Goal: Task Accomplishment & Management: Manage account settings

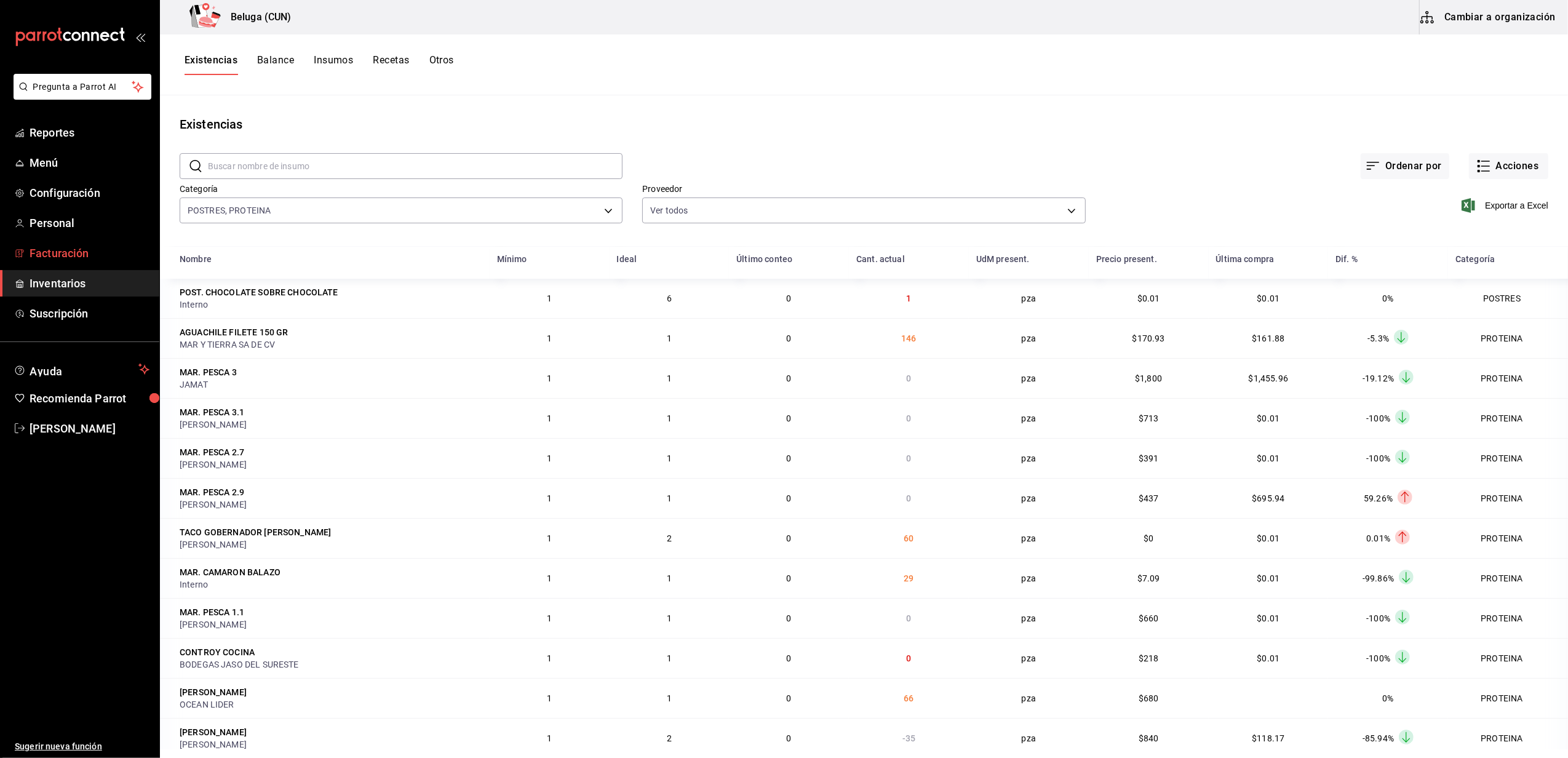
click at [40, 245] on span "Facturación" at bounding box center [89, 253] width 120 height 16
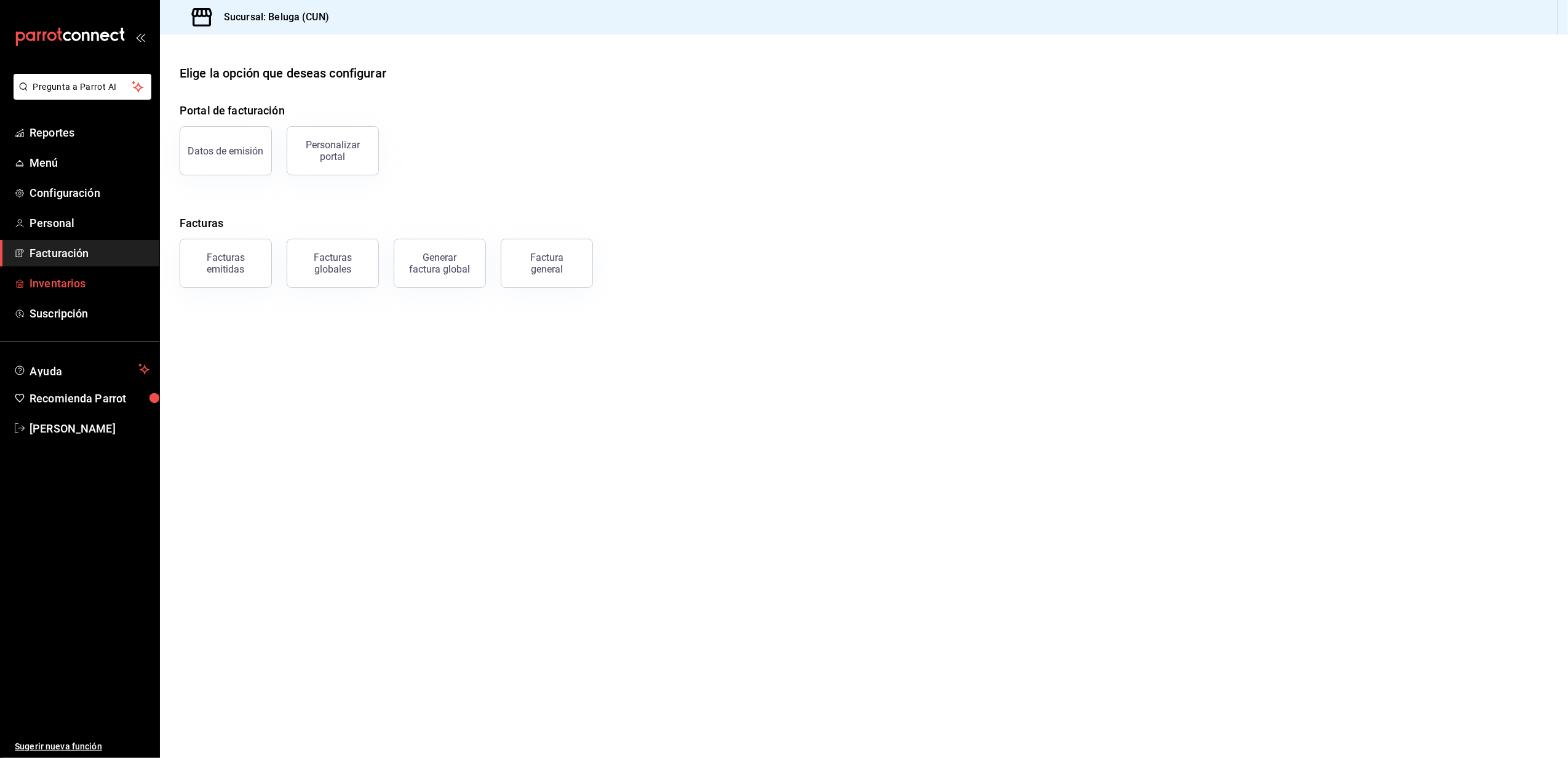
click at [62, 287] on span "Inventarios" at bounding box center [89, 282] width 120 height 16
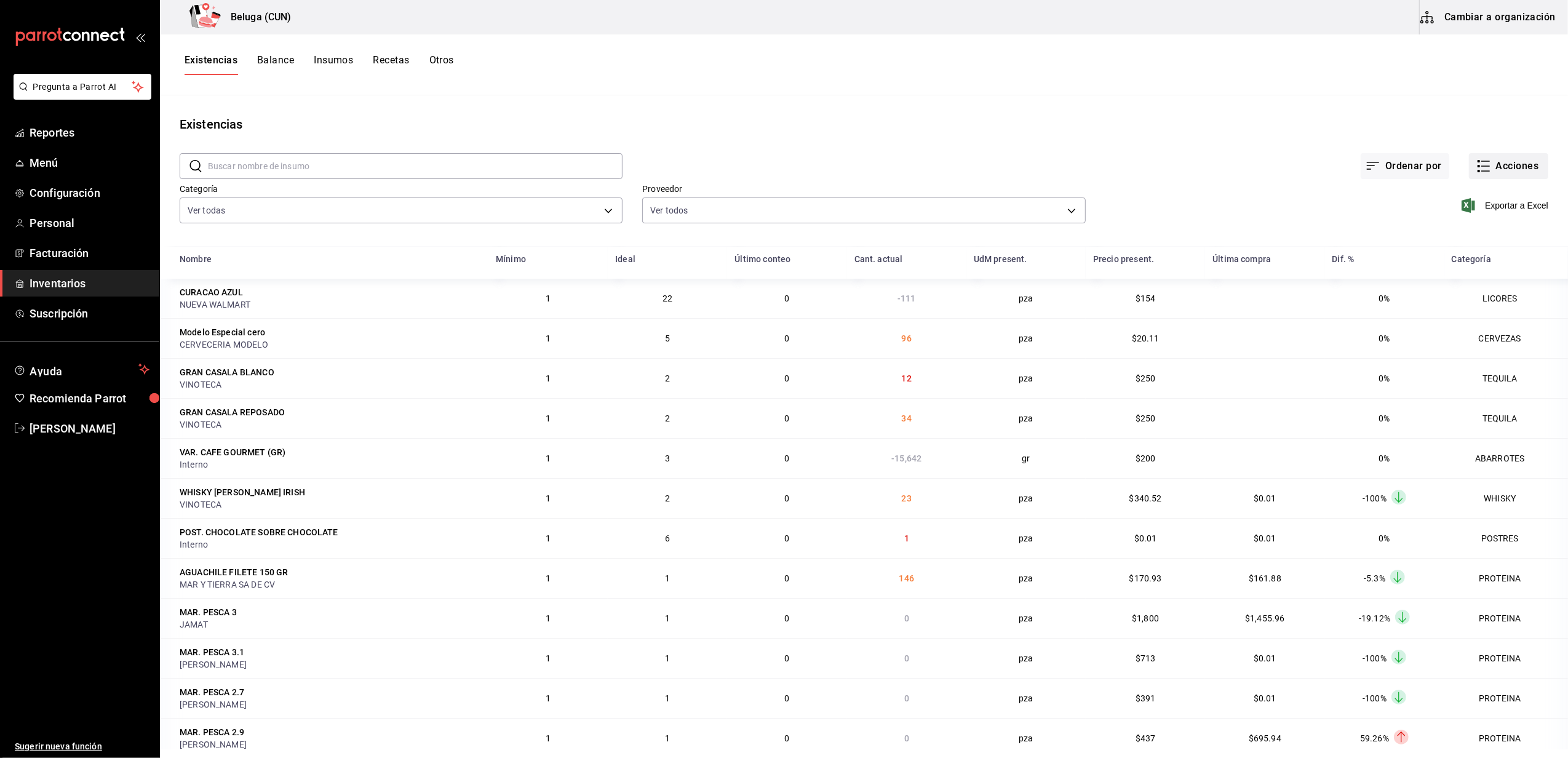
click at [1502, 165] on button "Acciones" at bounding box center [1509, 166] width 80 height 26
click at [1468, 224] on li "Compra" at bounding box center [1496, 233] width 123 height 33
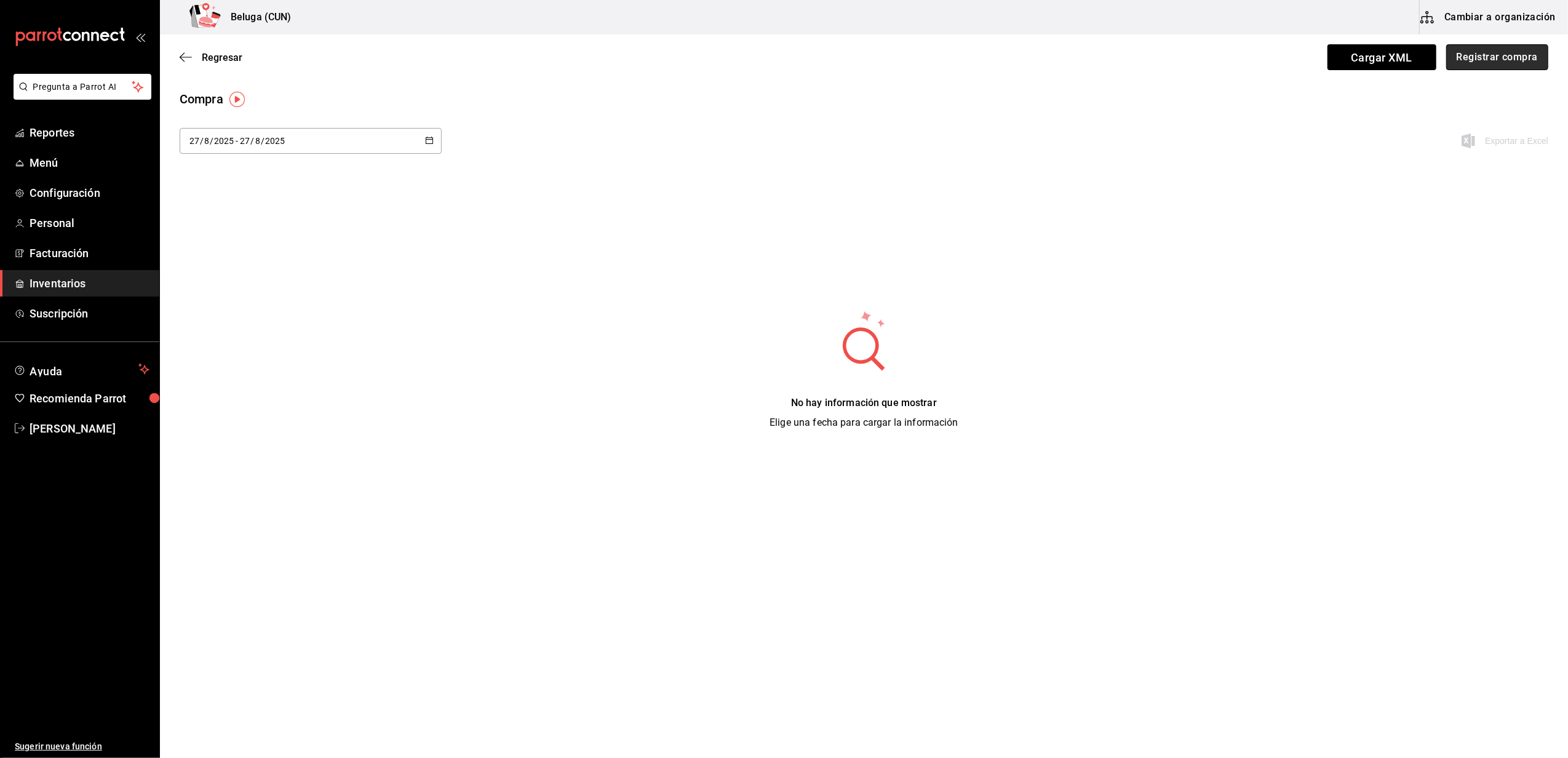
click at [1524, 54] on button "Registrar compra" at bounding box center [1498, 57] width 102 height 26
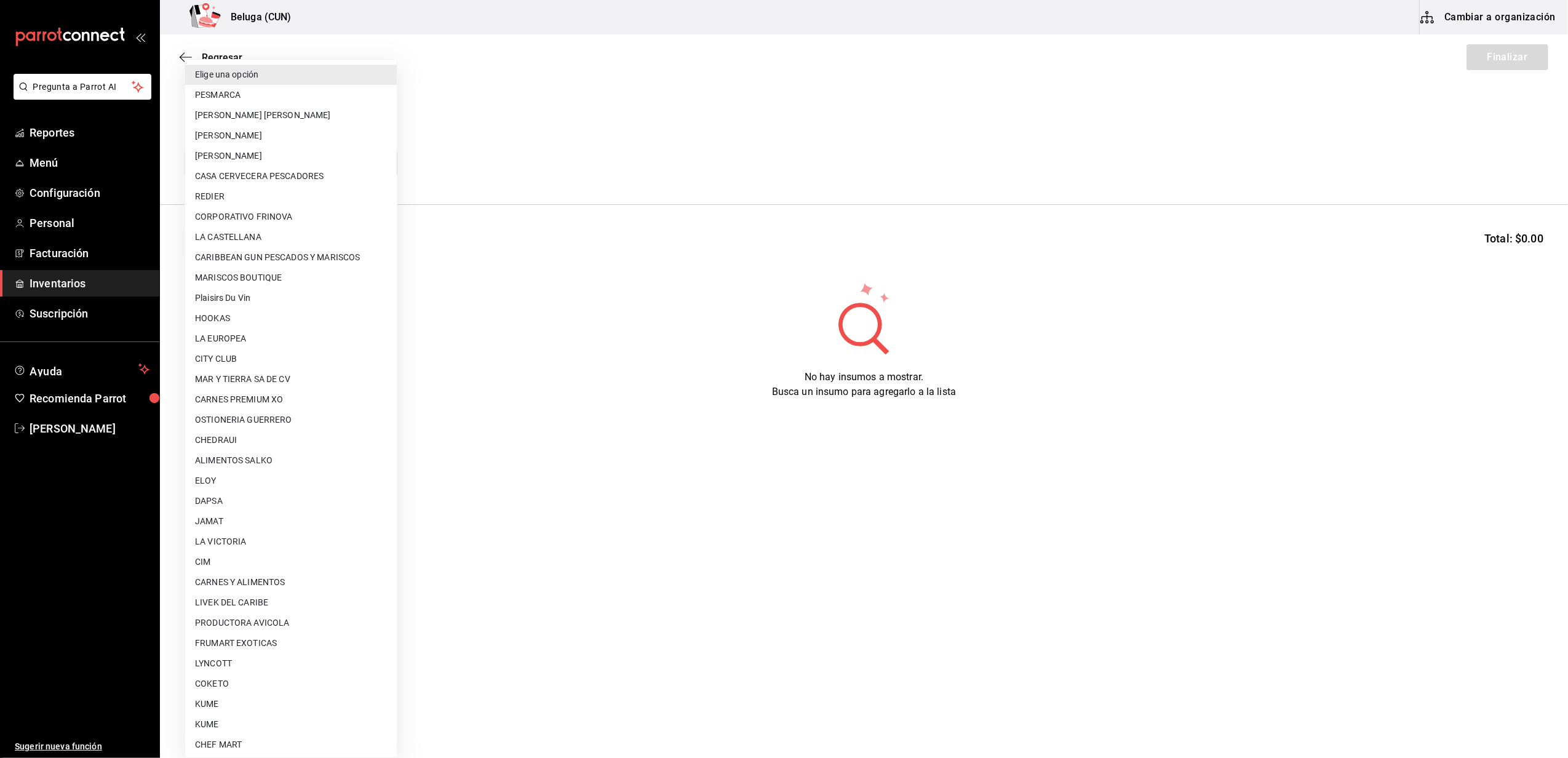
click at [382, 160] on body "Pregunta a Parrot AI Reportes Menú Configuración Personal Facturación Inventari…" at bounding box center [784, 344] width 1568 height 688
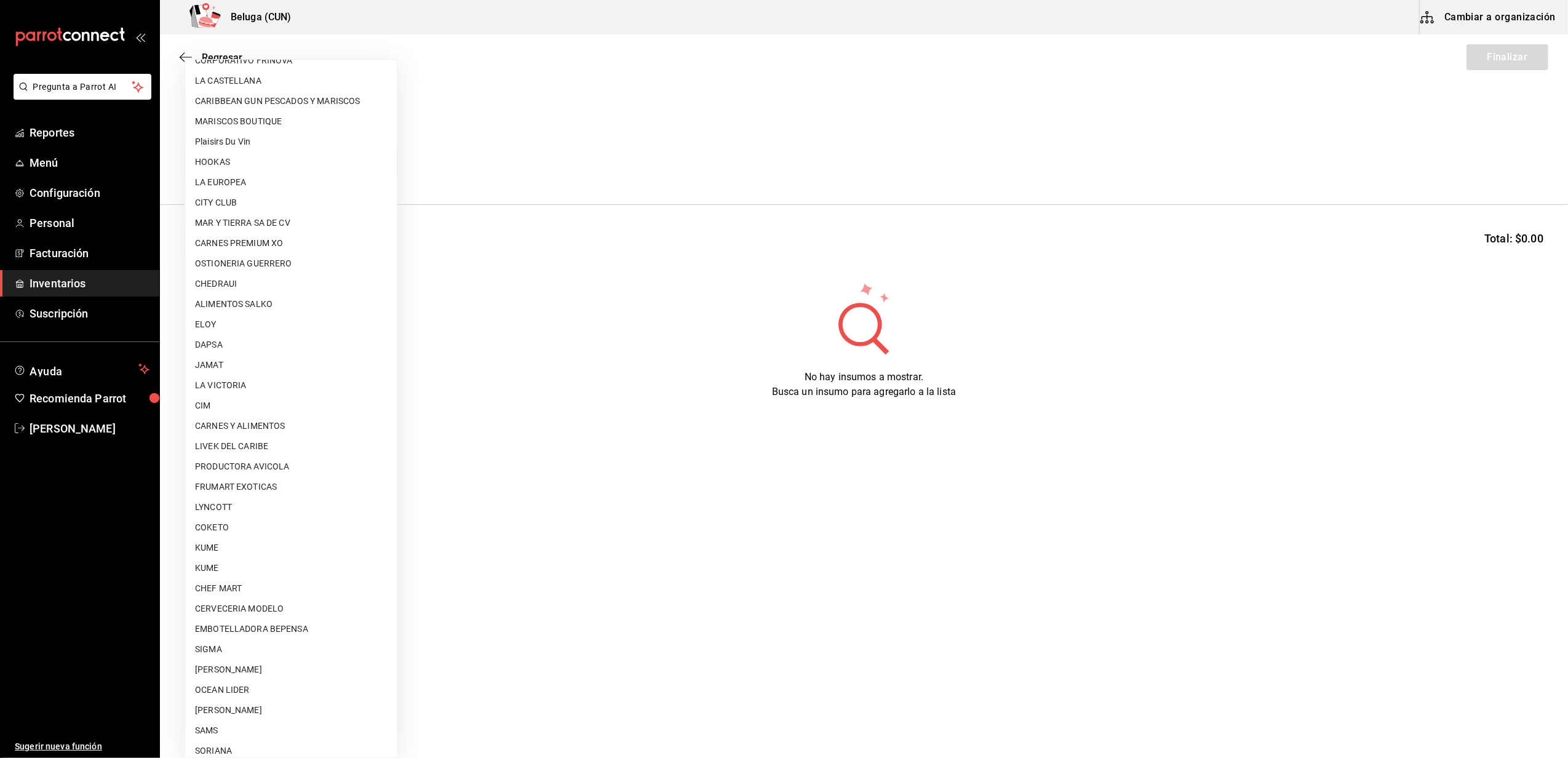
scroll to position [164, 0]
click at [236, 676] on li "OCEAN LIDER" at bounding box center [291, 682] width 212 height 21
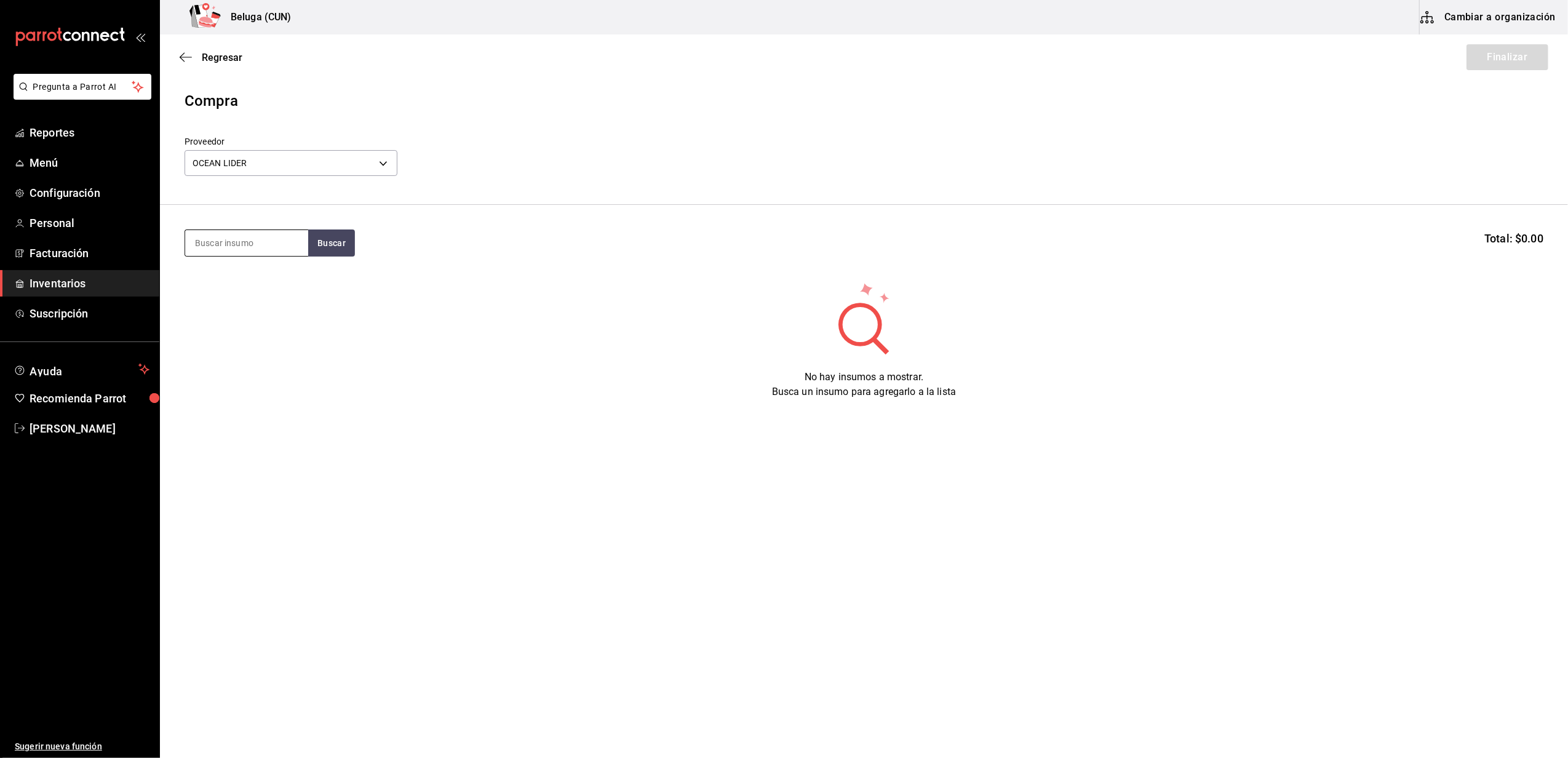
click at [264, 242] on input at bounding box center [246, 243] width 123 height 26
click at [394, 156] on body "Pregunta a Parrot AI Reportes Menú Configuración Personal Facturación Inventari…" at bounding box center [784, 344] width 1568 height 688
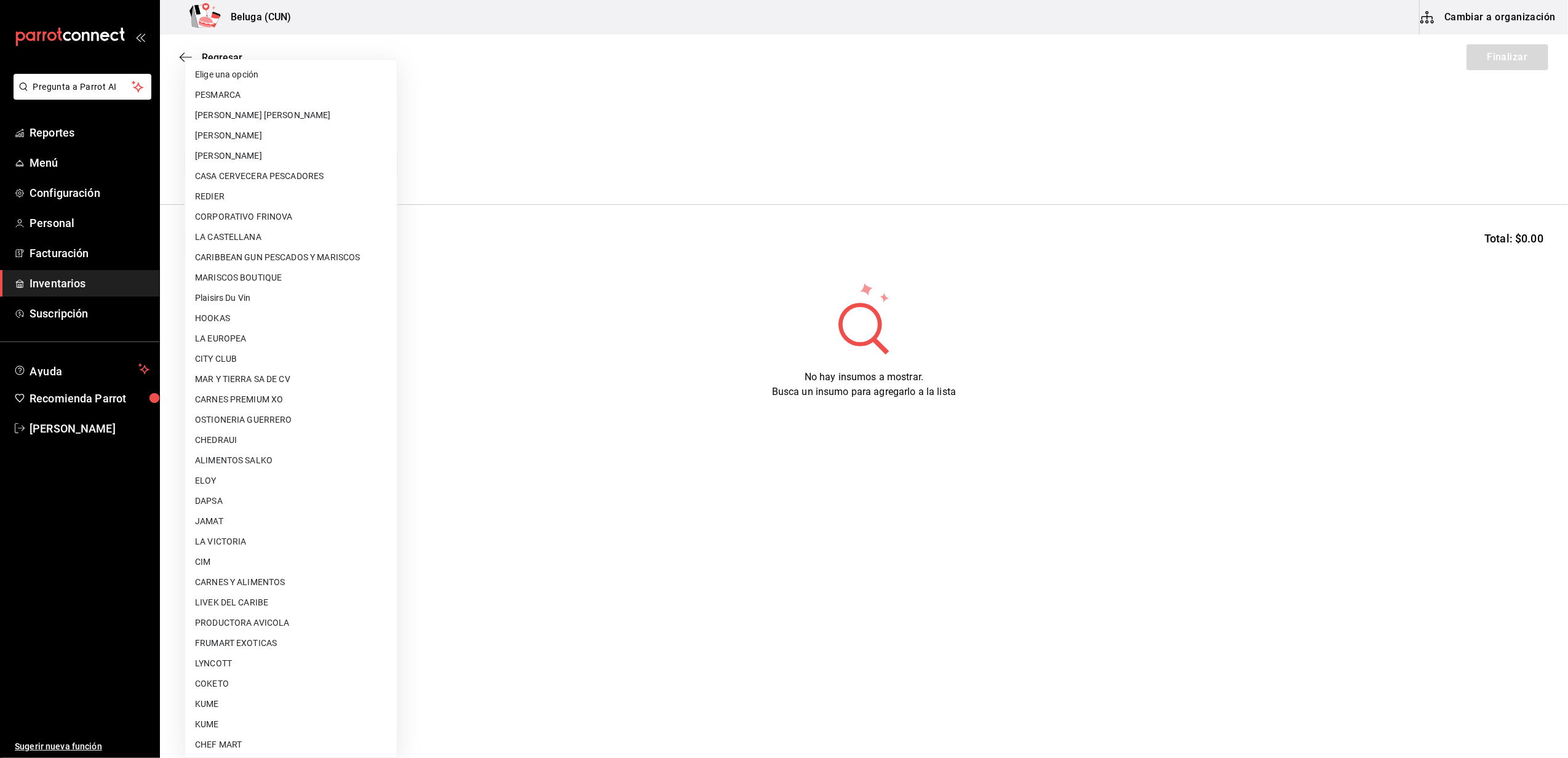
scroll to position [389, 0]
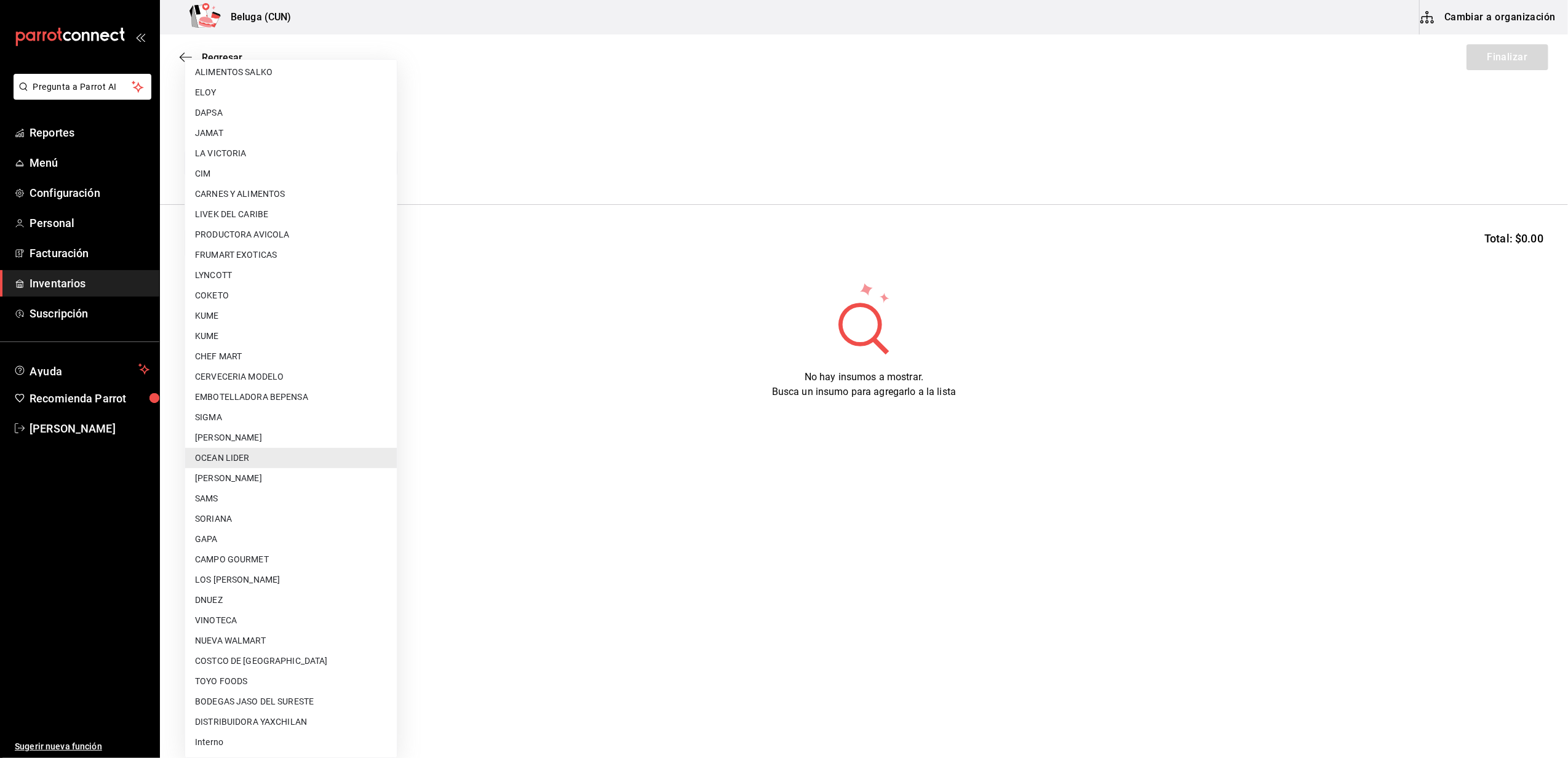
click at [225, 746] on li "Interno" at bounding box center [291, 742] width 212 height 21
type input "cf097a6b-1652-49c1-8634-faa24daf0fdd"
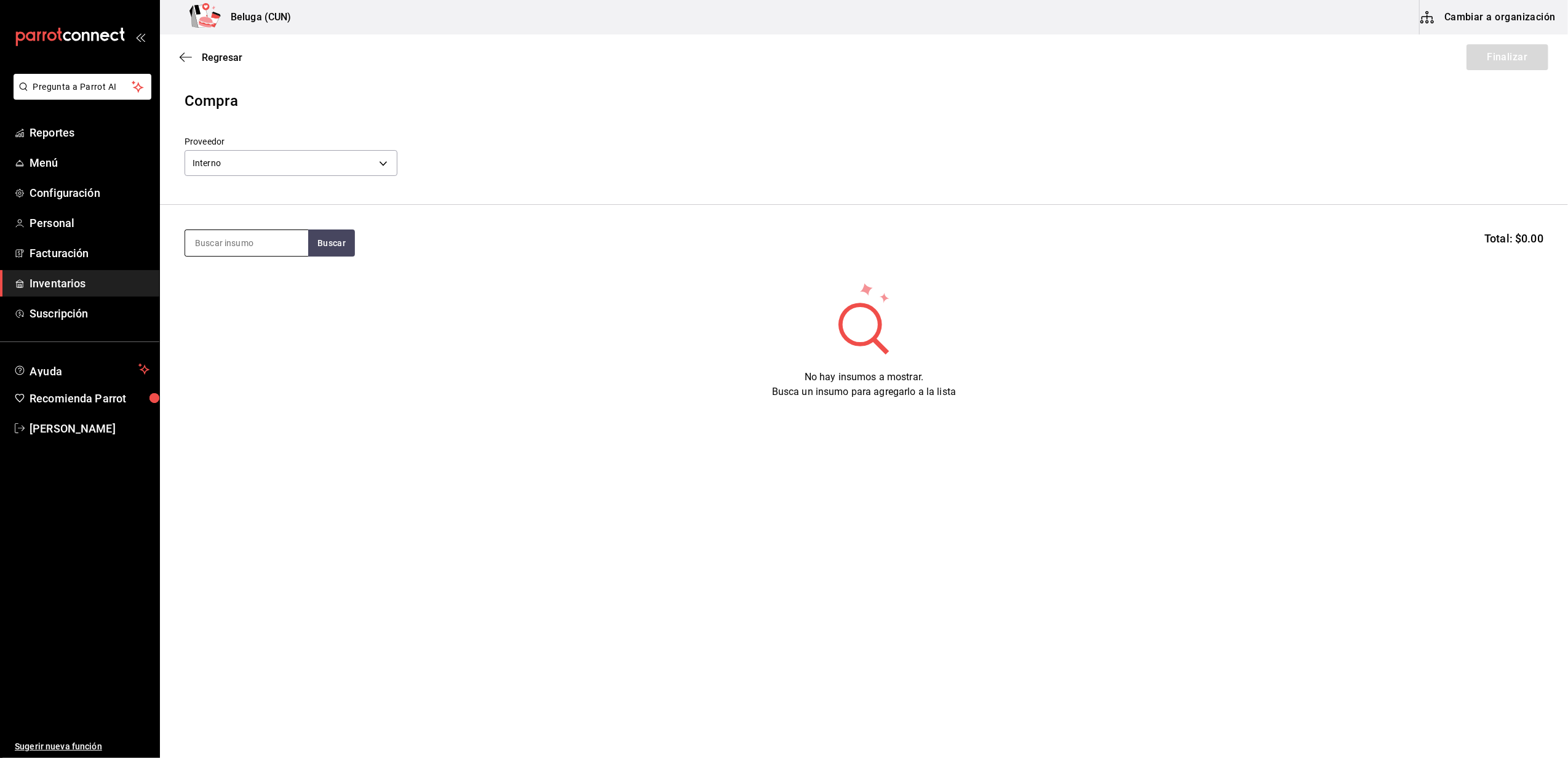
click at [283, 253] on input at bounding box center [246, 243] width 123 height 26
type input "GOBER"
click at [264, 292] on div "Presentación - Interno" at bounding box center [241, 292] width 92 height 13
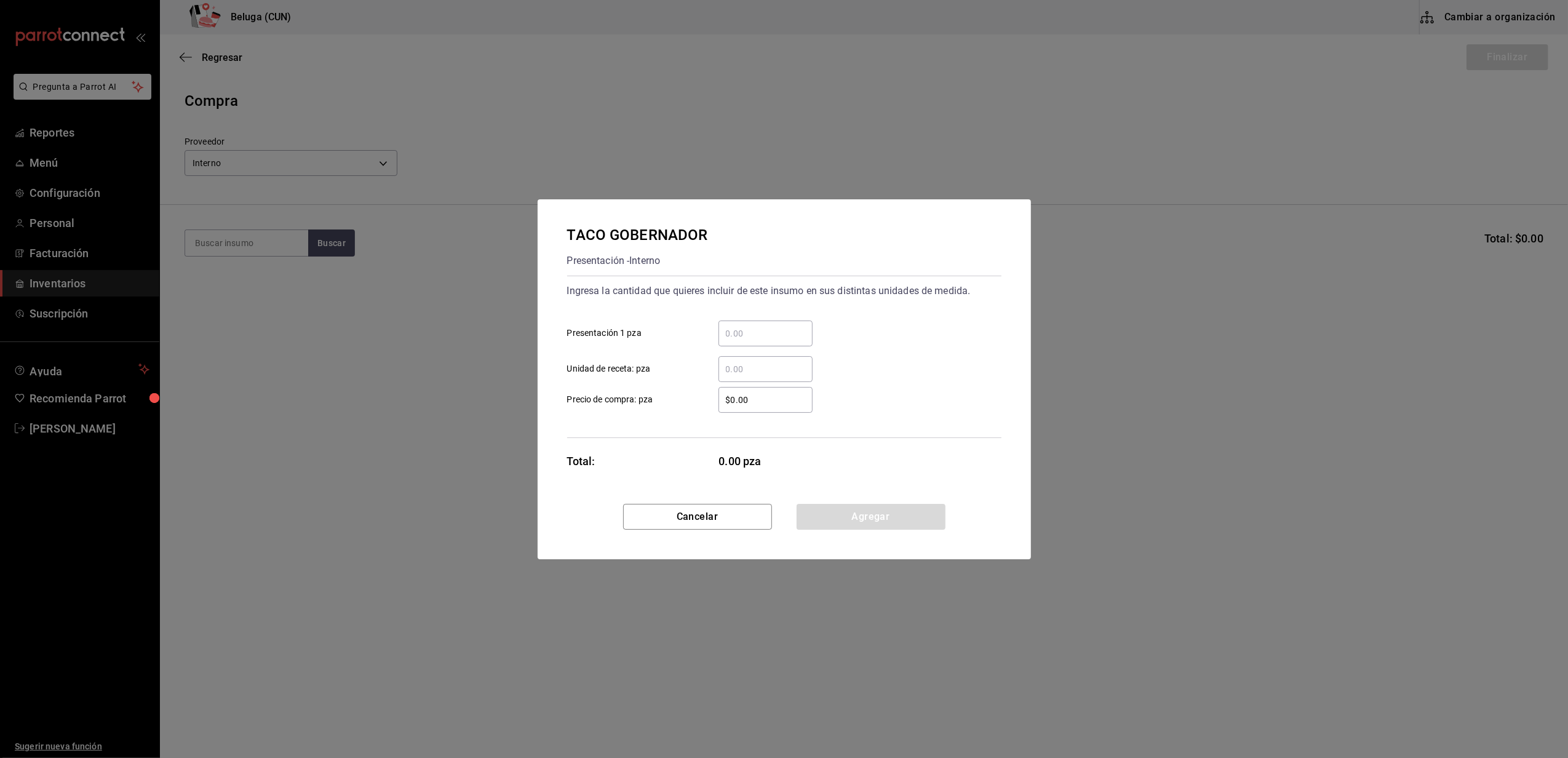
click at [740, 332] on input "​ Presentación 1 pza" at bounding box center [765, 333] width 94 height 15
type input "24"
click at [708, 340] on div "24 ​" at bounding box center [756, 334] width 114 height 26
click at [718, 340] on input "24" at bounding box center [765, 333] width 94 height 15
drag, startPoint x: 750, startPoint y: 397, endPoint x: 690, endPoint y: 388, distance: 60.7
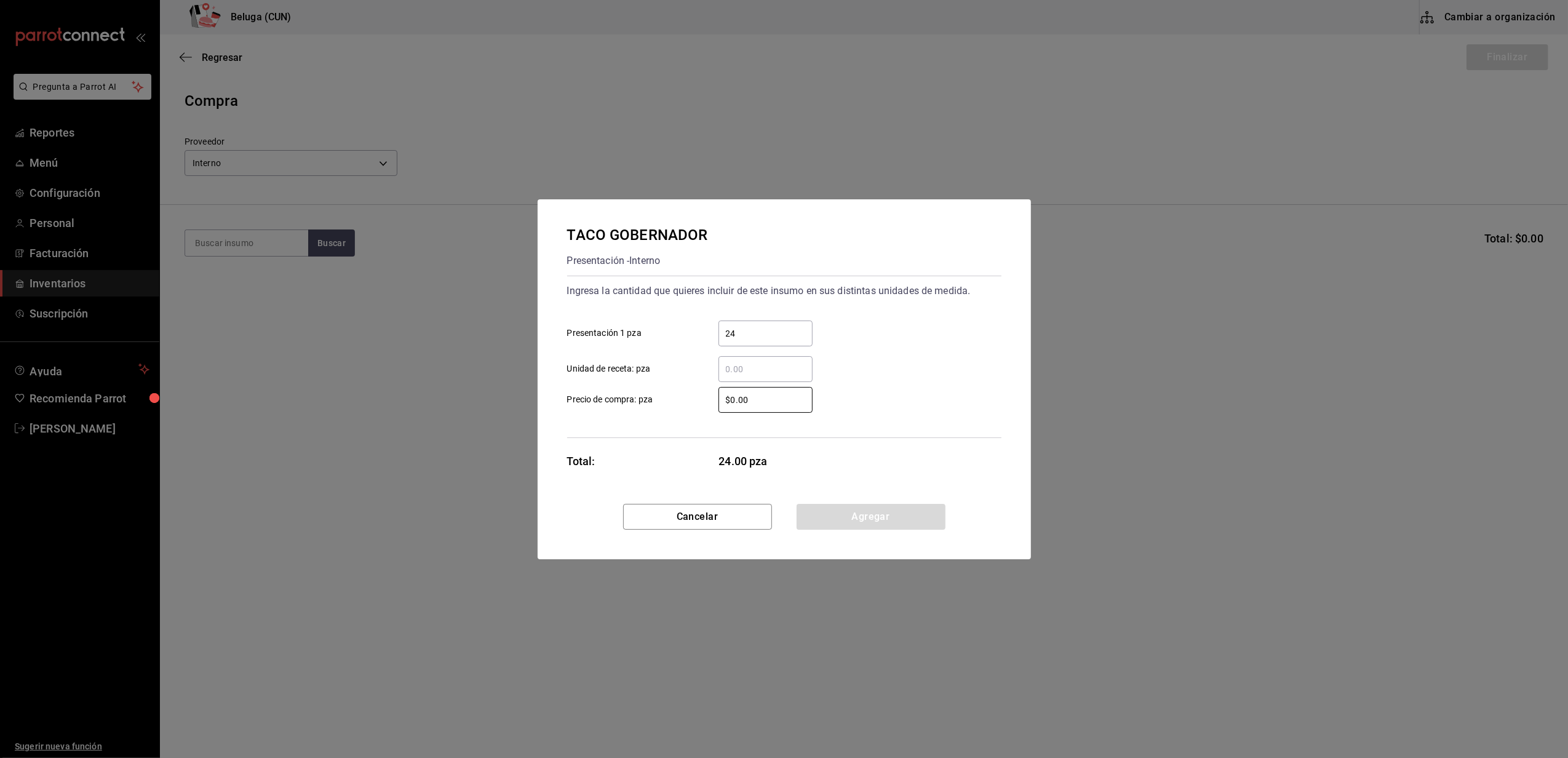
click at [690, 388] on label "$0.00 ​ Precio de compra: pza" at bounding box center [690, 400] width 246 height 26
type input "$0.01"
click at [861, 505] on button "Agregar" at bounding box center [871, 517] width 149 height 26
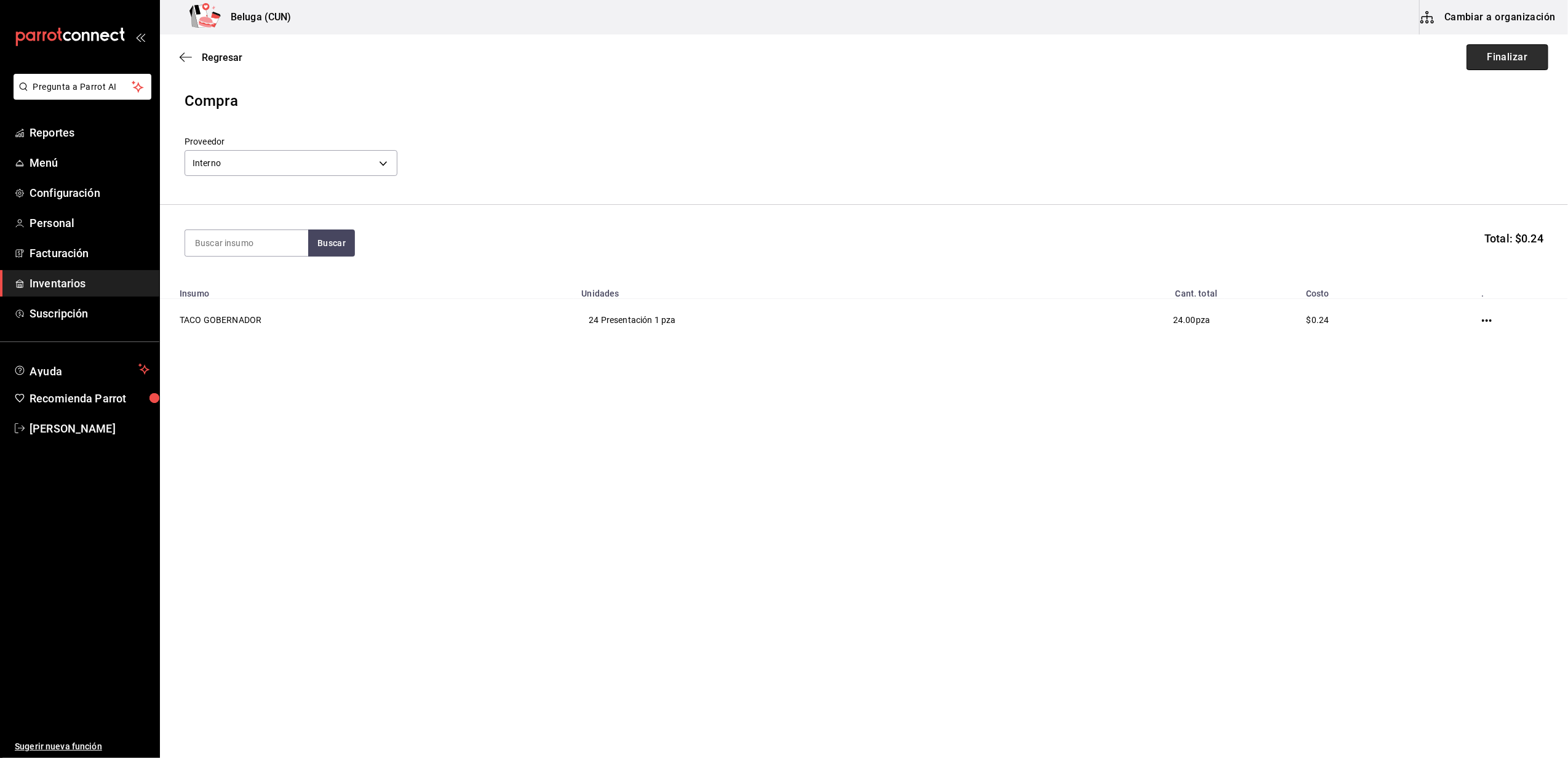
click at [1498, 62] on button "Finalizar" at bounding box center [1507, 57] width 82 height 26
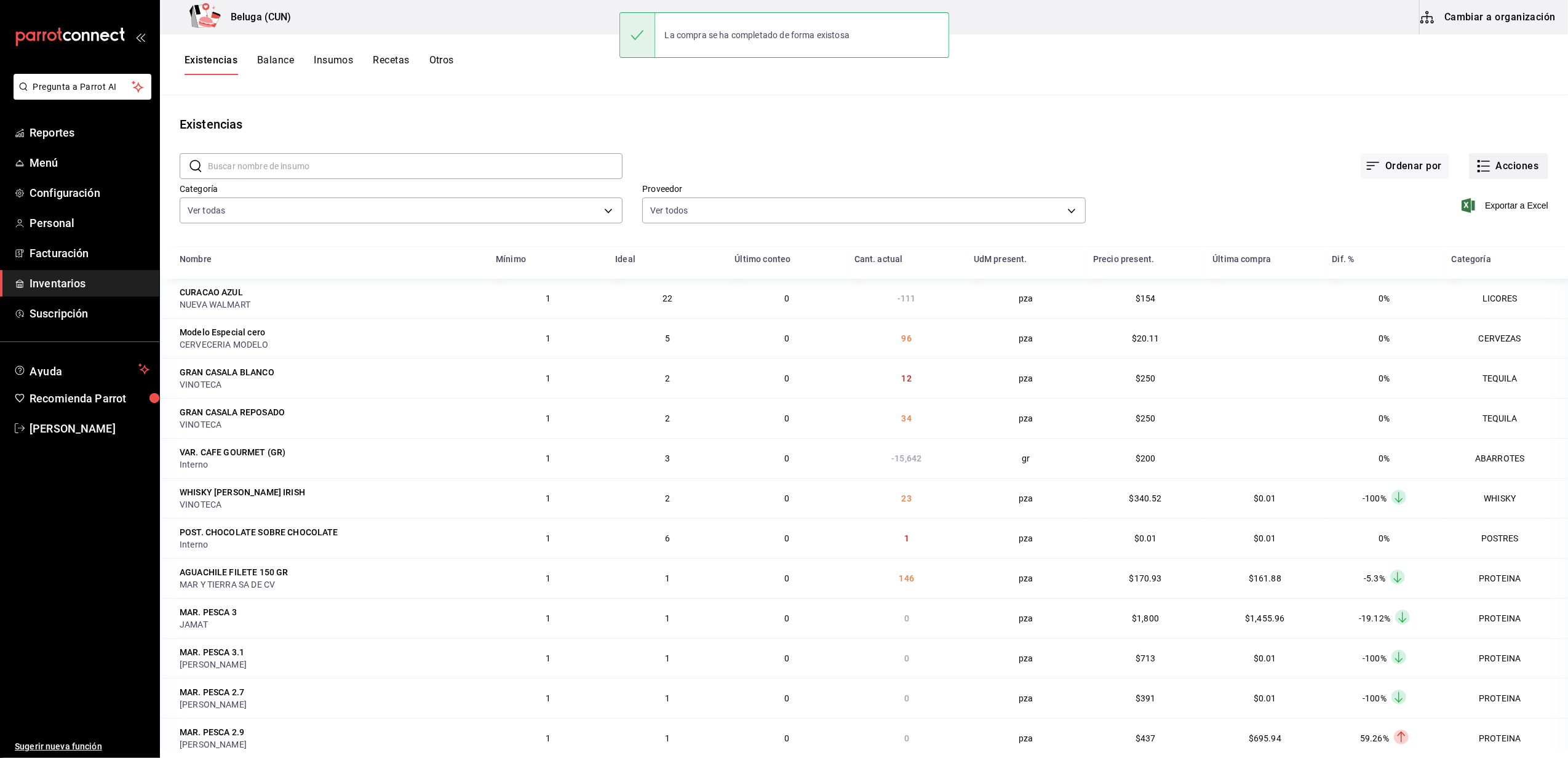
click at [1496, 180] on div "Exportar a Excel" at bounding box center [1317, 195] width 463 height 62
click at [1493, 164] on button "Acciones" at bounding box center [1509, 166] width 80 height 26
click at [1473, 227] on span "Compra" at bounding box center [1497, 233] width 104 height 13
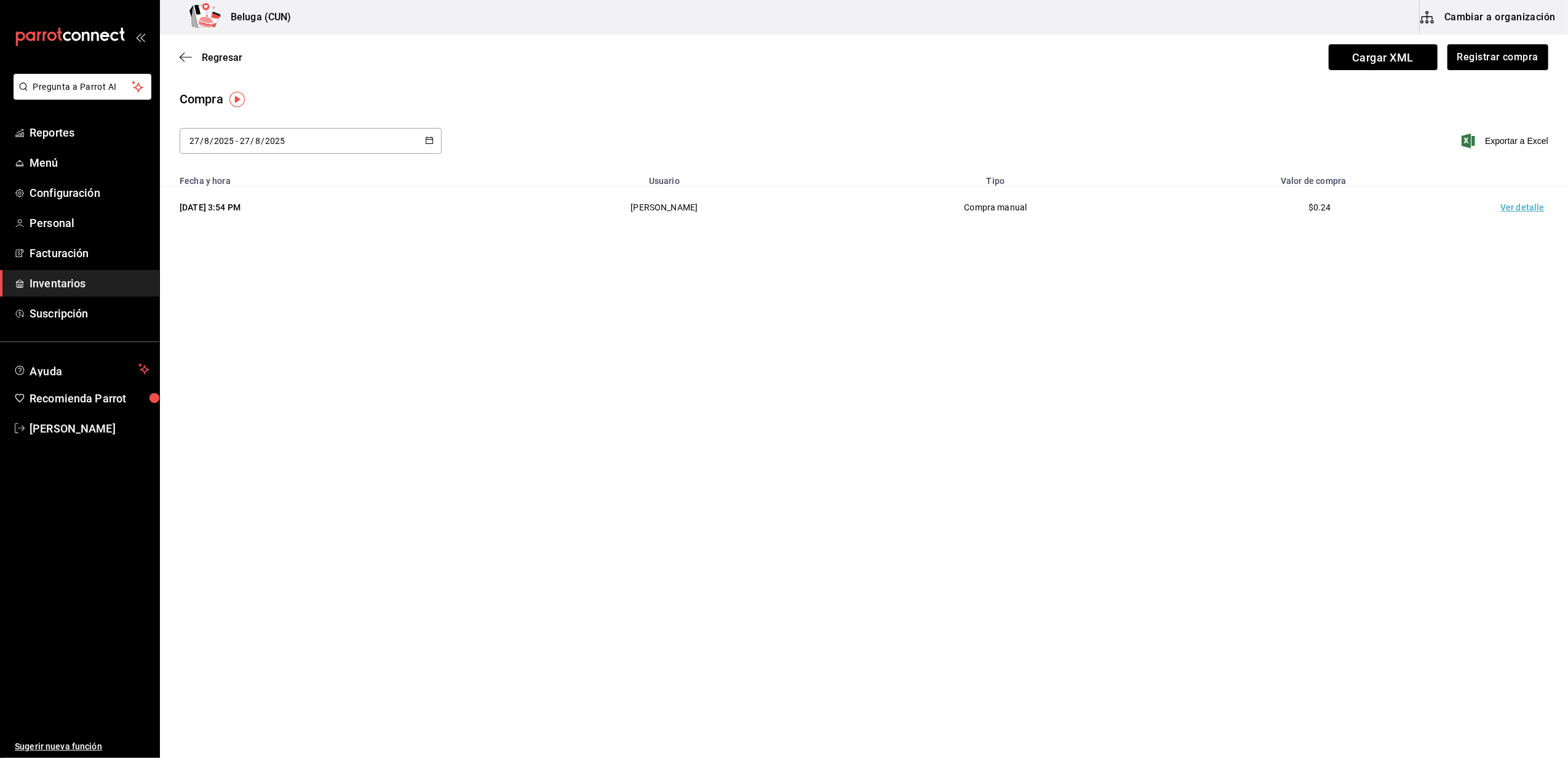
click at [1517, 205] on td "Ver detalle" at bounding box center [1525, 208] width 86 height 43
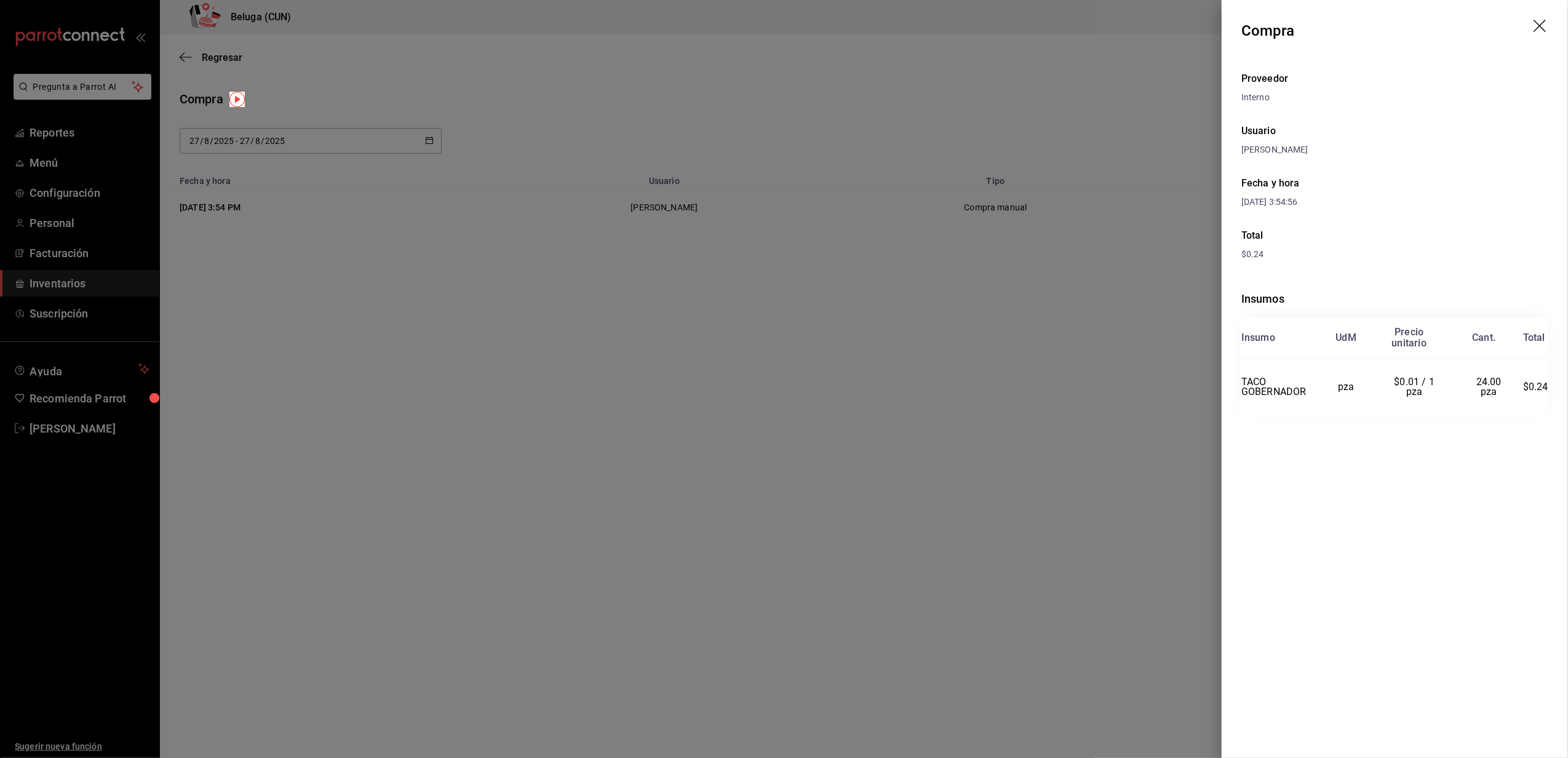
click at [1543, 25] on icon "drag" at bounding box center [1541, 27] width 15 height 15
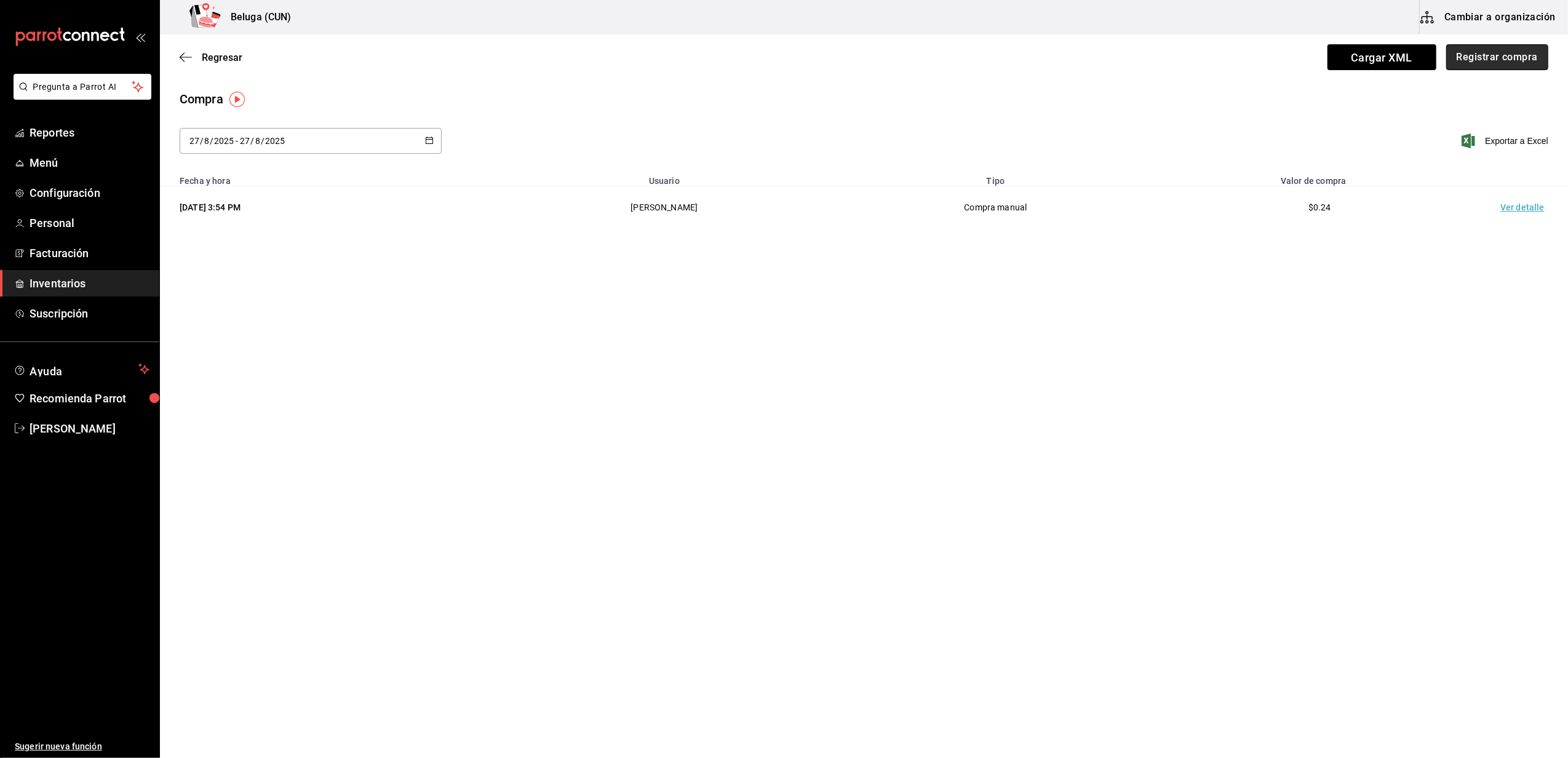
click at [1499, 55] on button "Registrar compra" at bounding box center [1498, 57] width 102 height 26
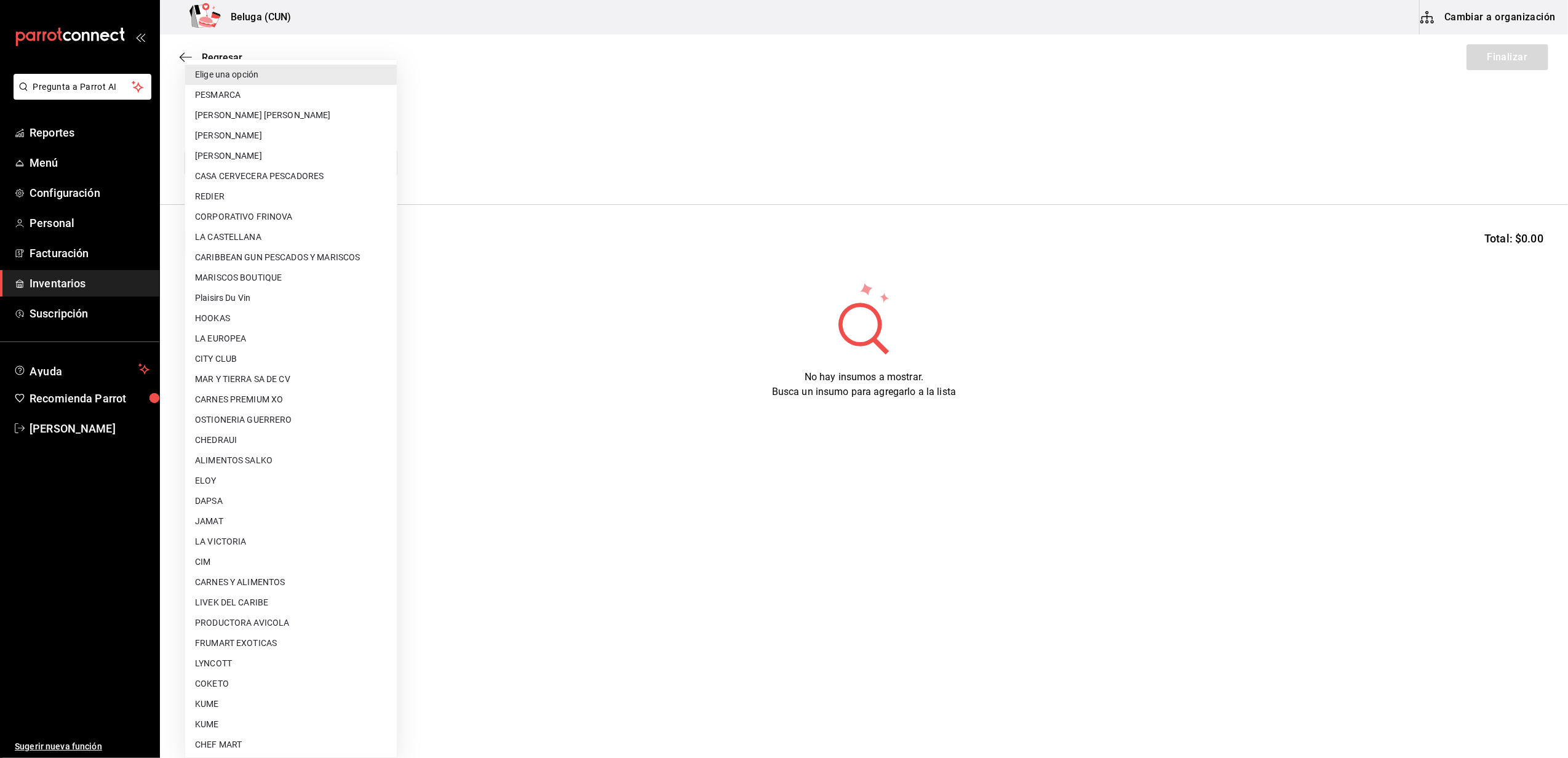
click at [380, 165] on body "Pregunta a Parrot AI Reportes Menú Configuración Personal Facturación Inventari…" at bounding box center [784, 344] width 1568 height 688
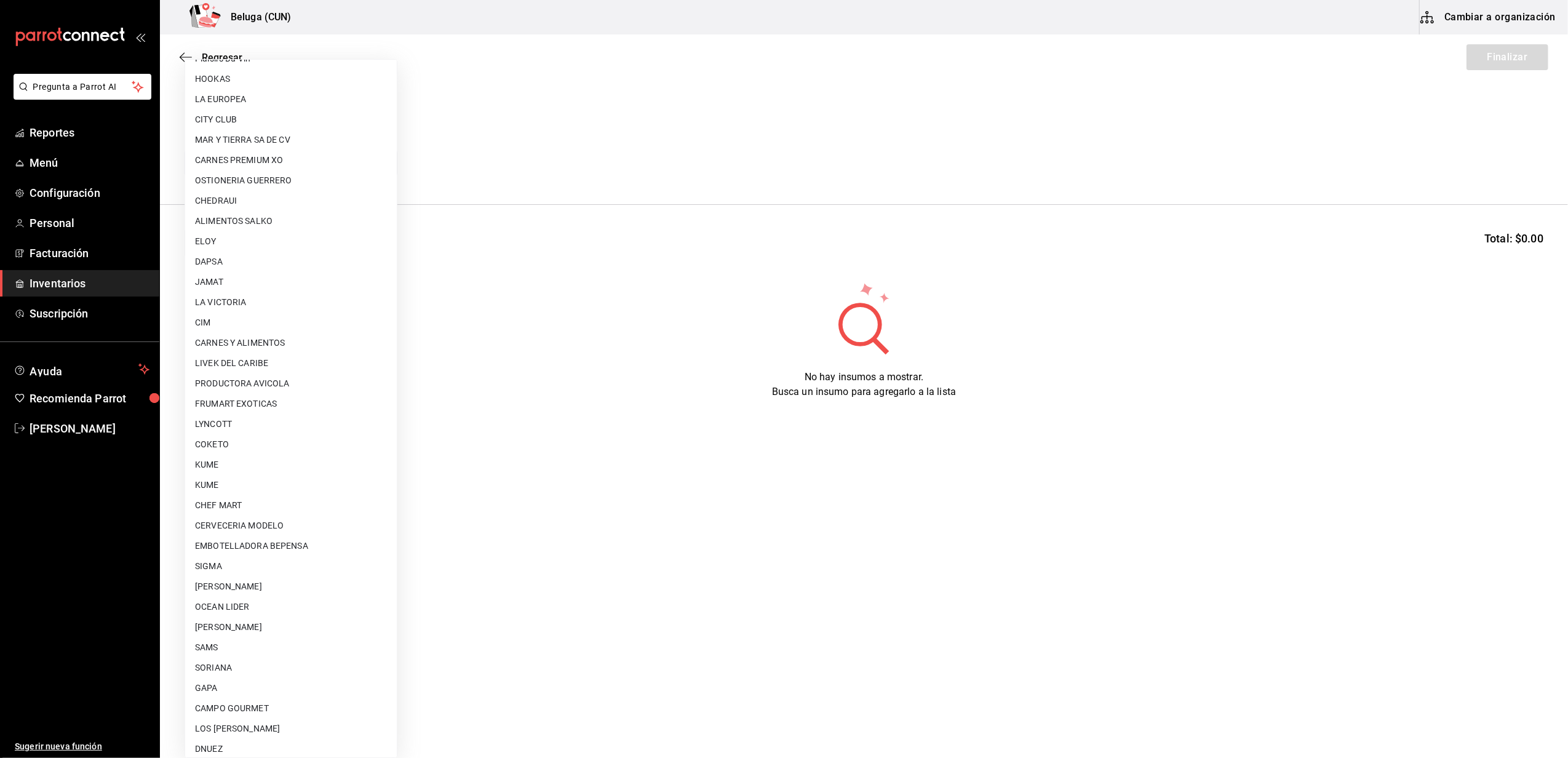
scroll to position [246, 0]
click at [320, 618] on li "[PERSON_NAME]" at bounding box center [291, 620] width 212 height 21
type input "9821293c-29ba-4d10-a09a-e0c8e5fa957a"
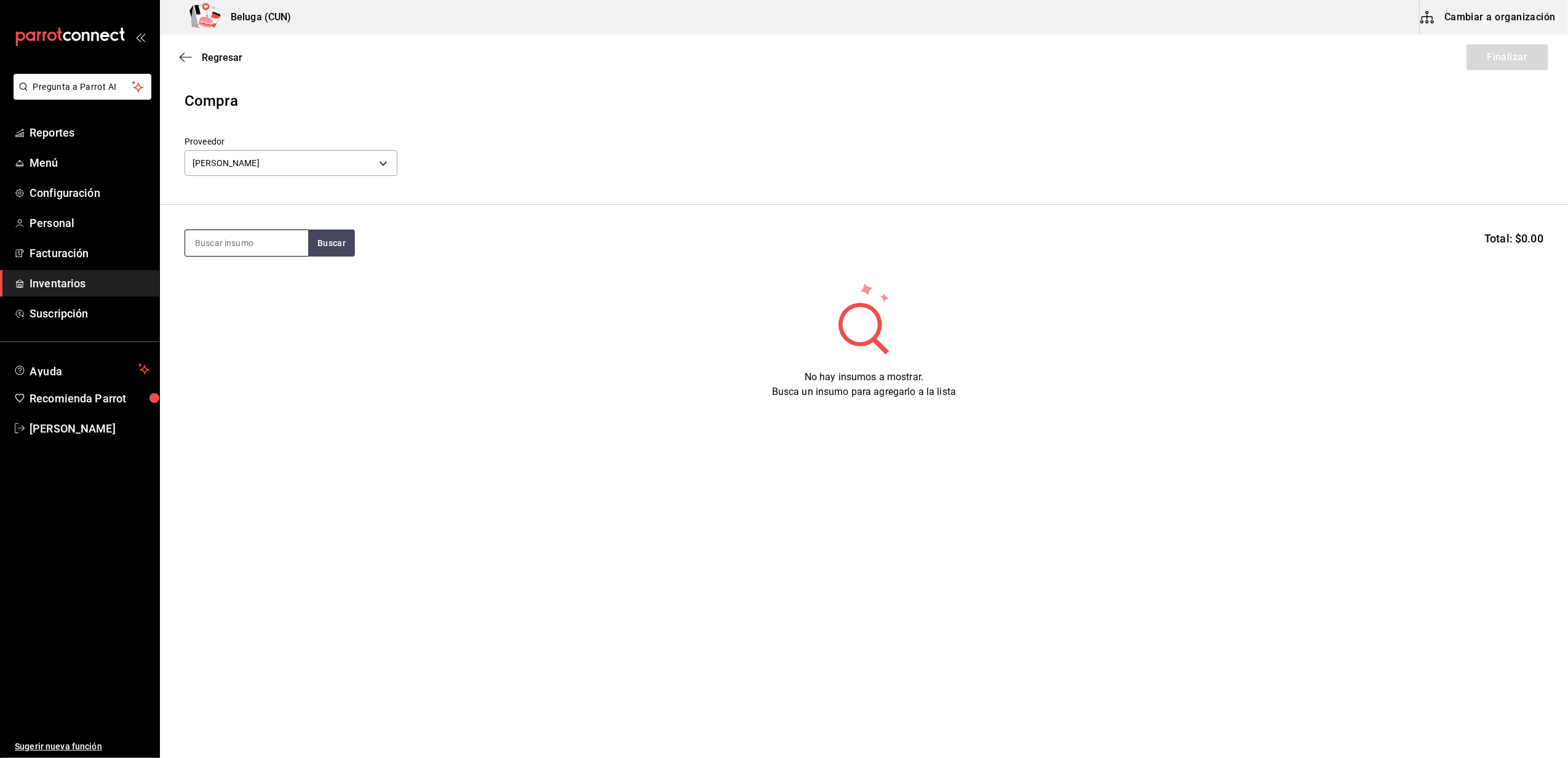
click at [271, 252] on input at bounding box center [246, 243] width 123 height 26
drag, startPoint x: 239, startPoint y: 247, endPoint x: 177, endPoint y: 247, distance: 62.0
click at [180, 247] on section "TACO Total: $0.00" at bounding box center [864, 243] width 1408 height 76
type input "ENSEN"
click at [239, 294] on div "MAR. ROBALO ENSENADA 100 GR" at bounding box center [247, 286] width 104 height 30
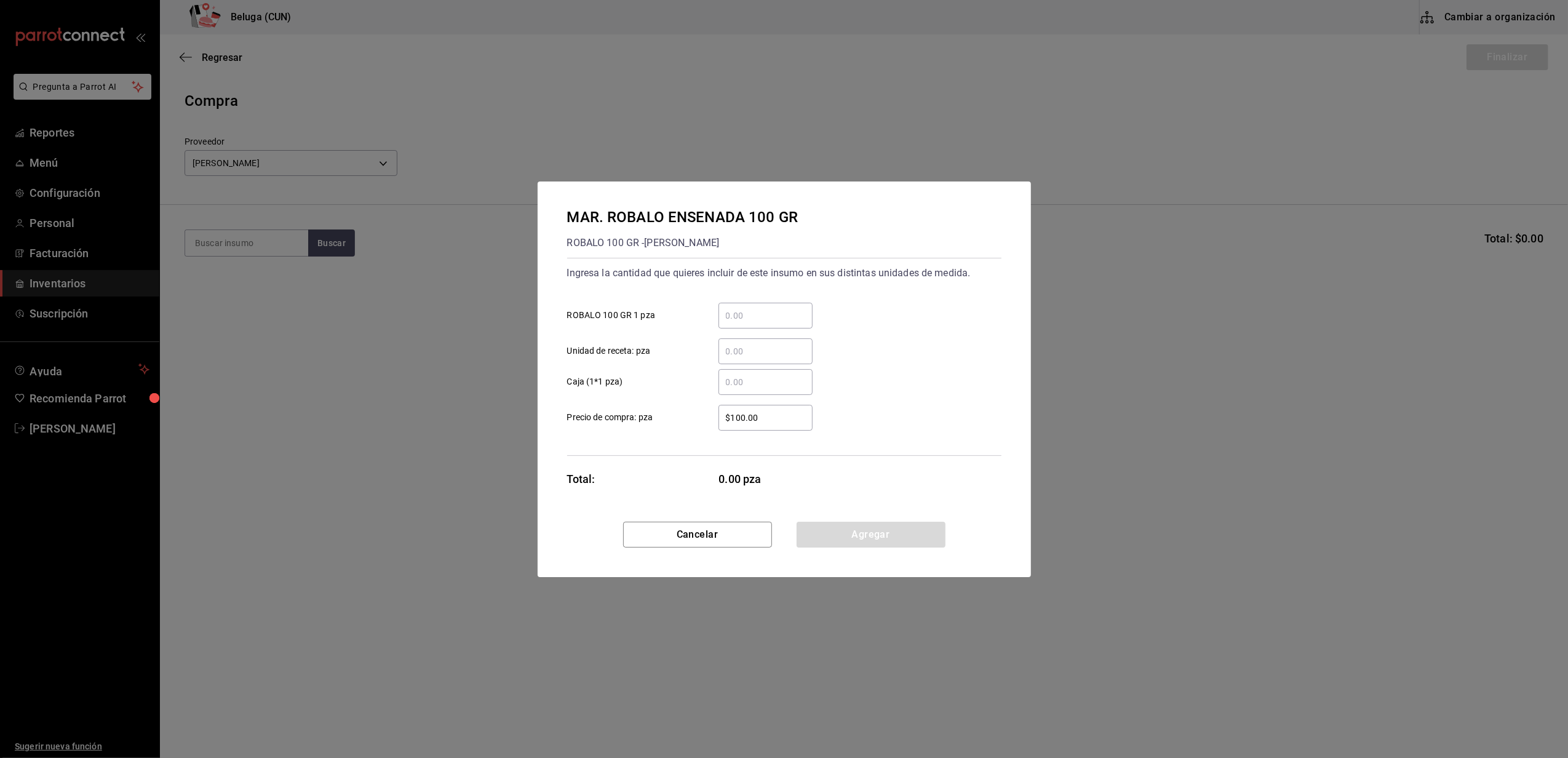
click at [753, 308] on input "​ ROBALO 100 GR 1 pza" at bounding box center [765, 315] width 94 height 15
type input "62"
click at [709, 362] on div "​" at bounding box center [756, 351] width 114 height 26
click at [718, 358] on input "​ Unidad de receta: pza" at bounding box center [765, 351] width 94 height 15
drag, startPoint x: 775, startPoint y: 417, endPoint x: 658, endPoint y: 412, distance: 117.1
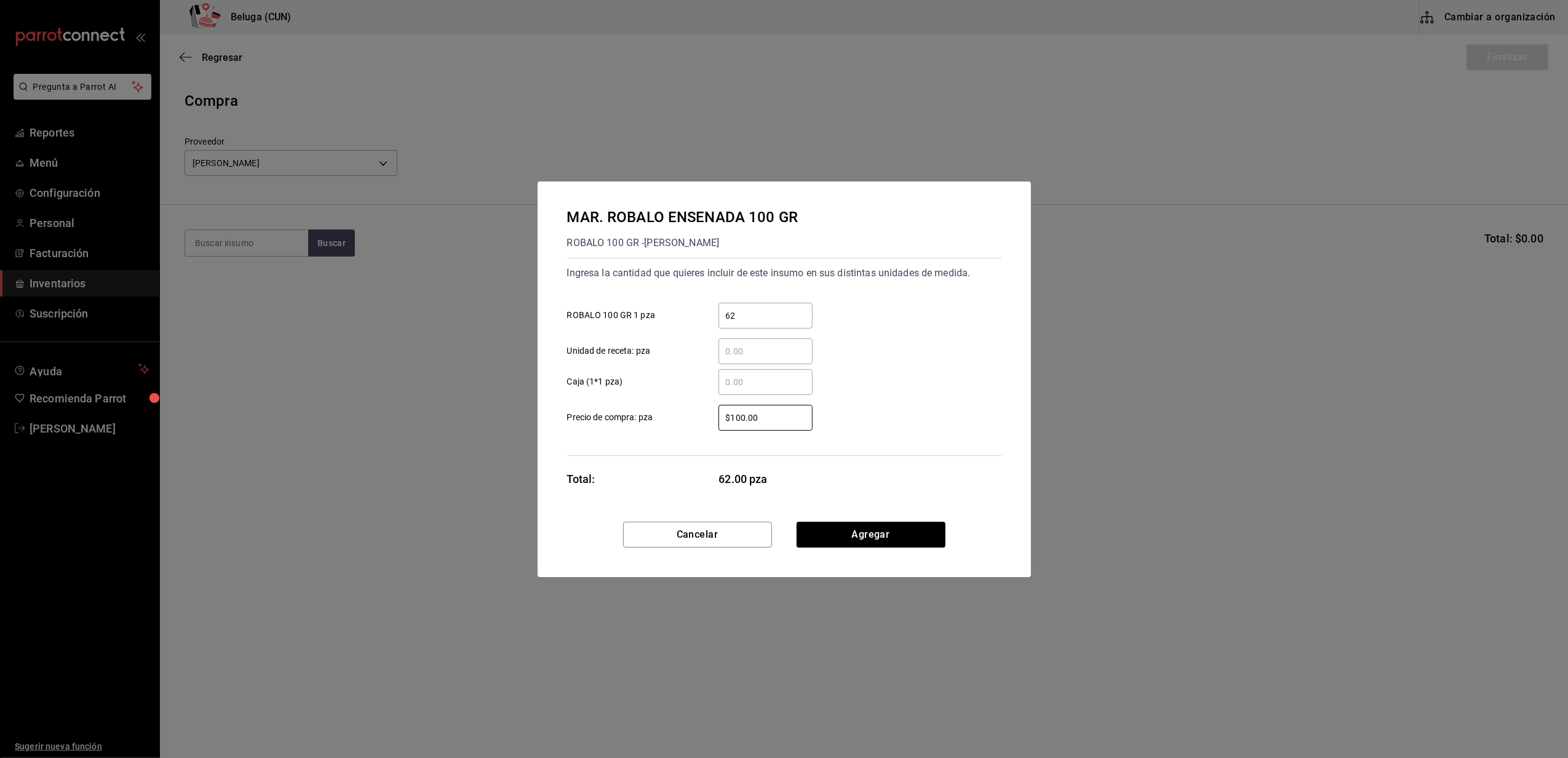
click at [658, 412] on label "$100.00 ​ Precio de compra: pza" at bounding box center [690, 417] width 246 height 26
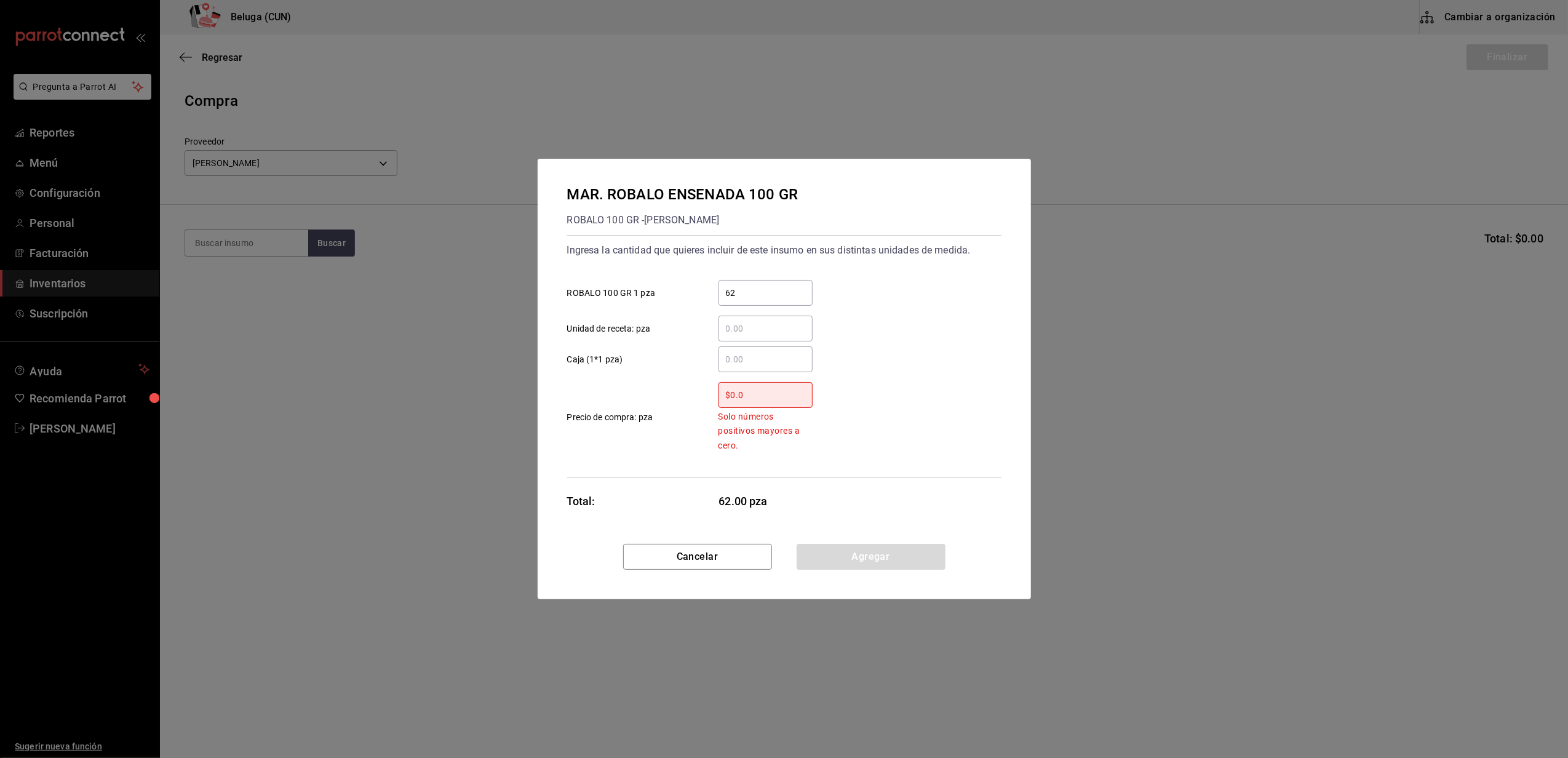
type input "$0.01"
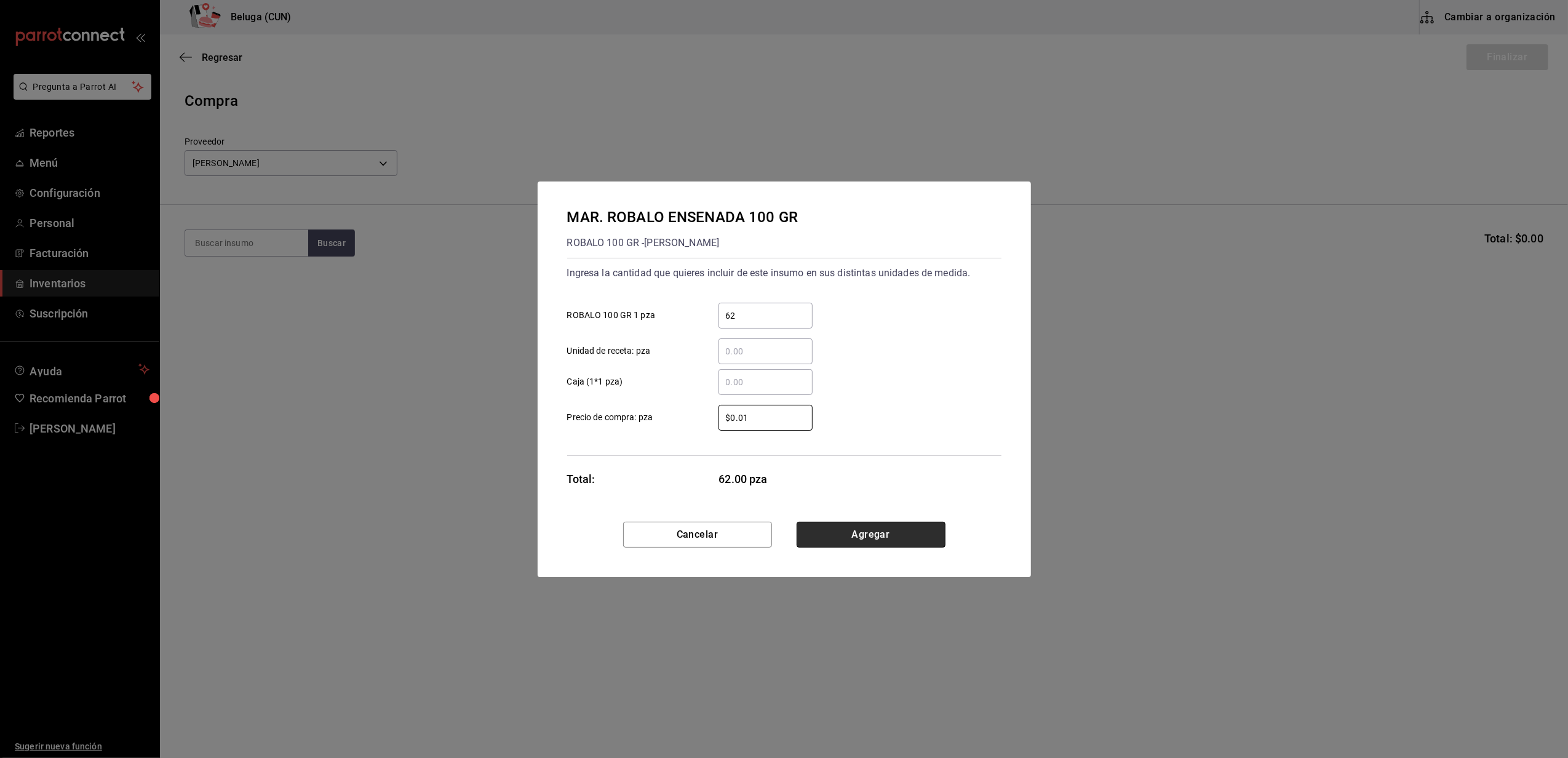
click at [916, 527] on button "Agregar" at bounding box center [871, 534] width 149 height 26
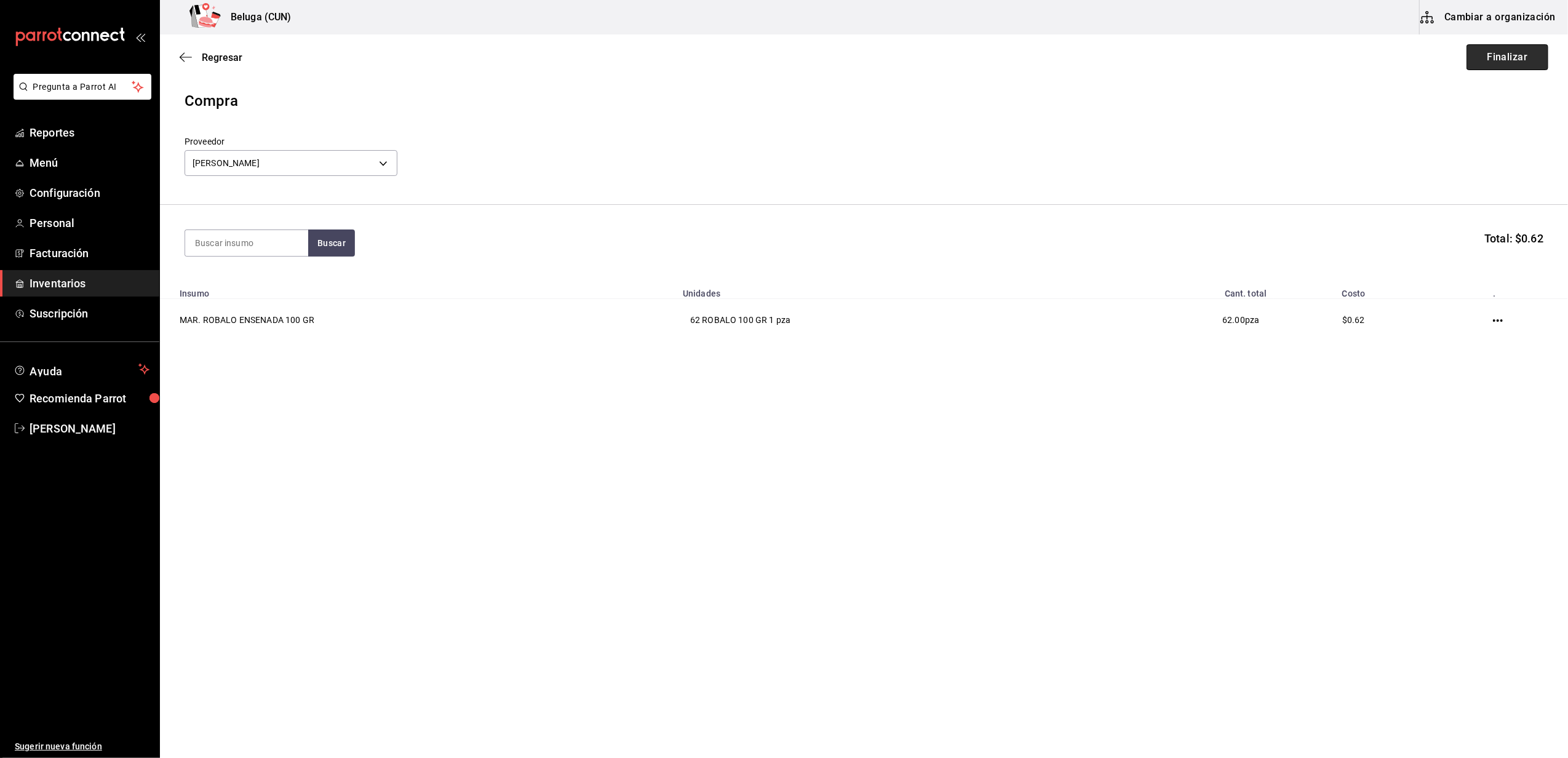
click at [1523, 60] on button "Finalizar" at bounding box center [1507, 57] width 82 height 26
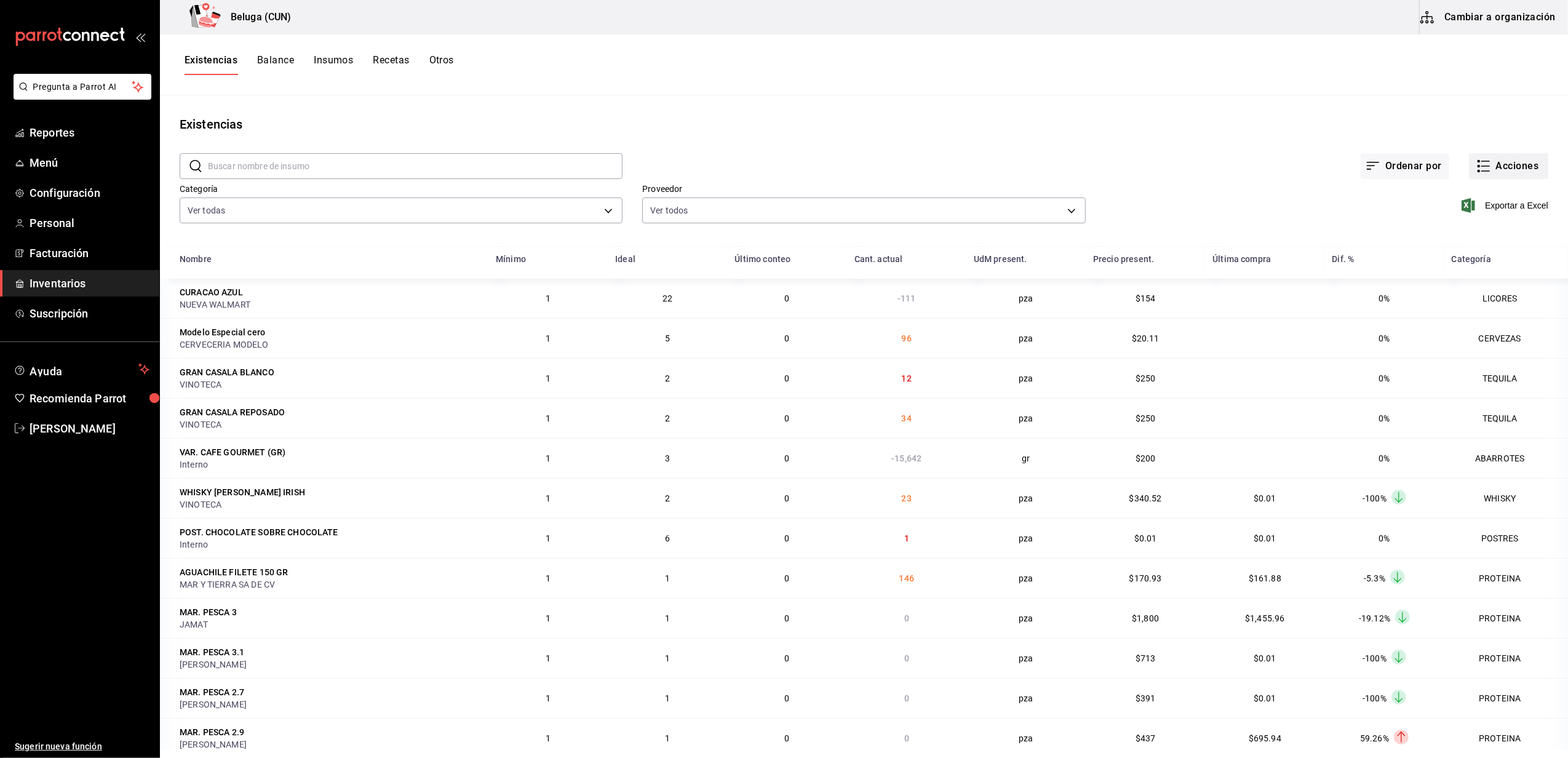
click at [1505, 171] on button "Acciones" at bounding box center [1509, 166] width 80 height 26
click at [1470, 228] on span "Compra" at bounding box center [1497, 233] width 104 height 13
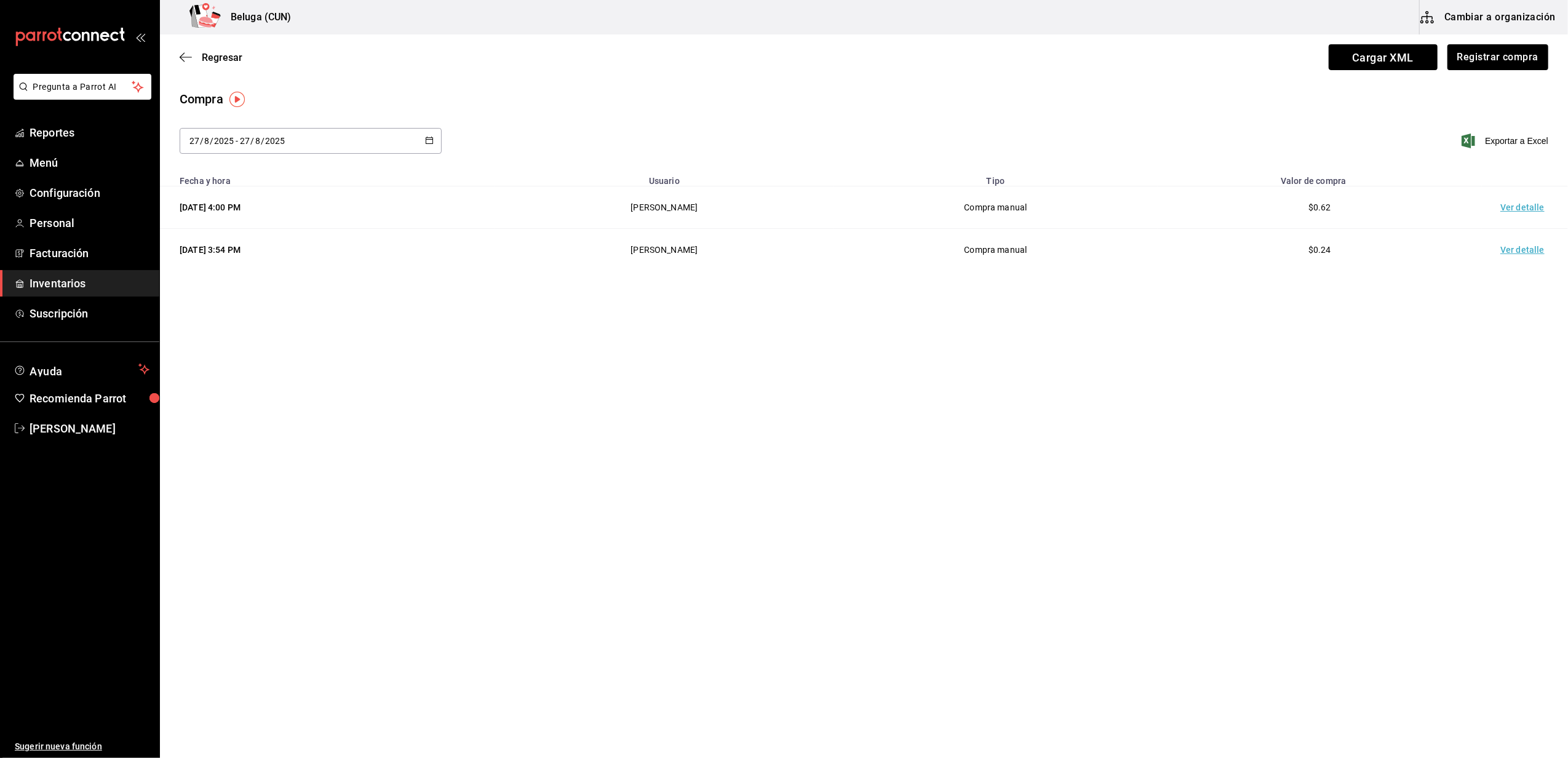
click at [1518, 210] on td "Ver detalle" at bounding box center [1525, 208] width 86 height 43
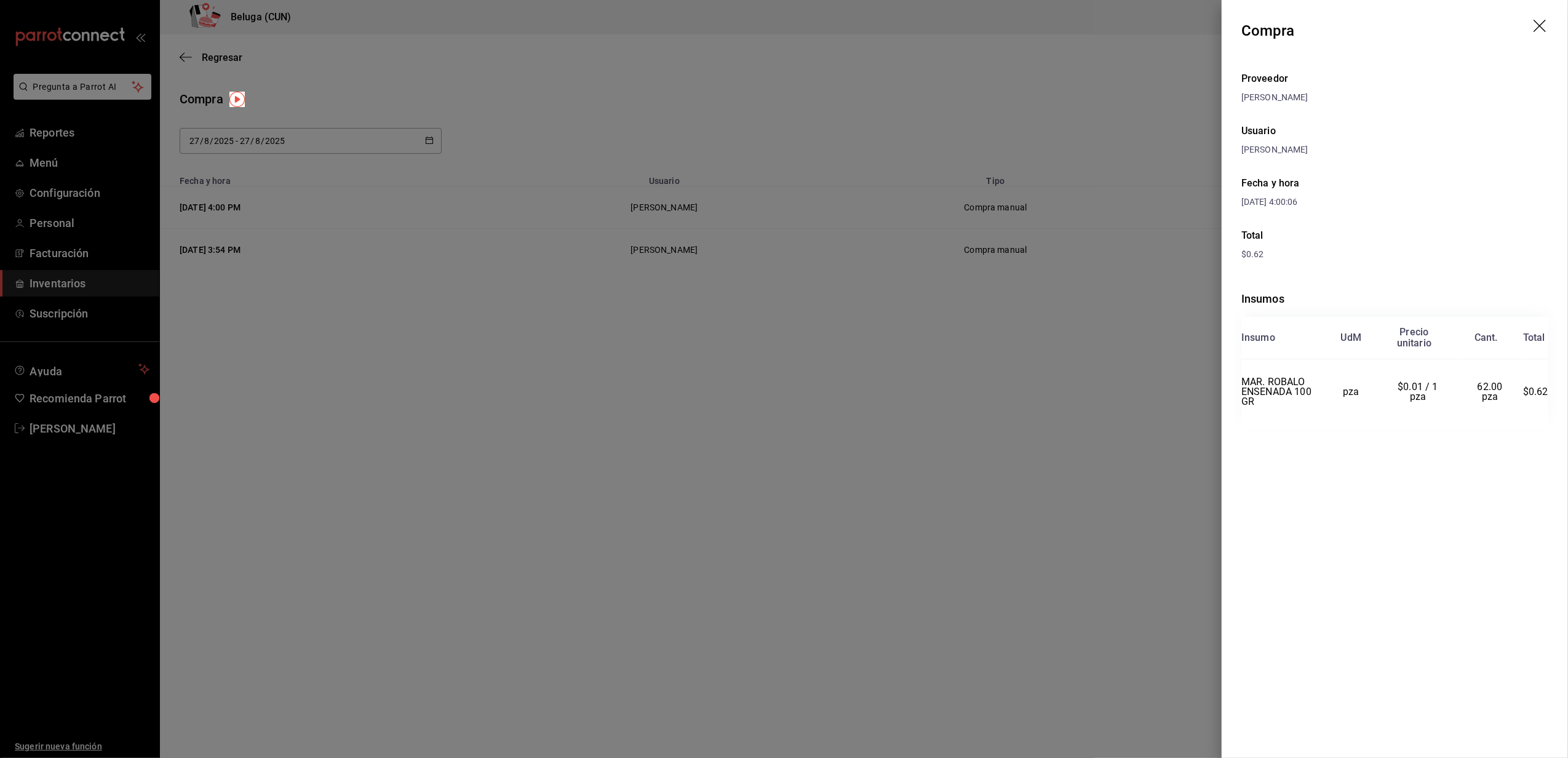
click at [1544, 27] on icon "drag" at bounding box center [1541, 27] width 15 height 15
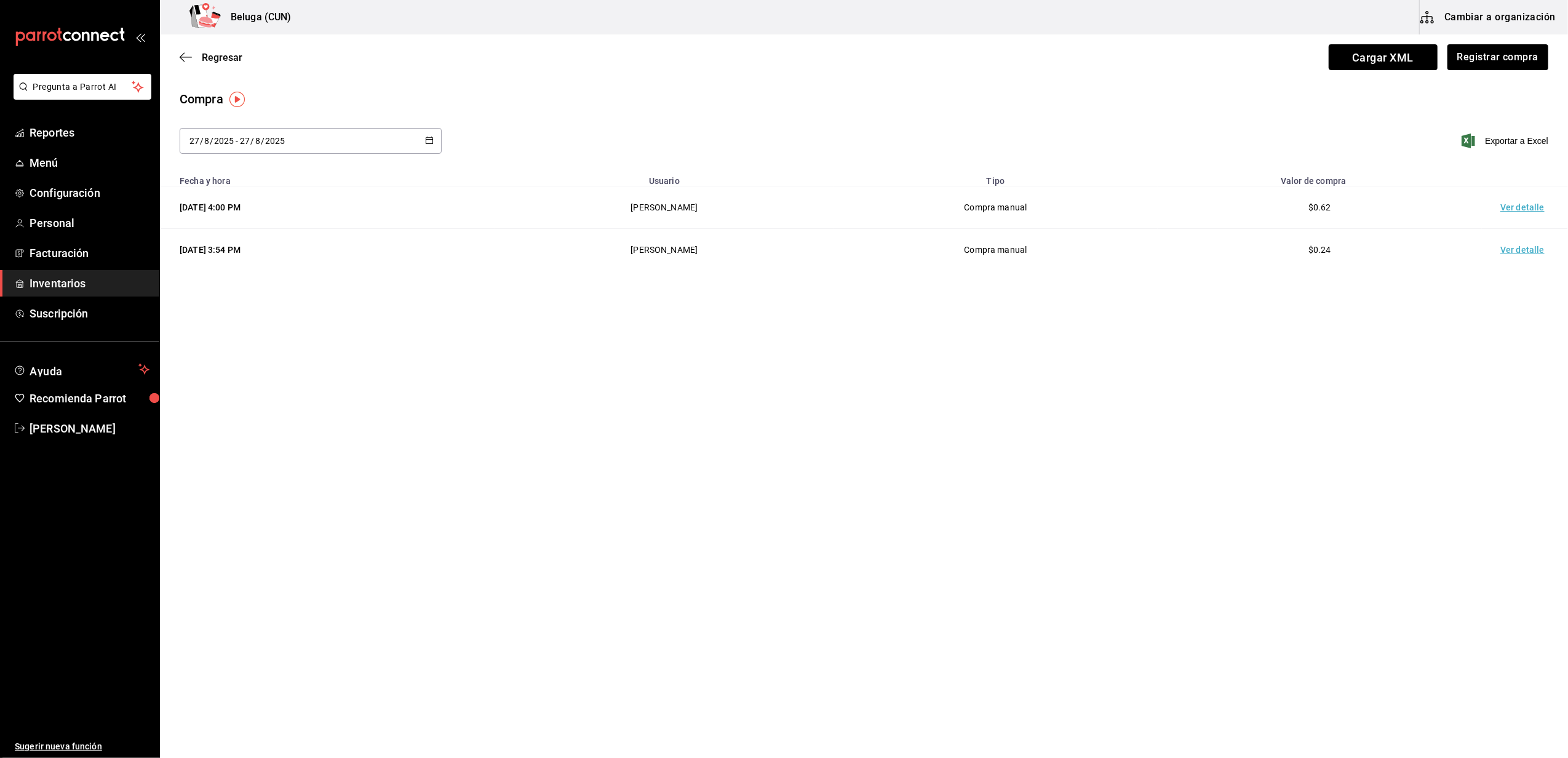
click at [458, 312] on main "Regresar Cargar XML Registrar compra Compra 2025-08-27 27 / 8 / 2025 - 2025-08-…" at bounding box center [864, 361] width 1408 height 654
click at [1493, 60] on button "Registrar compra" at bounding box center [1498, 57] width 102 height 26
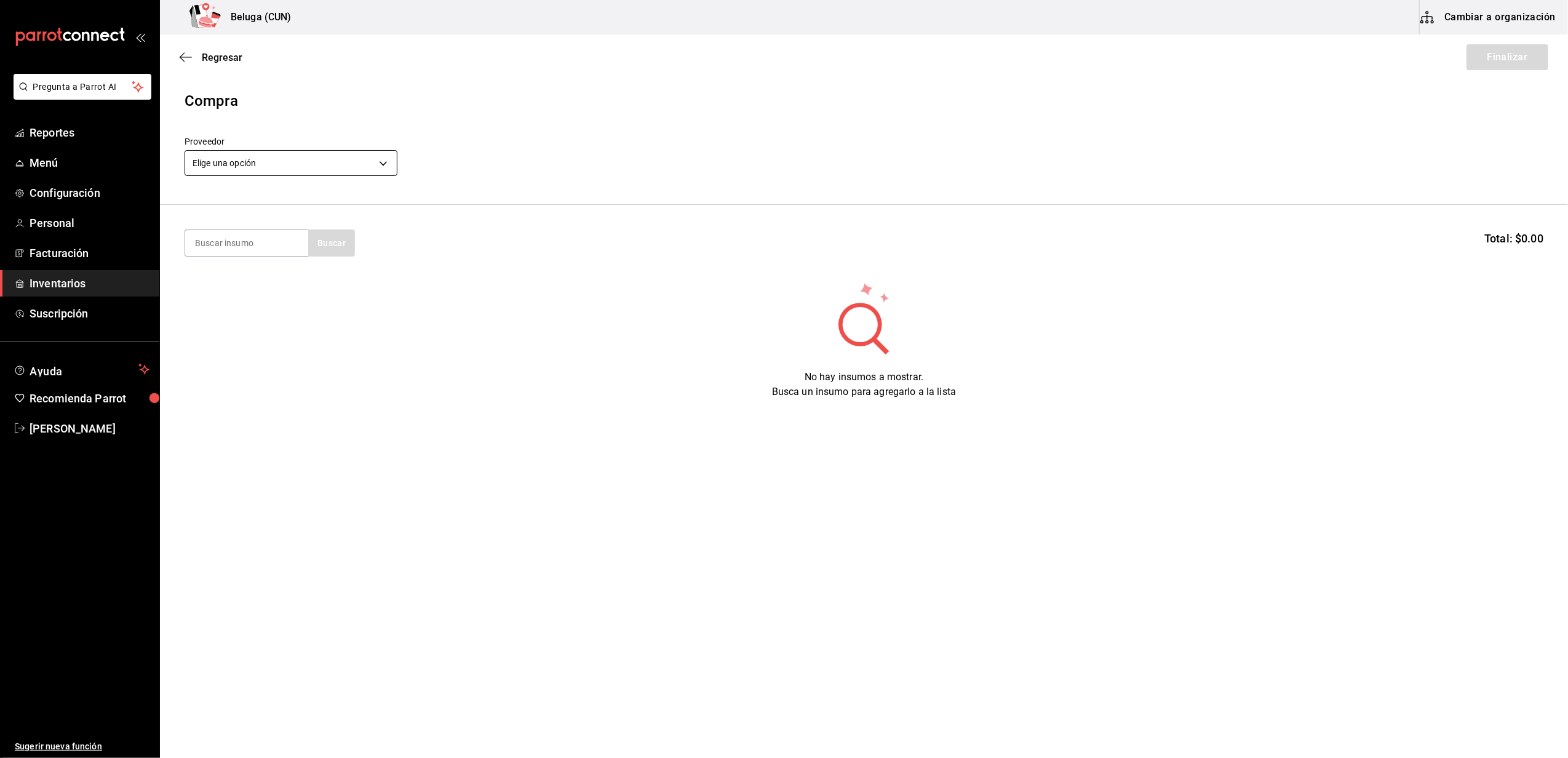
click at [369, 168] on body "Pregunta a Parrot AI Reportes Menú Configuración Personal Facturación Inventari…" at bounding box center [784, 344] width 1568 height 688
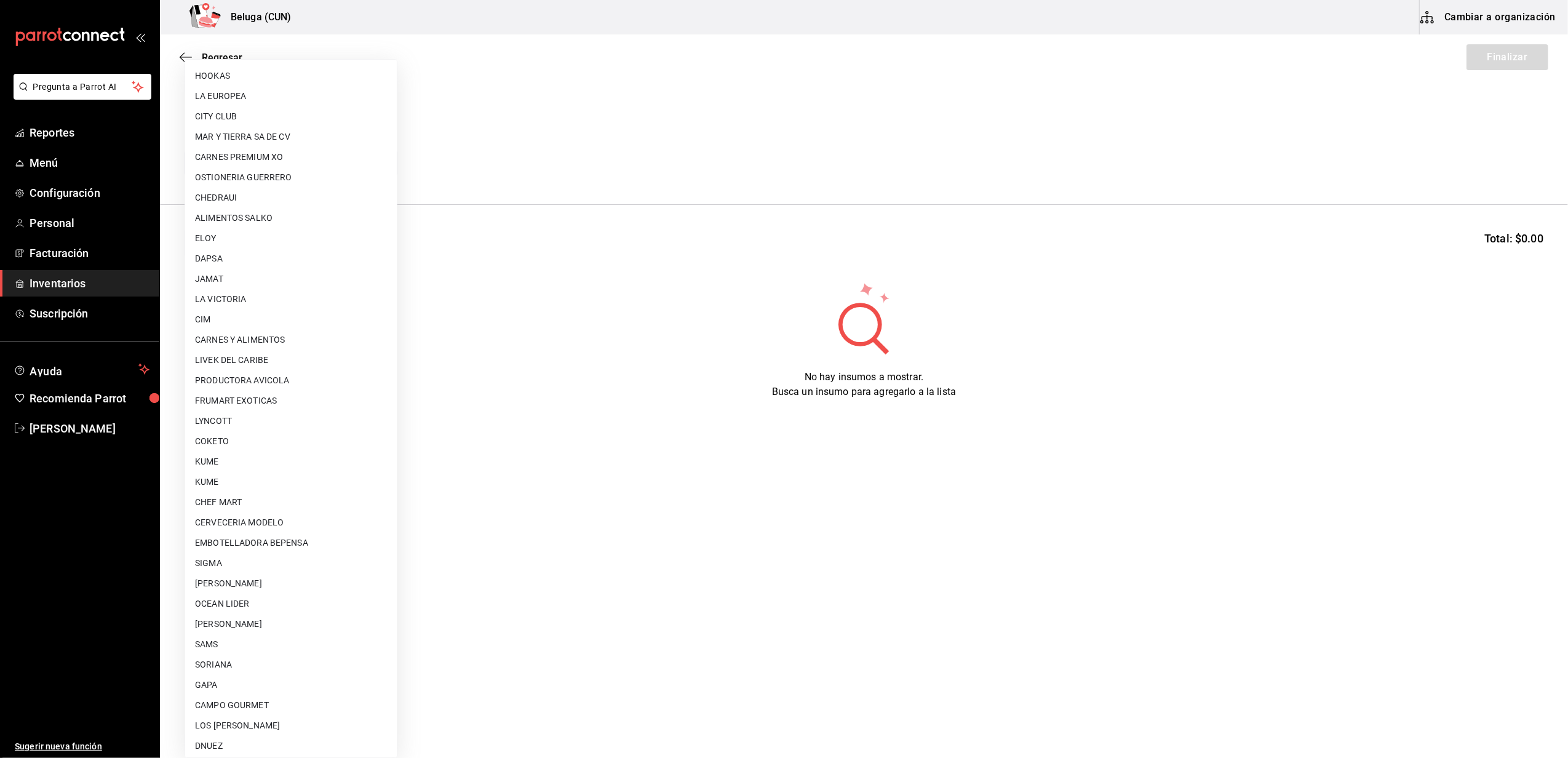
scroll to position [389, 0]
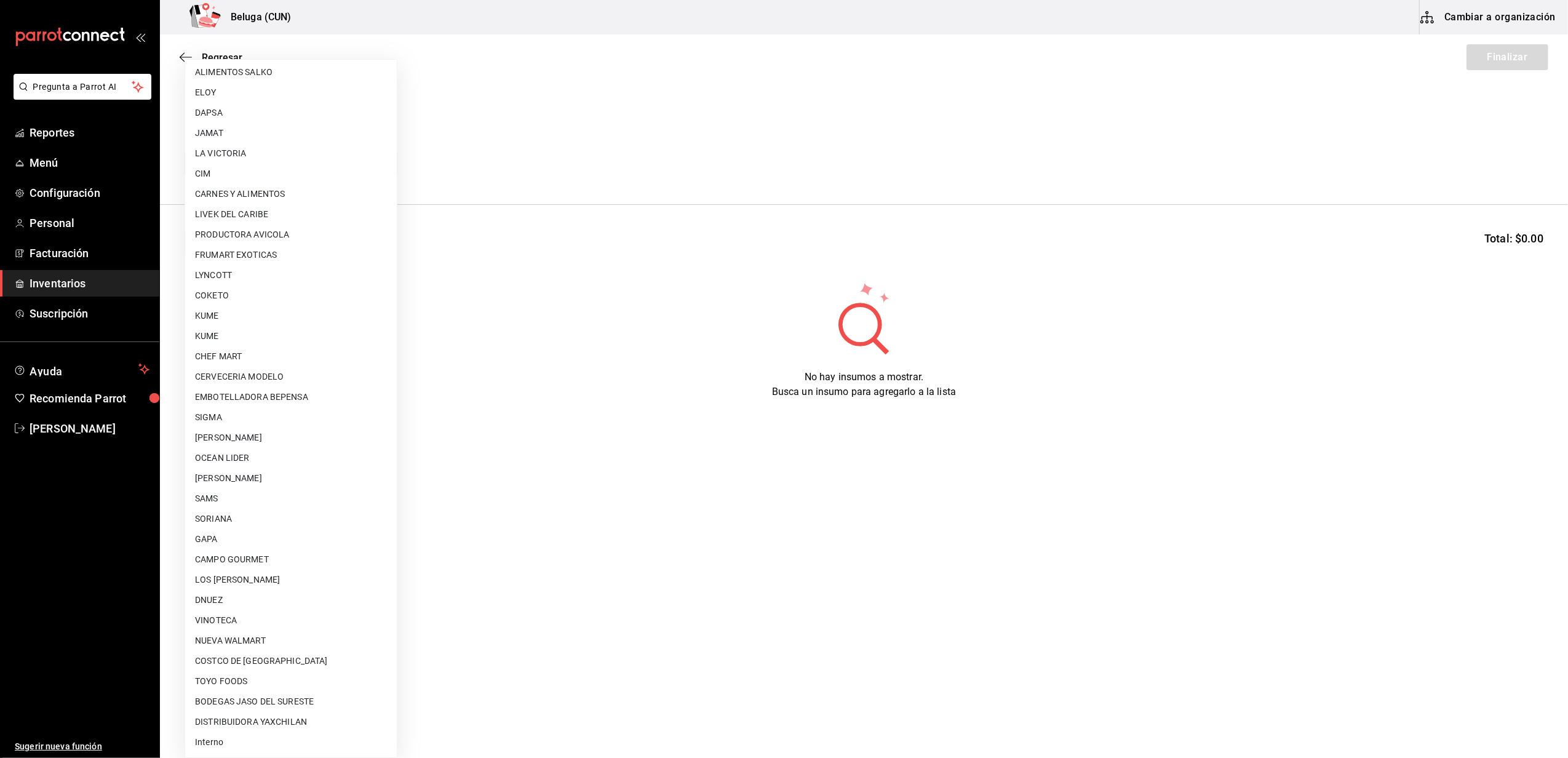
drag, startPoint x: 217, startPoint y: 743, endPoint x: 214, endPoint y: 732, distance: 11.4
click at [216, 743] on li "Interno" at bounding box center [291, 742] width 212 height 21
type input "cf097a6b-1652-49c1-8634-faa24daf0fdd"
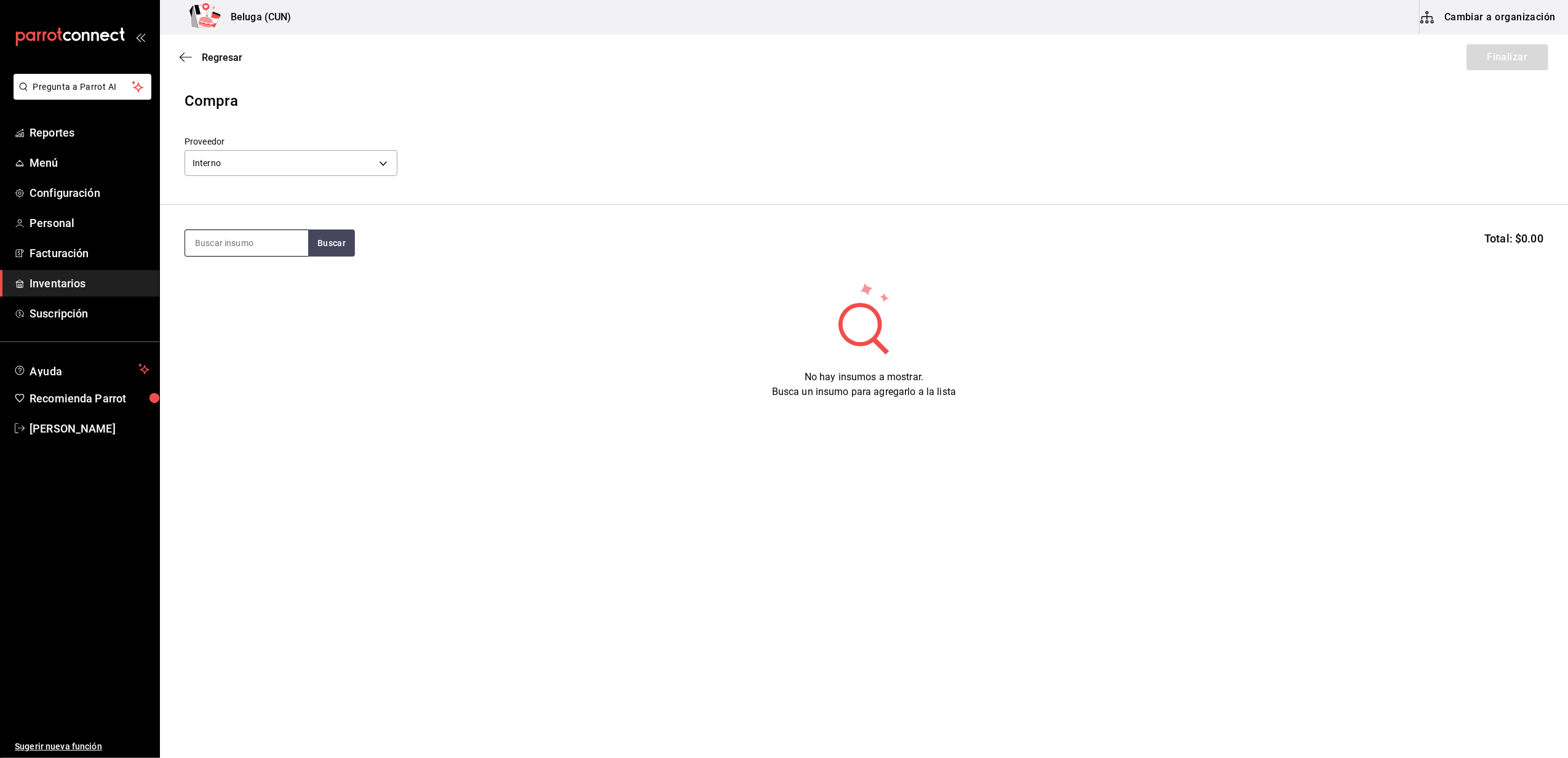
click at [284, 239] on input at bounding box center [246, 243] width 123 height 26
click at [69, 288] on span "Inventarios" at bounding box center [89, 282] width 120 height 16
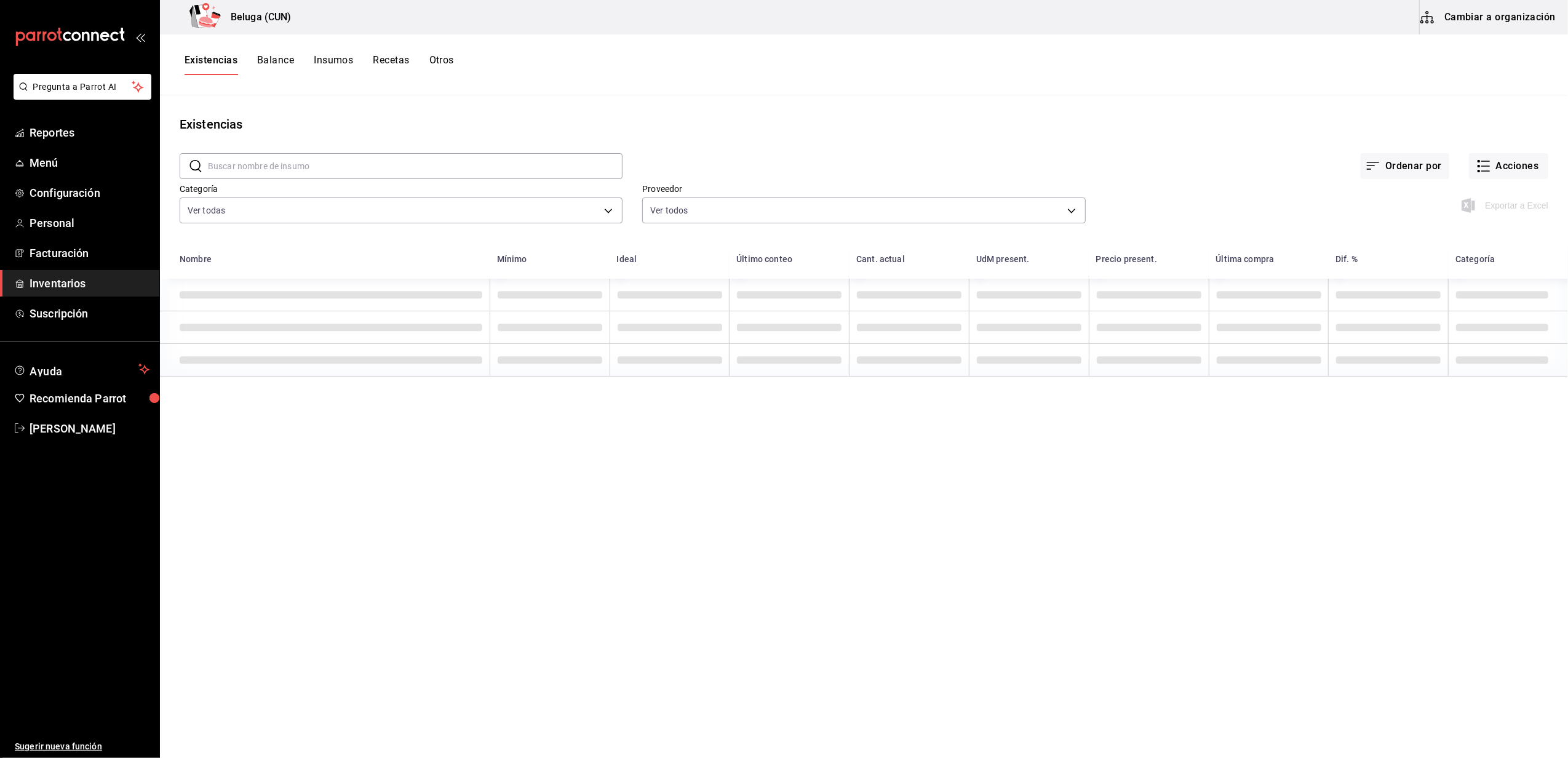
click at [303, 165] on input "text" at bounding box center [415, 166] width 415 height 25
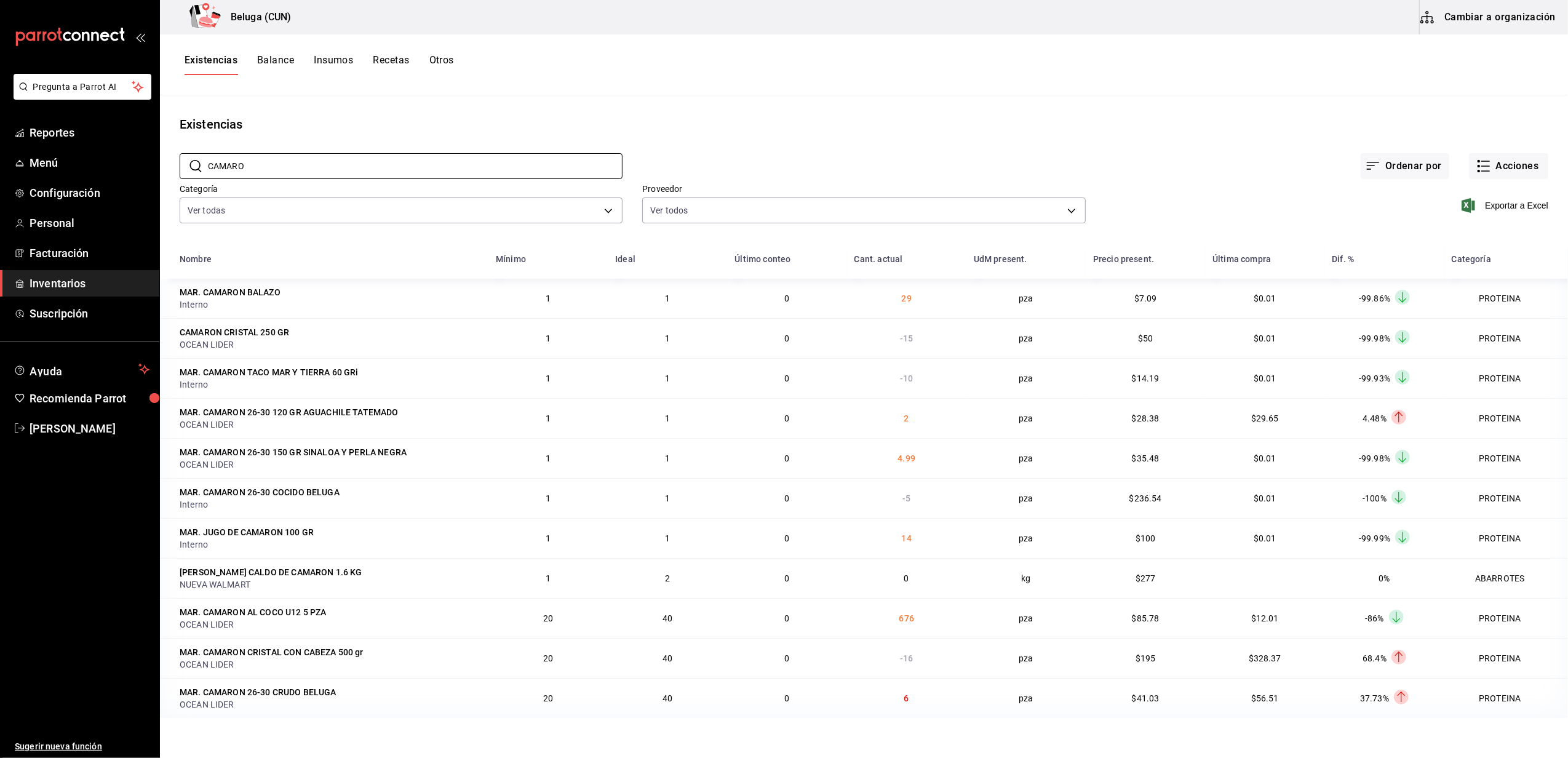
type input "CAMARO"
click at [618, 111] on main "Existencias ​ CAMARO ​ Ordenar por Acciones Categoría Ver todas f07f4d25-74ae-4…" at bounding box center [864, 422] width 1408 height 654
click at [69, 243] on link "Facturación" at bounding box center [80, 253] width 159 height 26
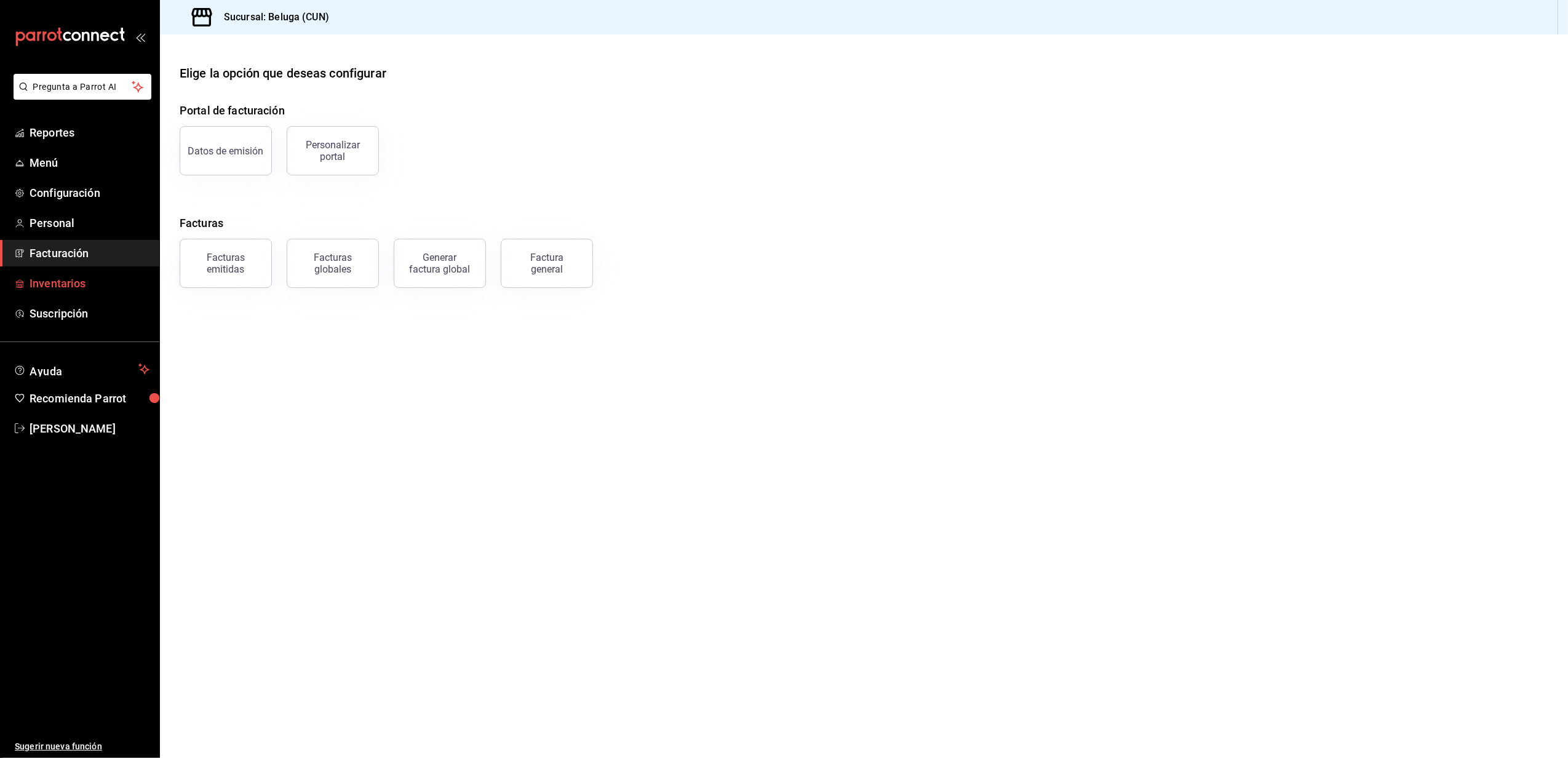
click at [75, 291] on span "Inventarios" at bounding box center [89, 282] width 120 height 16
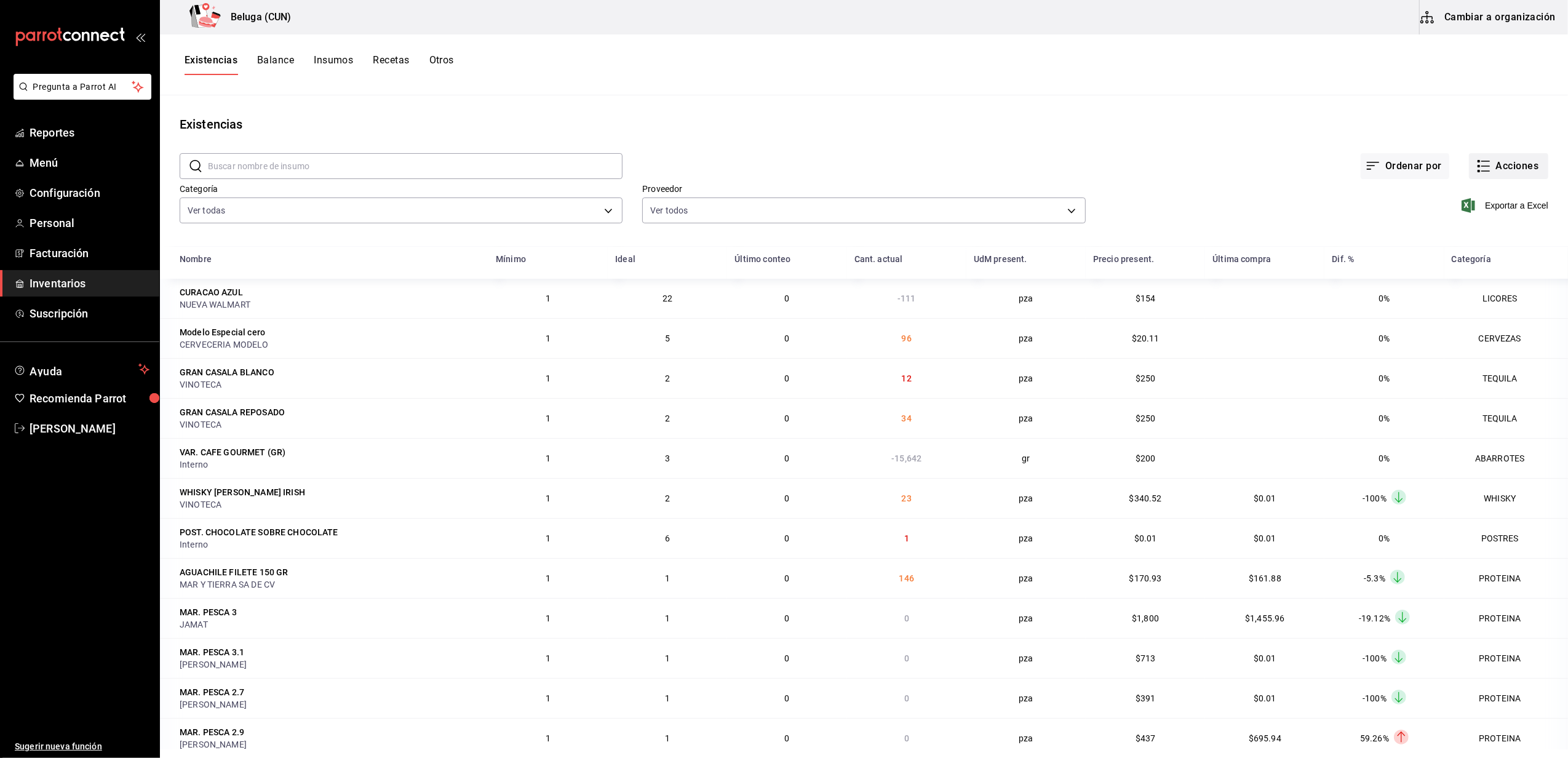
click at [1476, 160] on icon "button" at bounding box center [1484, 166] width 15 height 15
click at [1469, 229] on span "Compra" at bounding box center [1497, 233] width 104 height 13
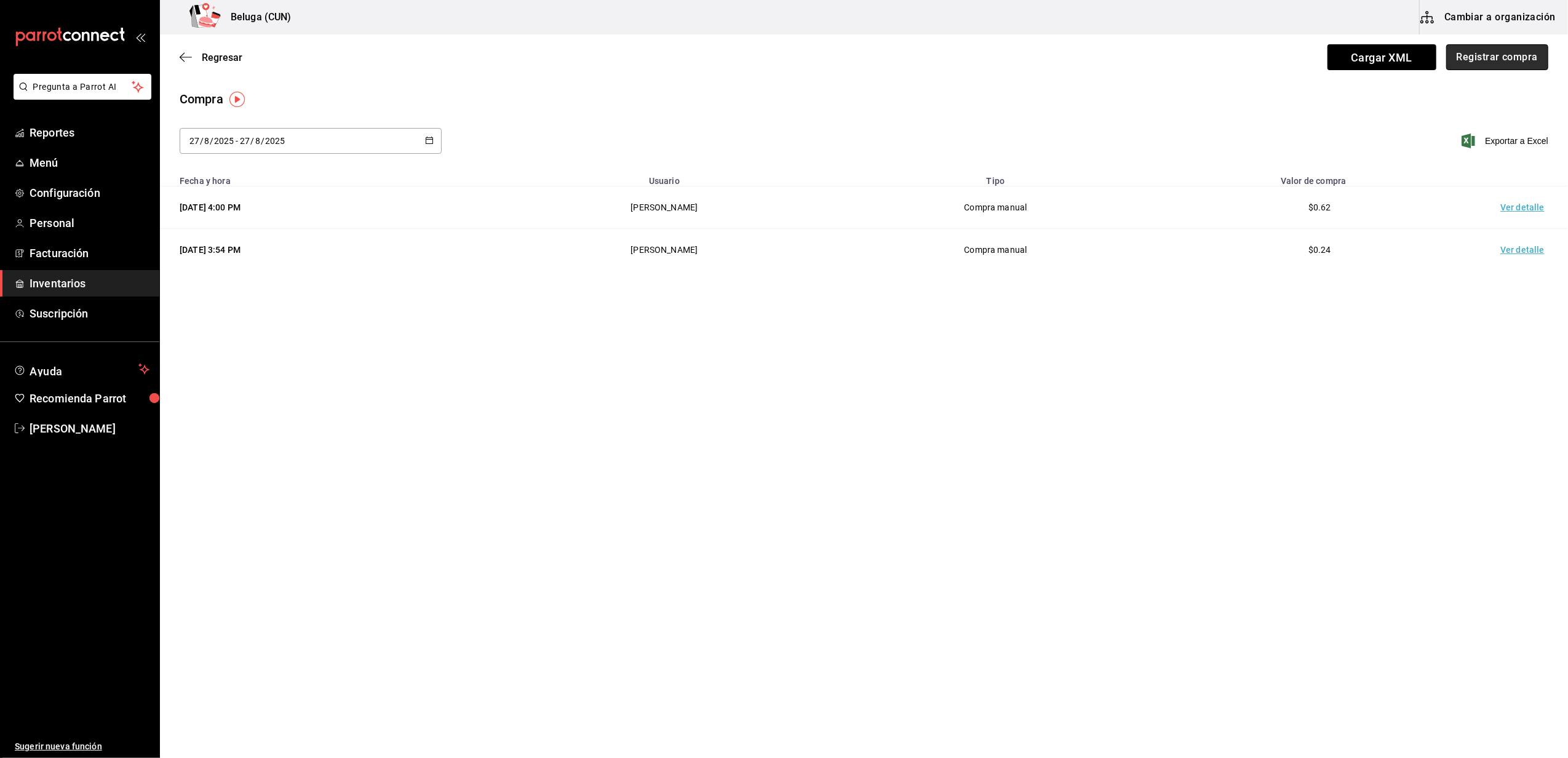
click at [1486, 50] on button "Registrar compra" at bounding box center [1498, 57] width 102 height 26
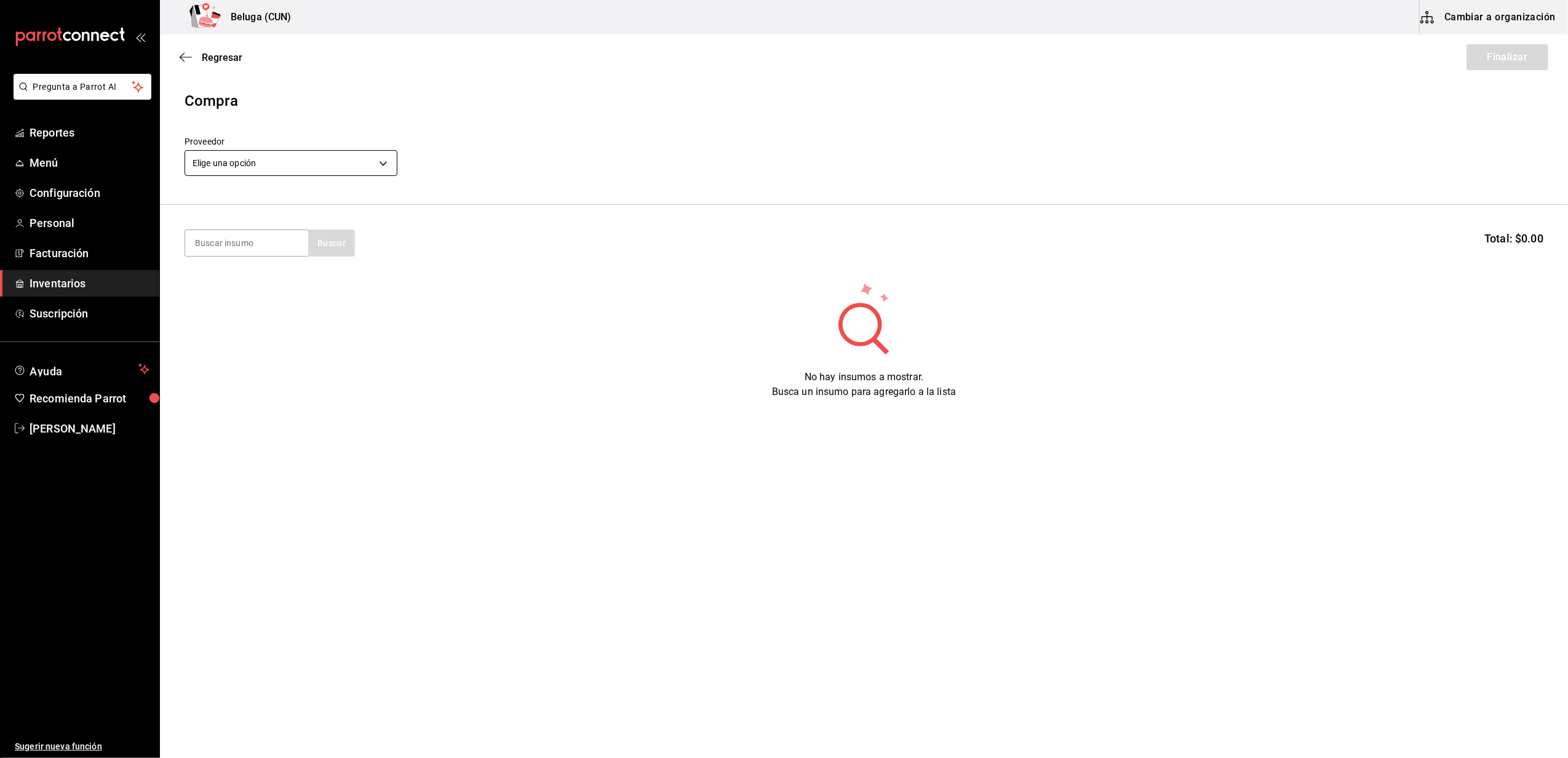
click at [385, 166] on body "Pregunta a Parrot AI Reportes Menú Configuración Personal Facturación Inventari…" at bounding box center [784, 344] width 1568 height 688
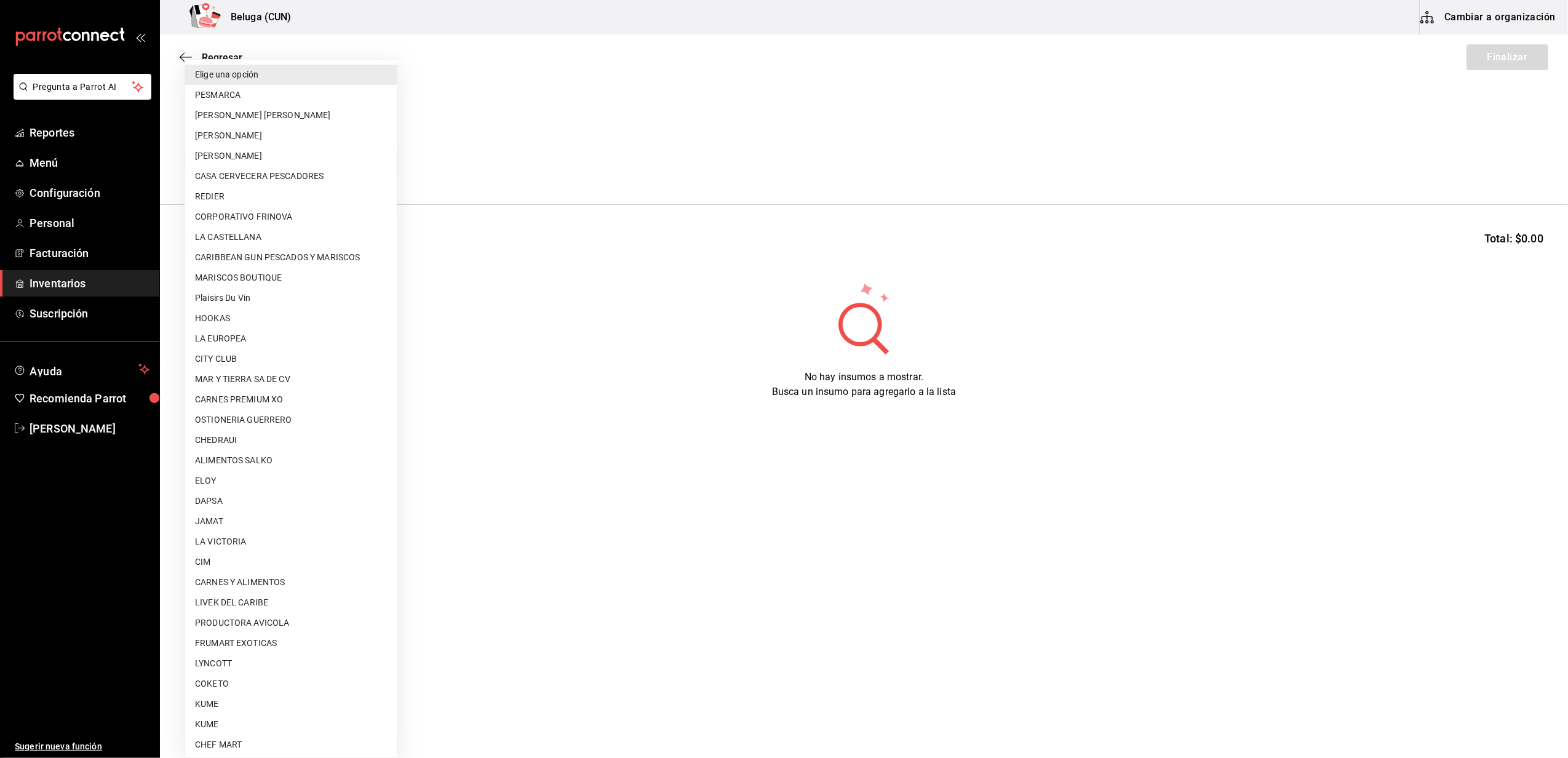
scroll to position [389, 0]
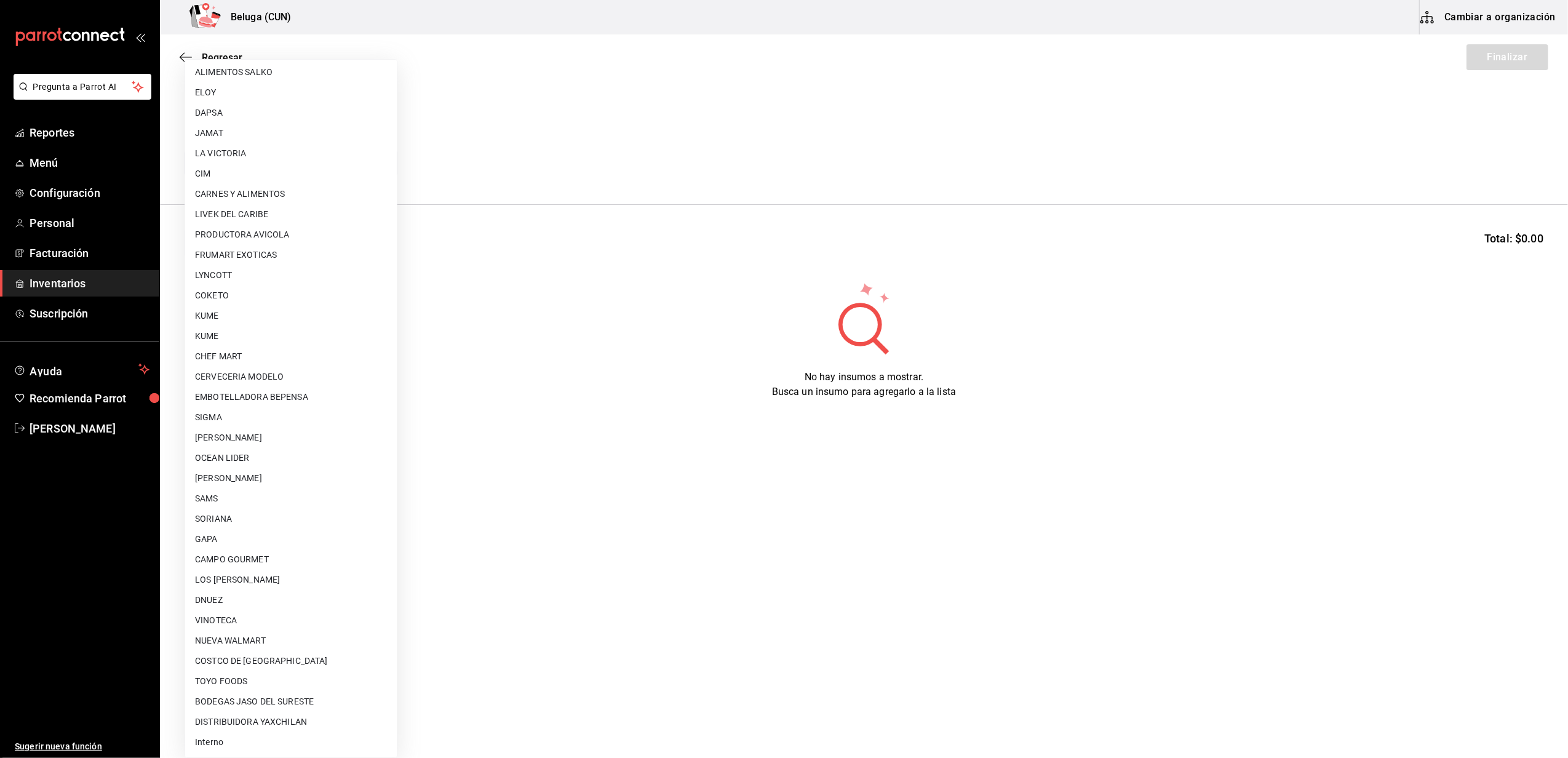
click at [212, 746] on li "Interno" at bounding box center [291, 742] width 212 height 21
type input "cf097a6b-1652-49c1-8634-faa24daf0fdd"
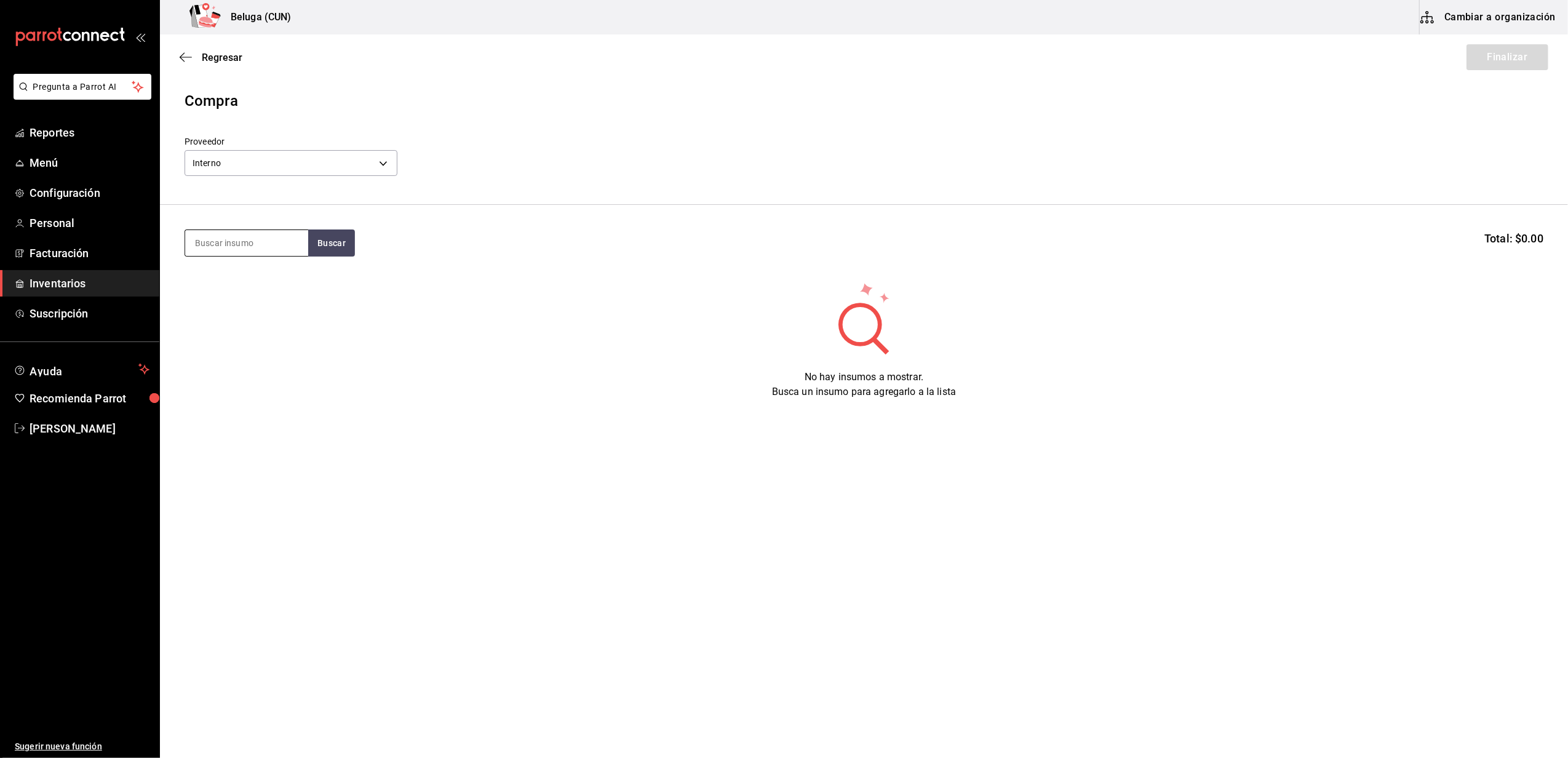
click at [234, 252] on input at bounding box center [246, 243] width 123 height 26
click at [278, 247] on input at bounding box center [246, 243] width 123 height 26
type input "CHOCO"
click at [270, 280] on div "POST. CHOCOLATE SOBRE CHOCOLATE" at bounding box center [247, 286] width 104 height 30
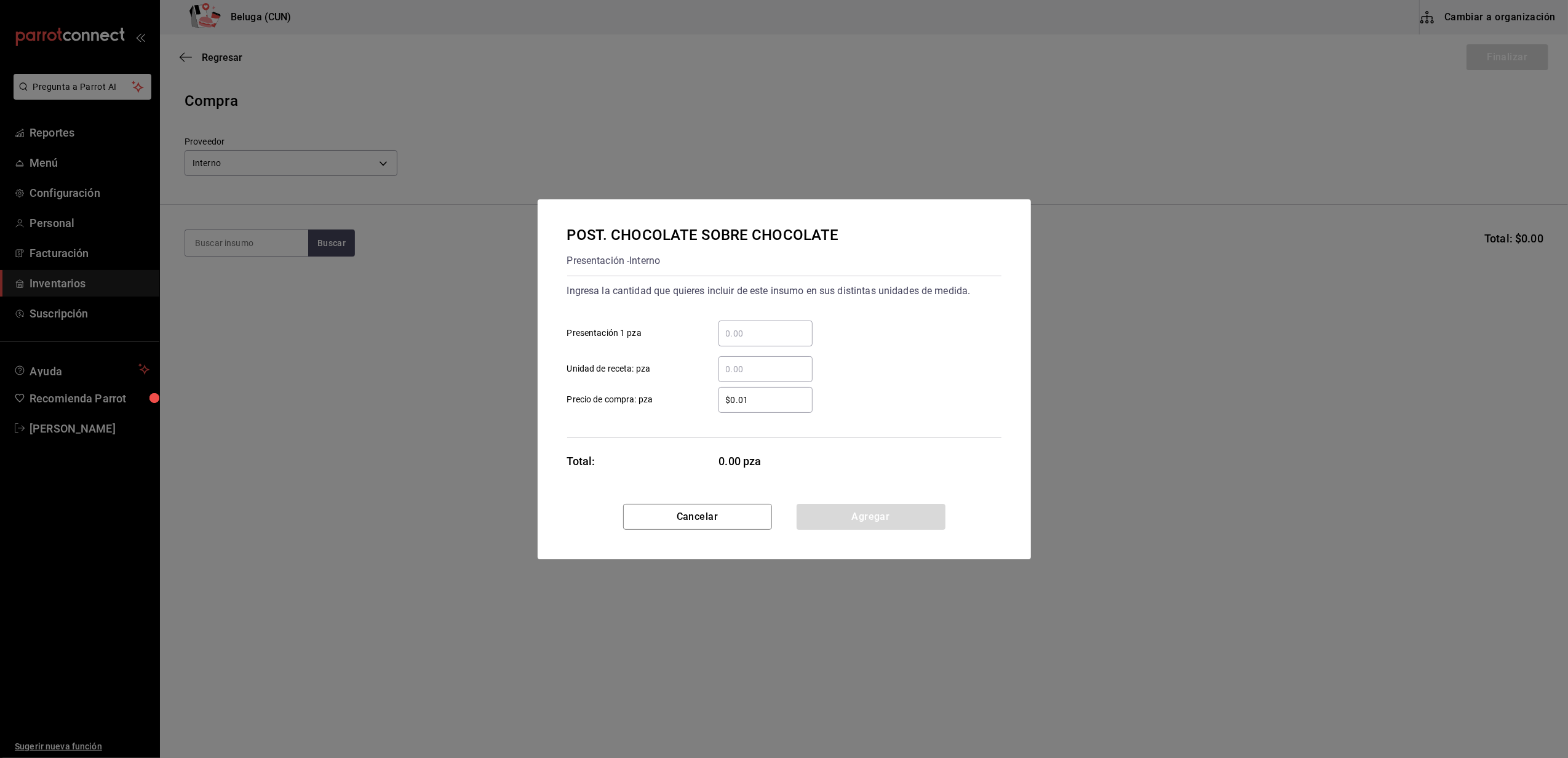
click at [774, 330] on input "​ Presentación 1 pza" at bounding box center [765, 333] width 94 height 15
type input "6"
click at [690, 395] on label "$0.01 ​ Precio de compra: pza" at bounding box center [690, 400] width 246 height 26
click at [718, 395] on input "$0.01" at bounding box center [765, 400] width 94 height 15
click at [852, 515] on button "Agregar" at bounding box center [871, 517] width 149 height 26
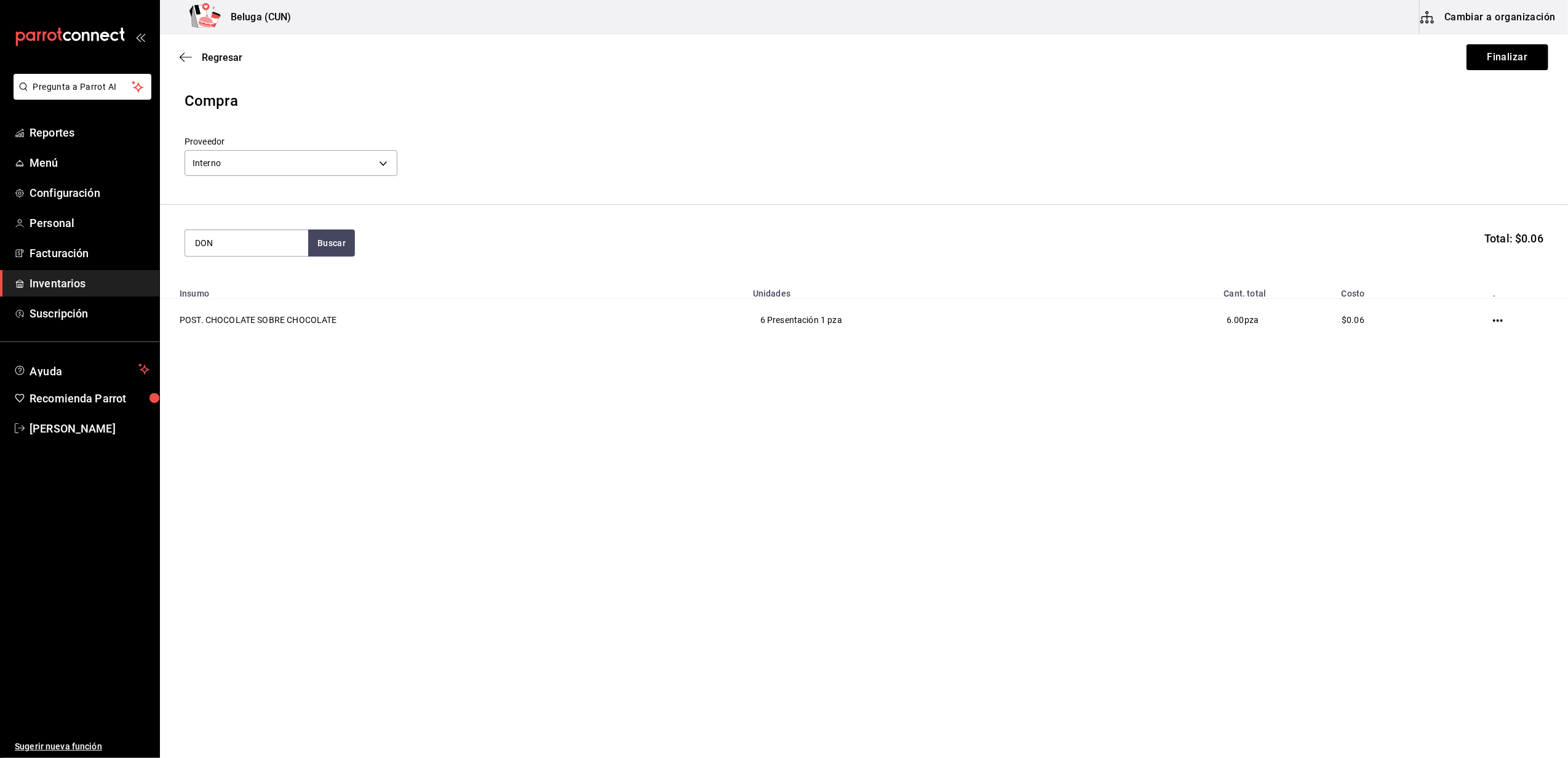
type input "DON"
click at [264, 282] on div "POST. DONAS NUTELLA" at bounding box center [247, 286] width 104 height 30
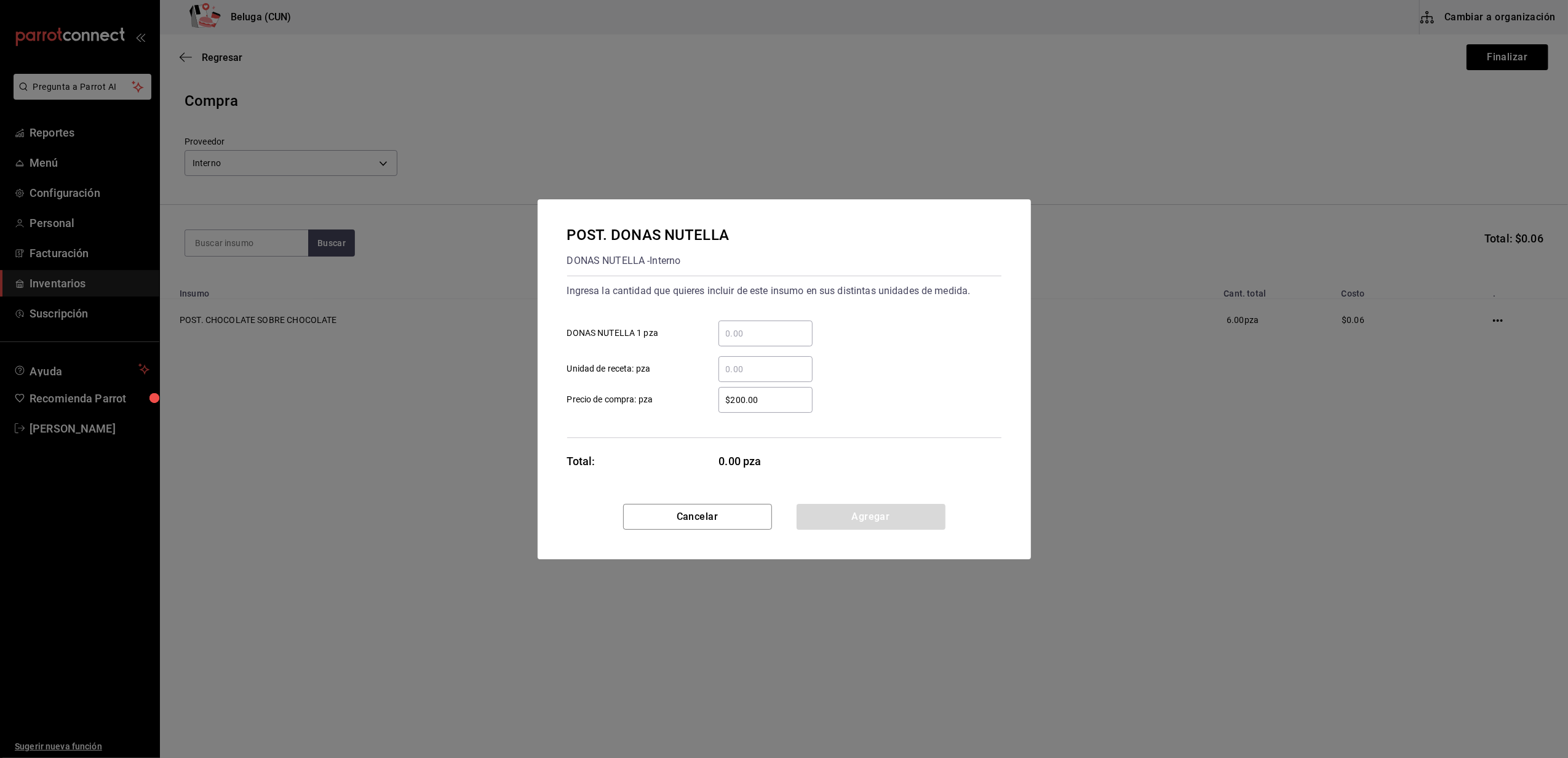
click at [764, 330] on input "​ DONAS NUTELLA 1 pza" at bounding box center [765, 333] width 94 height 15
type input "28"
click at [711, 383] on div "$200.00 ​ Precio de compra: pza" at bounding box center [779, 395] width 444 height 35
drag, startPoint x: 765, startPoint y: 400, endPoint x: 701, endPoint y: 407, distance: 64.4
click at [701, 407] on div "$200.00 ​" at bounding box center [756, 400] width 114 height 26
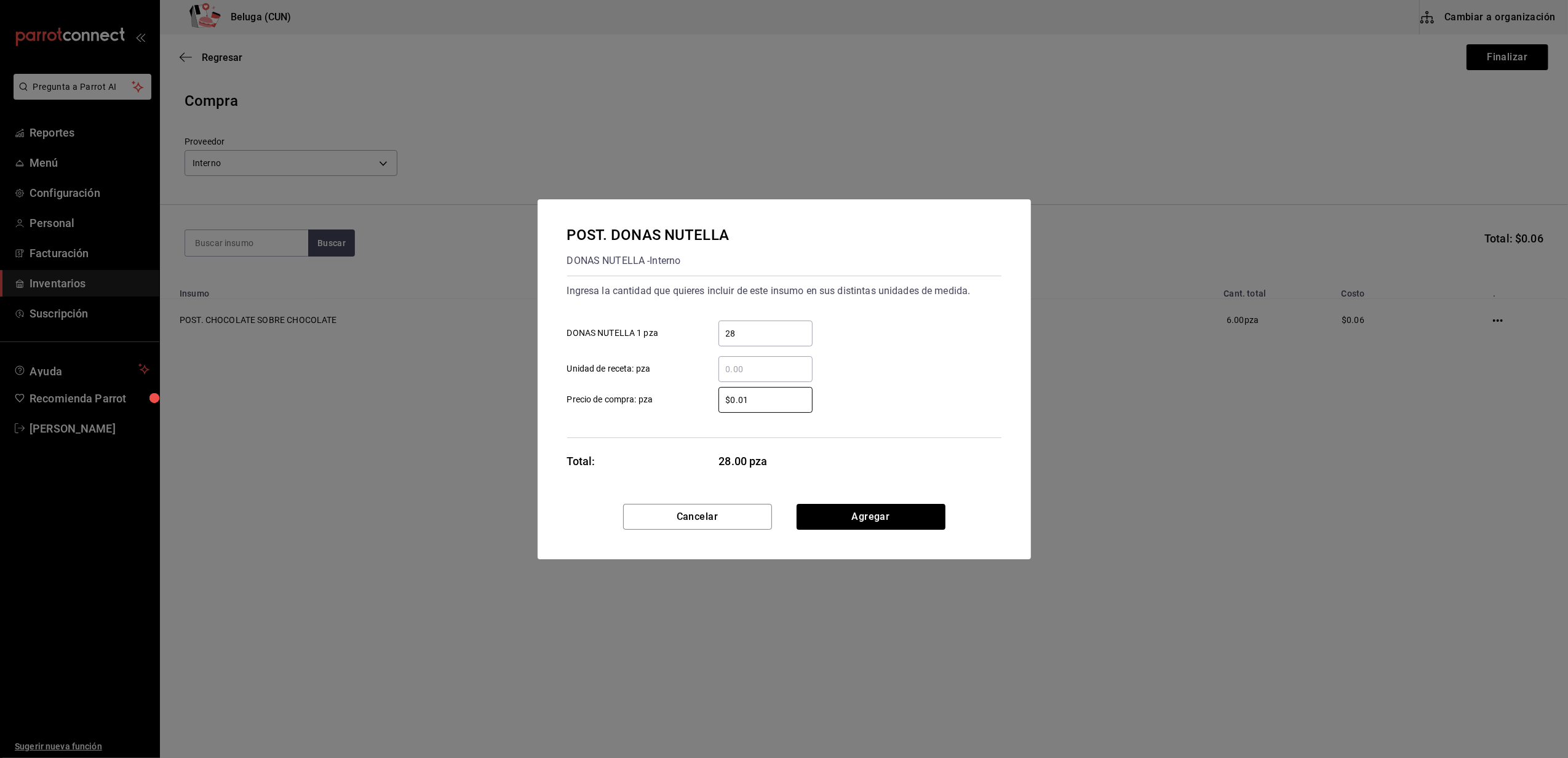
type input "$0.01"
click at [870, 510] on button "Agregar" at bounding box center [871, 517] width 149 height 26
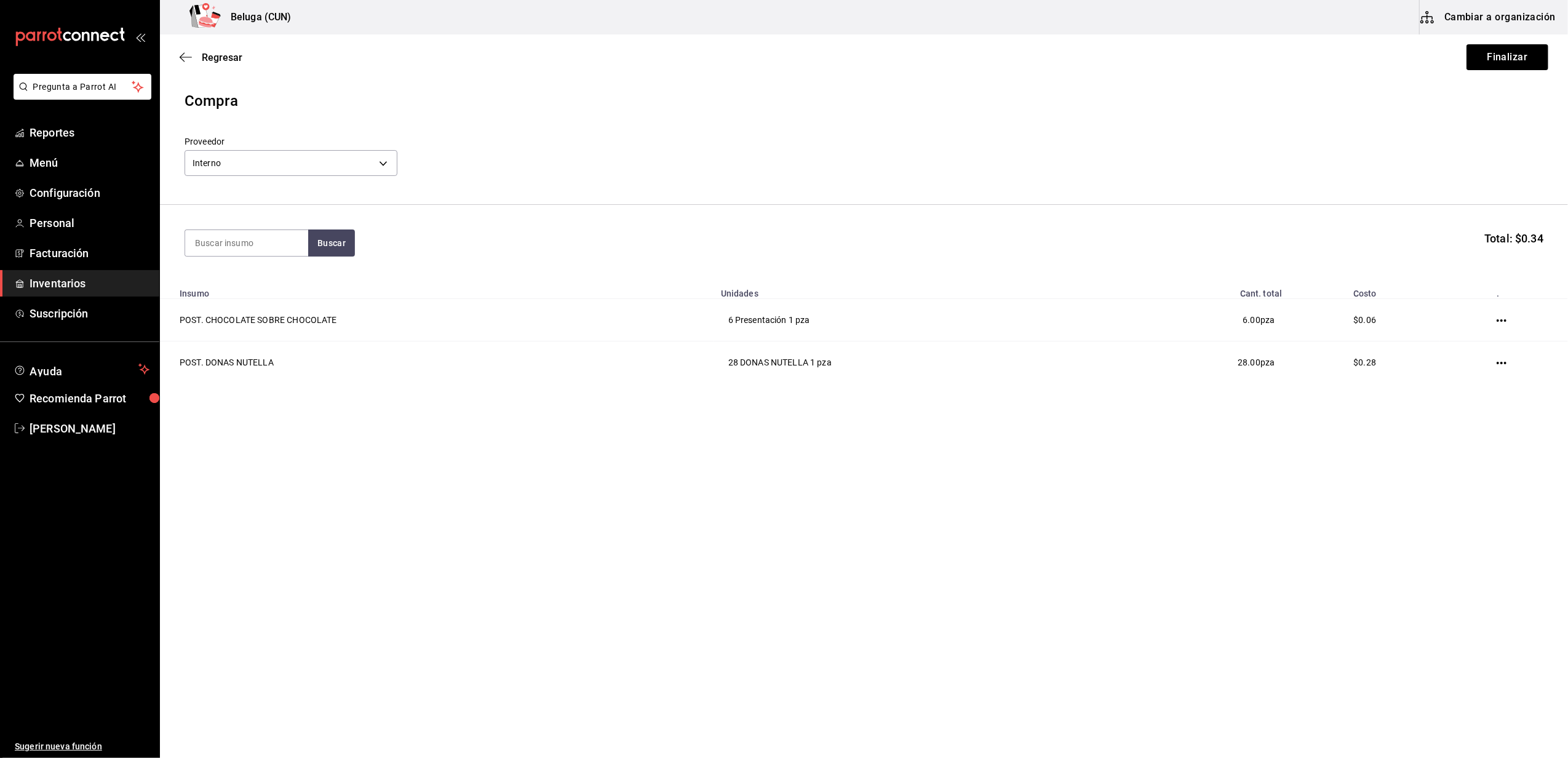
click at [663, 470] on main "Regresar Finalizar Compra Proveedor Interno cf097a6b-1652-49c1-8634-faa24daf0fd…" at bounding box center [864, 361] width 1408 height 654
click at [1521, 62] on button "Finalizar" at bounding box center [1507, 57] width 82 height 26
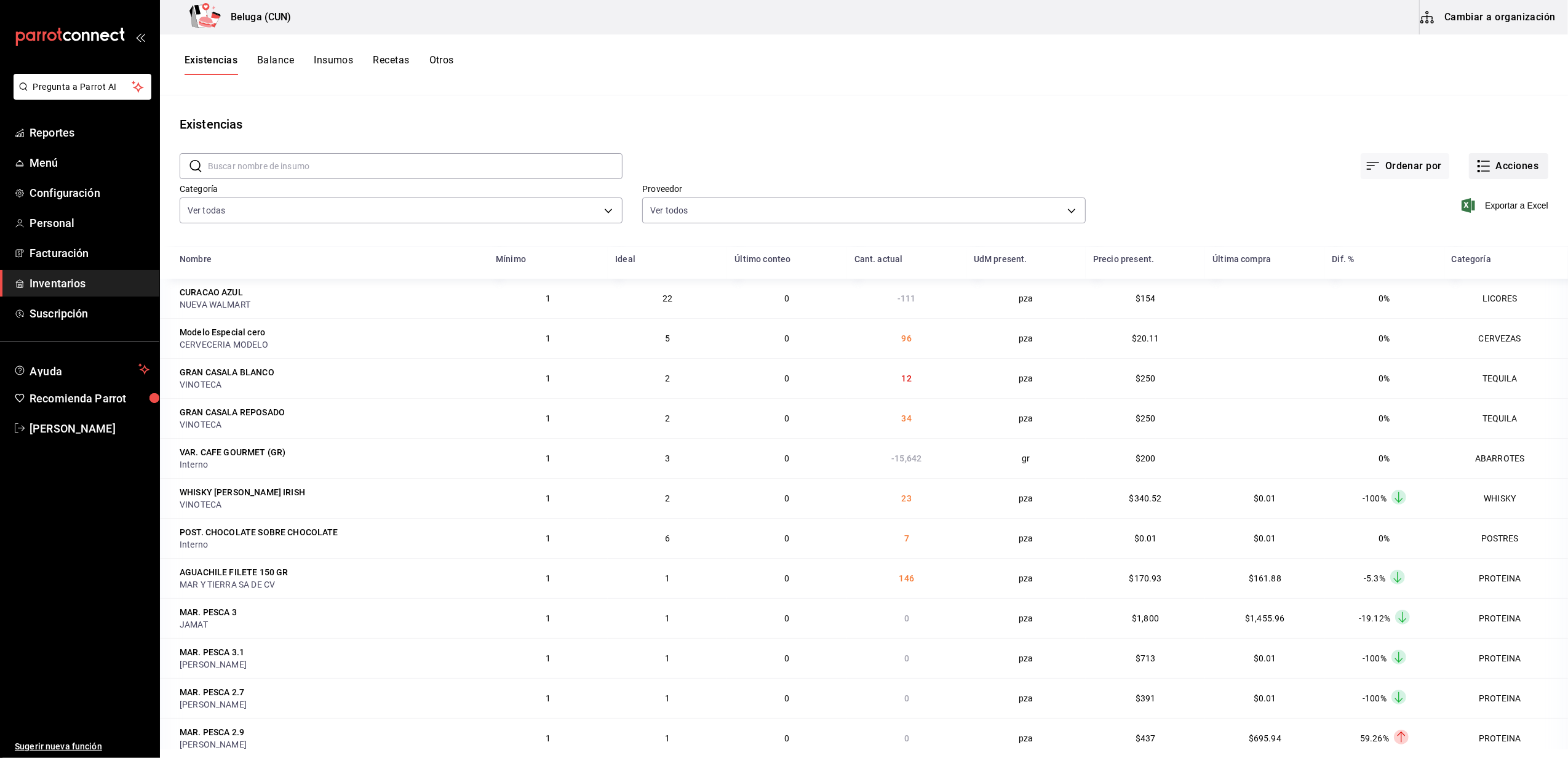
click at [1490, 168] on button "Acciones" at bounding box center [1509, 166] width 80 height 26
click at [1459, 240] on li "Compra" at bounding box center [1496, 233] width 123 height 33
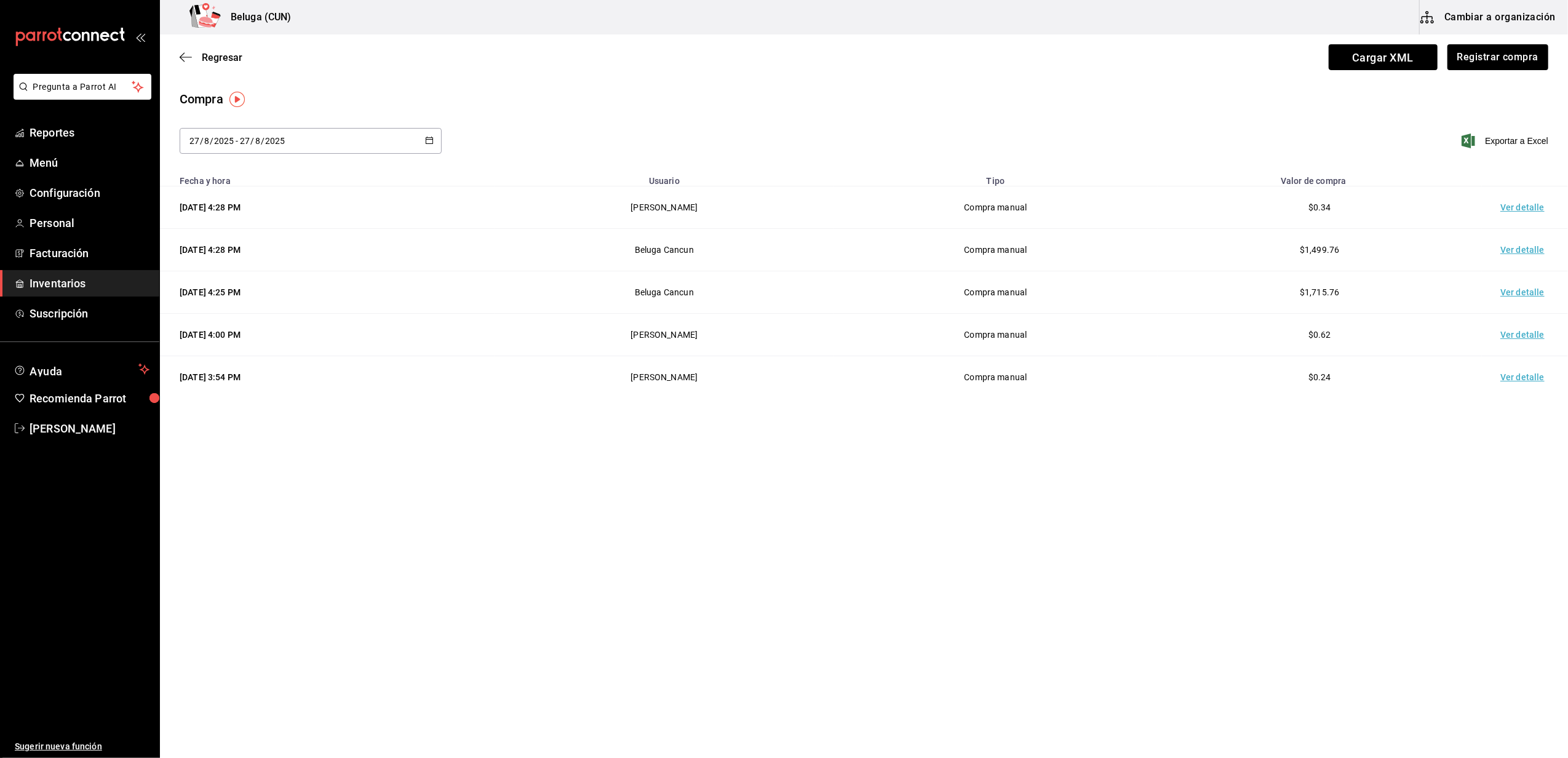
click at [1515, 207] on td "Ver detalle" at bounding box center [1525, 208] width 86 height 43
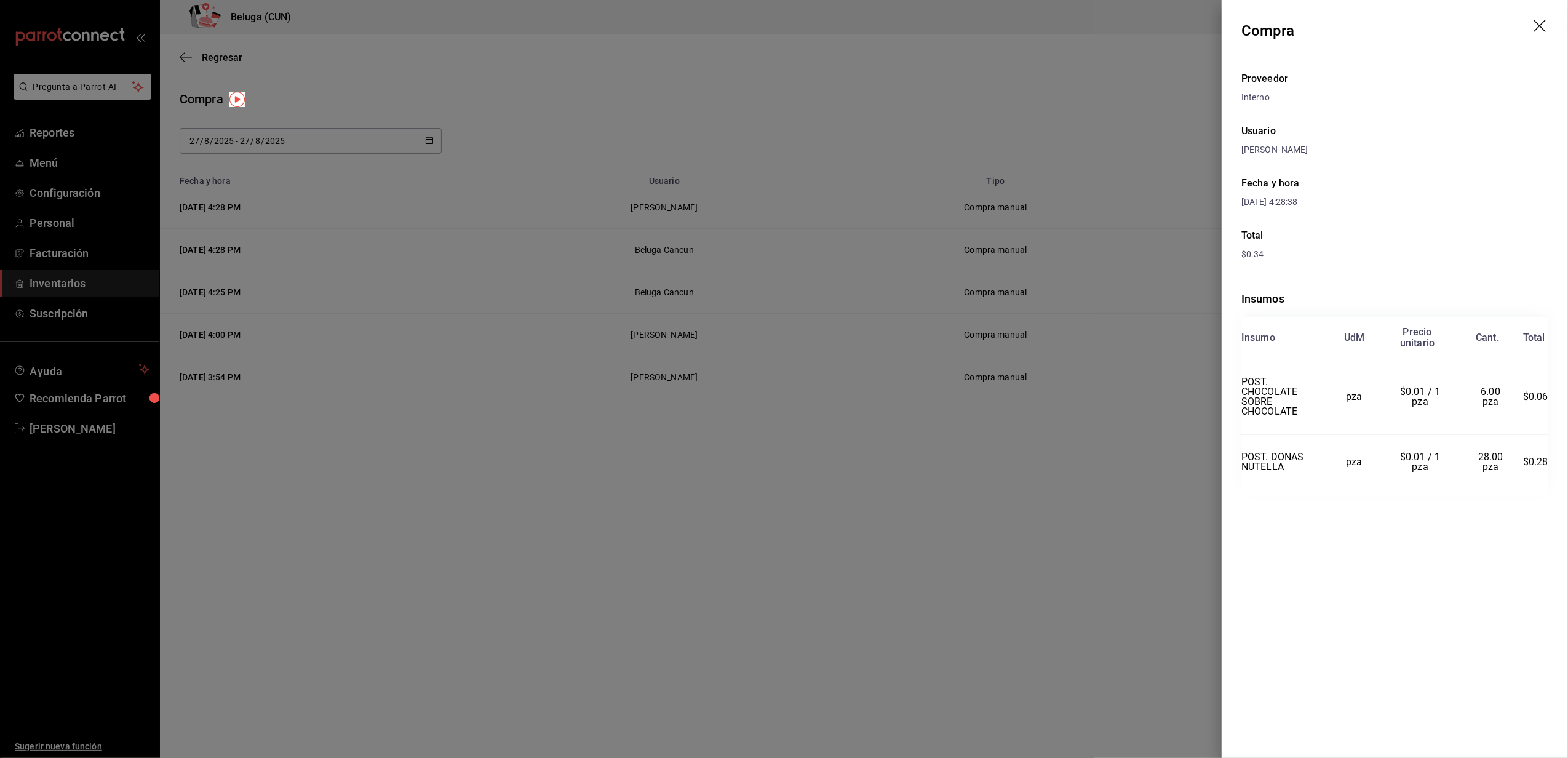
click at [1540, 28] on icon "drag" at bounding box center [1541, 27] width 15 height 15
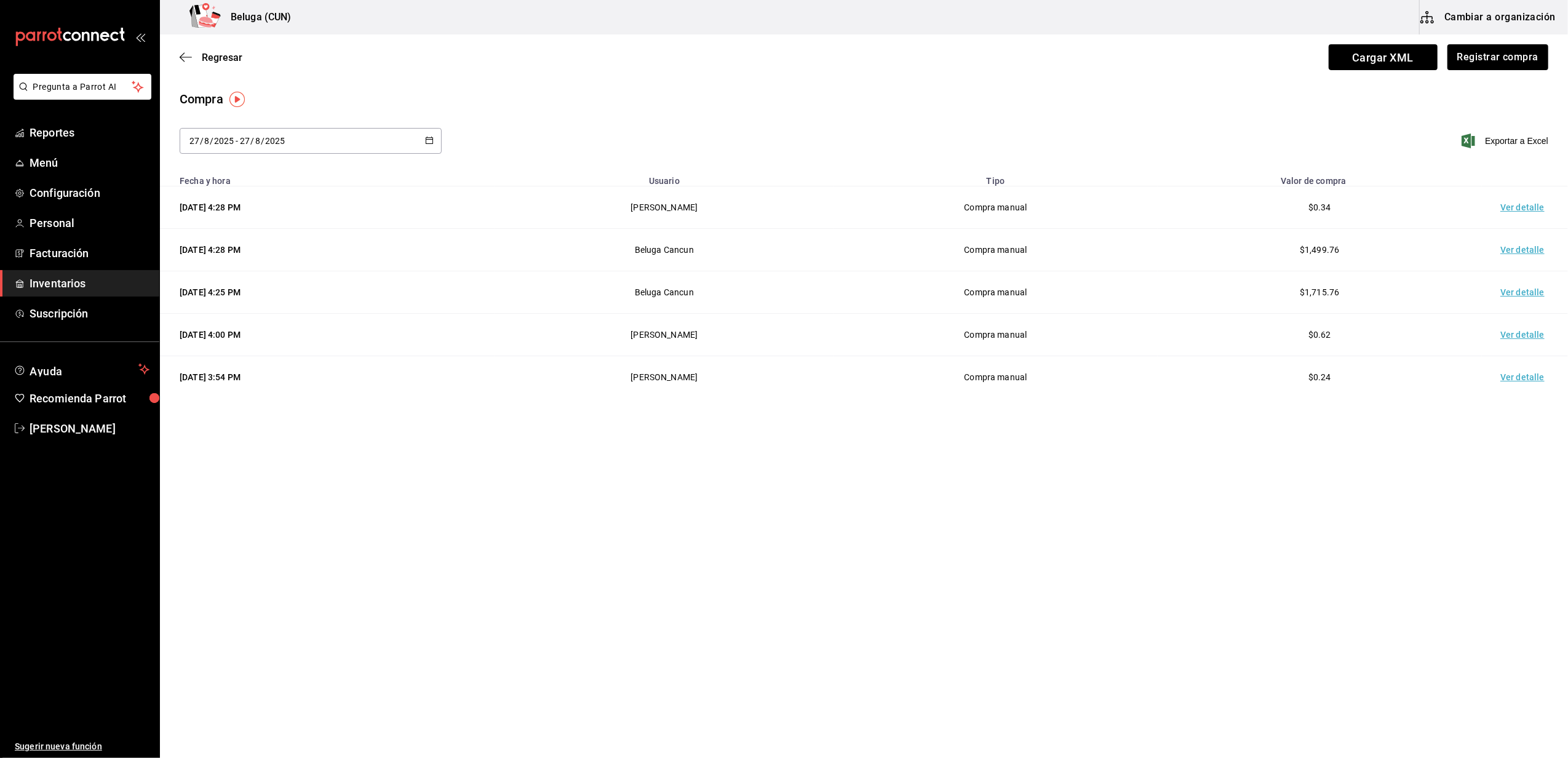
click at [70, 281] on span "Inventarios" at bounding box center [89, 282] width 120 height 16
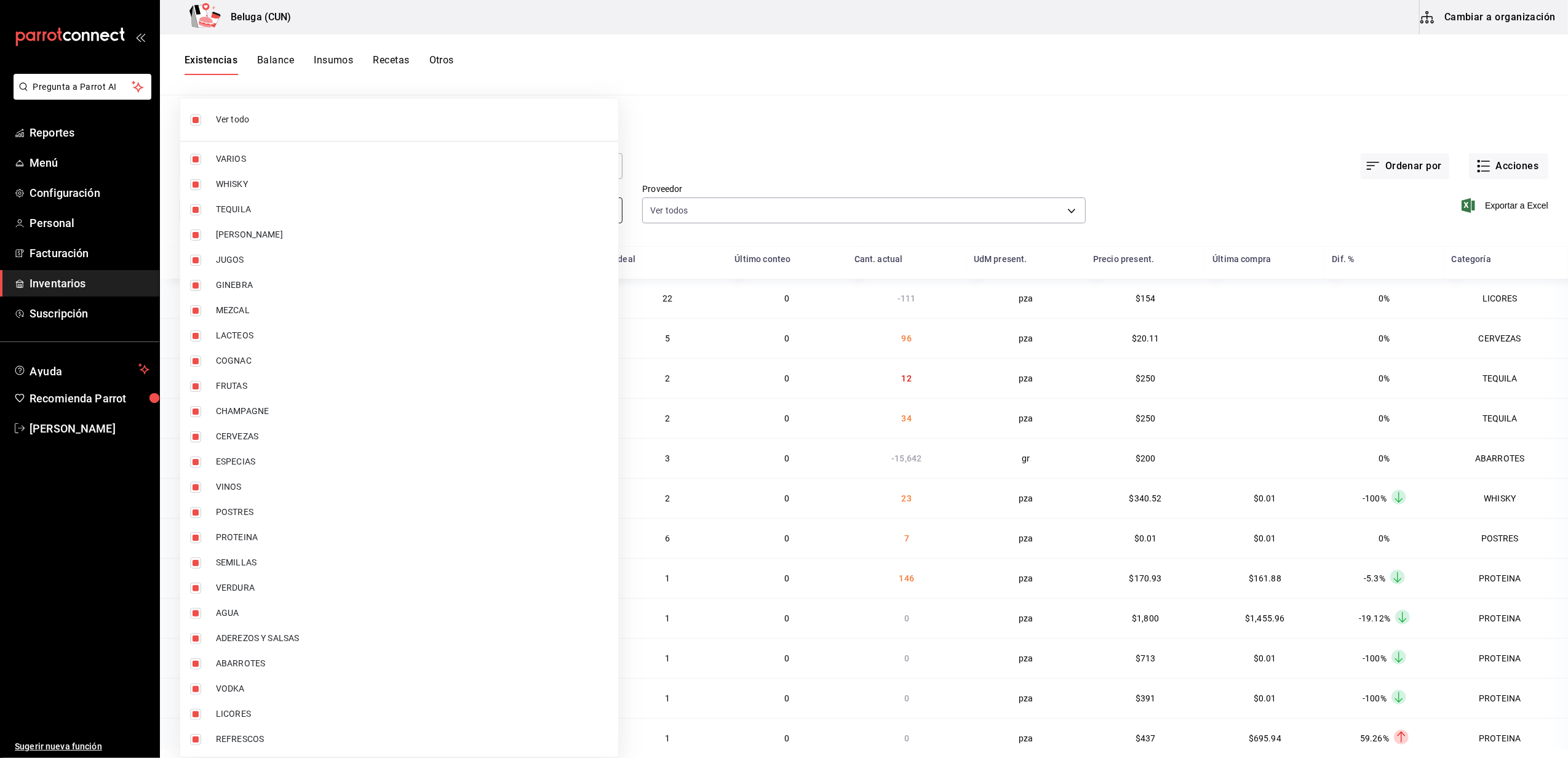
click at [603, 208] on body "Pregunta a Parrot AI Reportes Menú Configuración Personal Facturación Inventari…" at bounding box center [784, 375] width 1568 height 749
click at [191, 119] on input "checkbox" at bounding box center [196, 120] width 11 height 11
checkbox input "false"
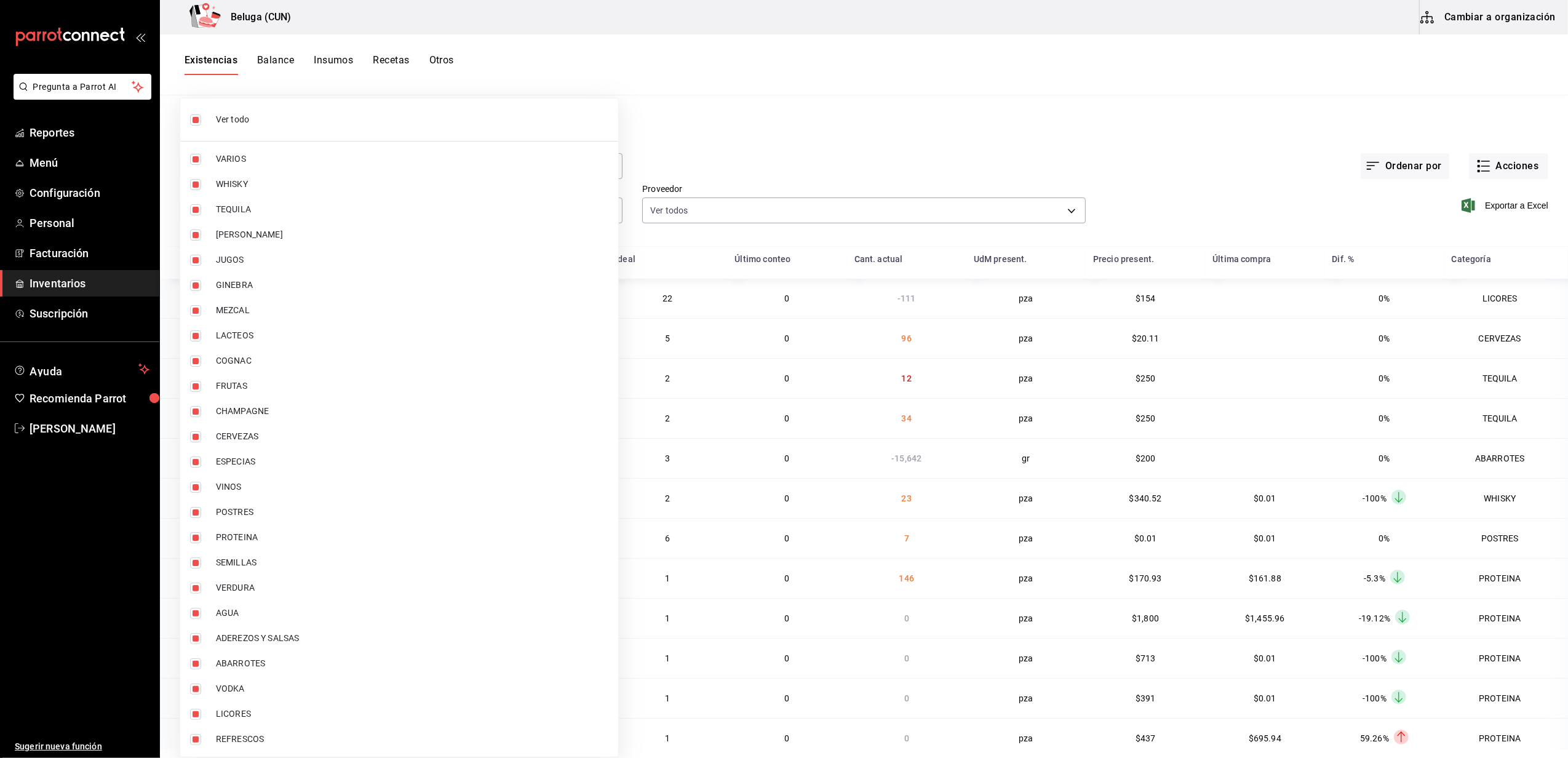
checkbox input "false"
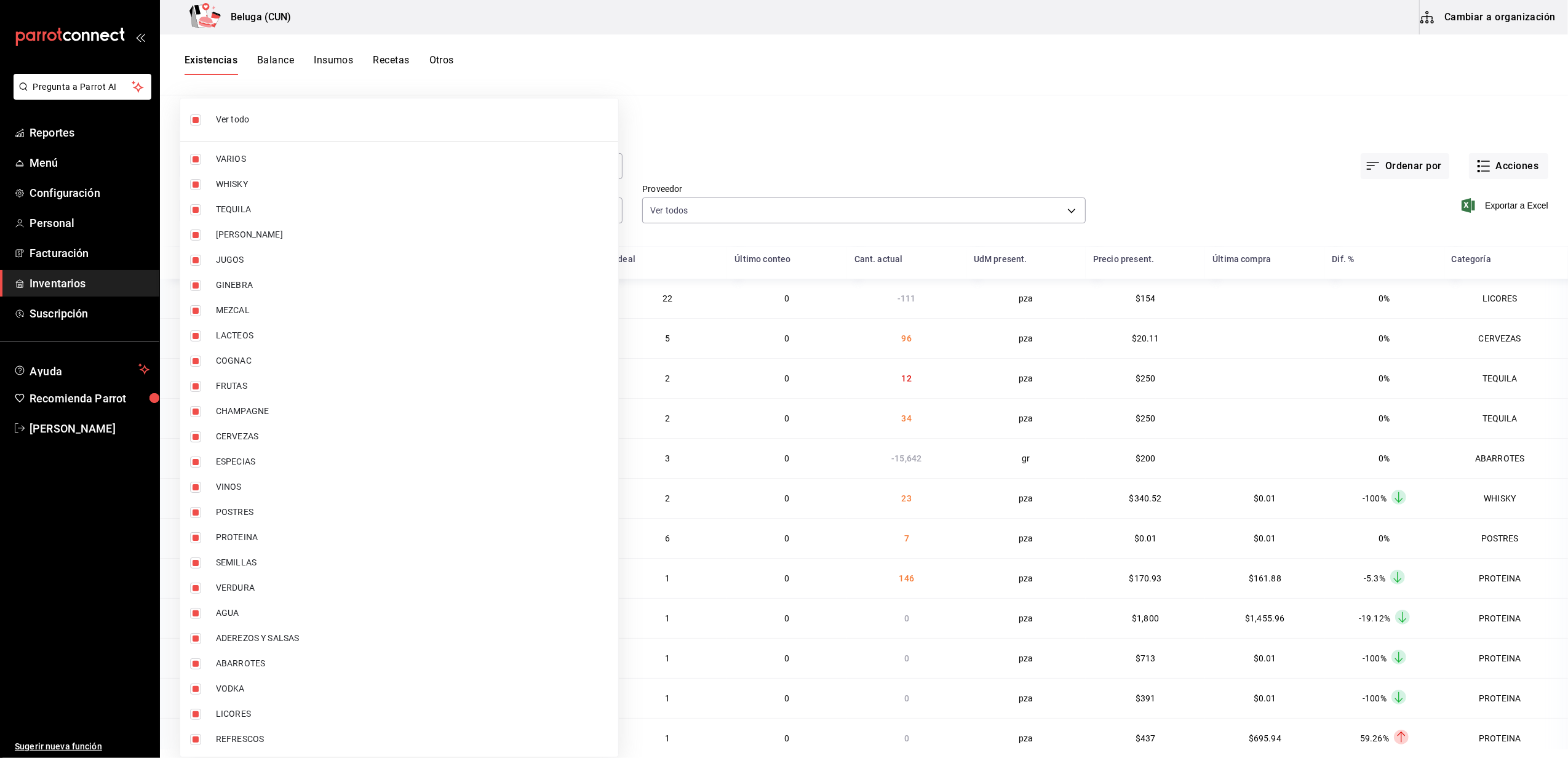
checkbox input "false"
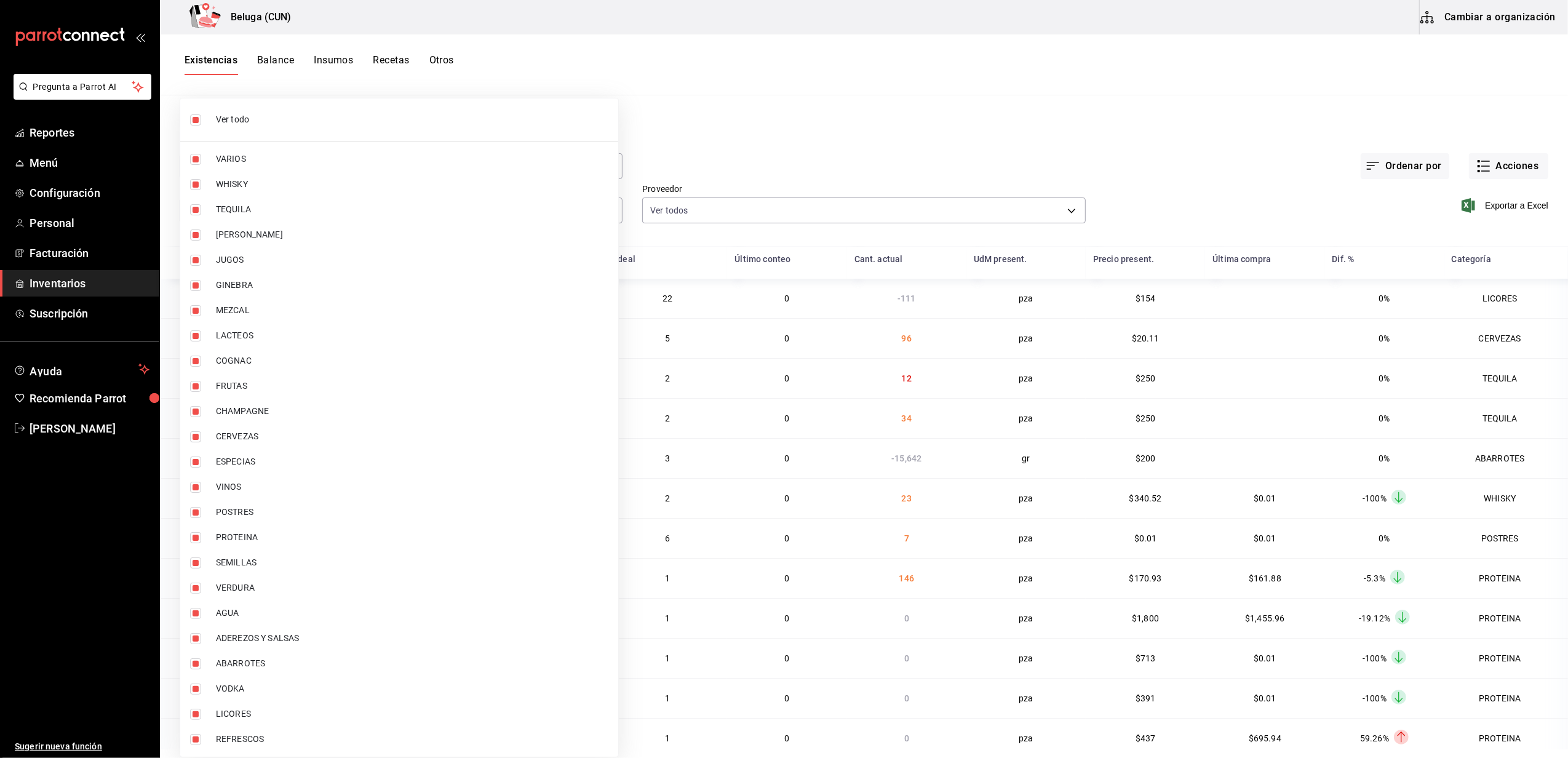
checkbox input "false"
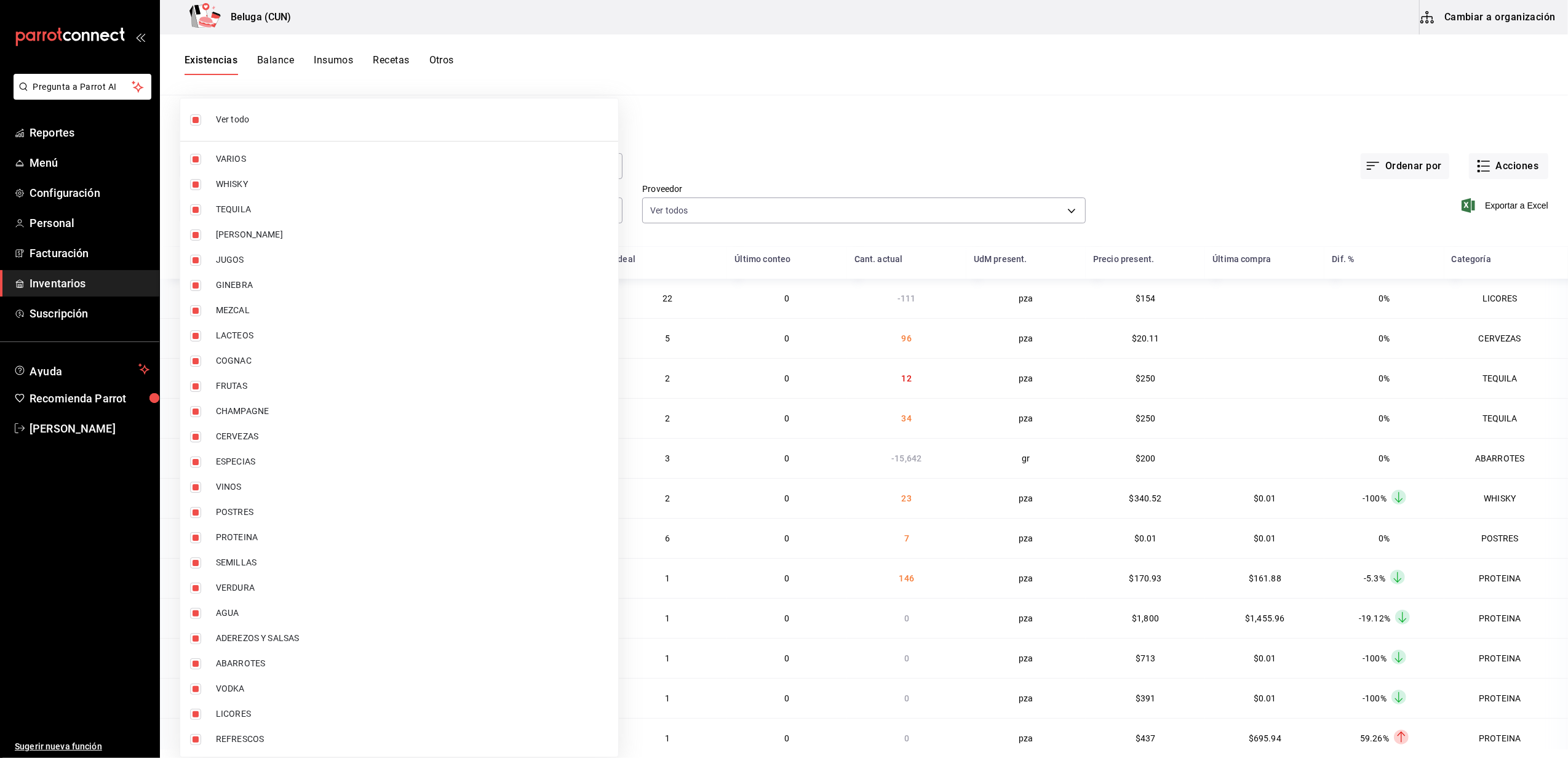
checkbox input "false"
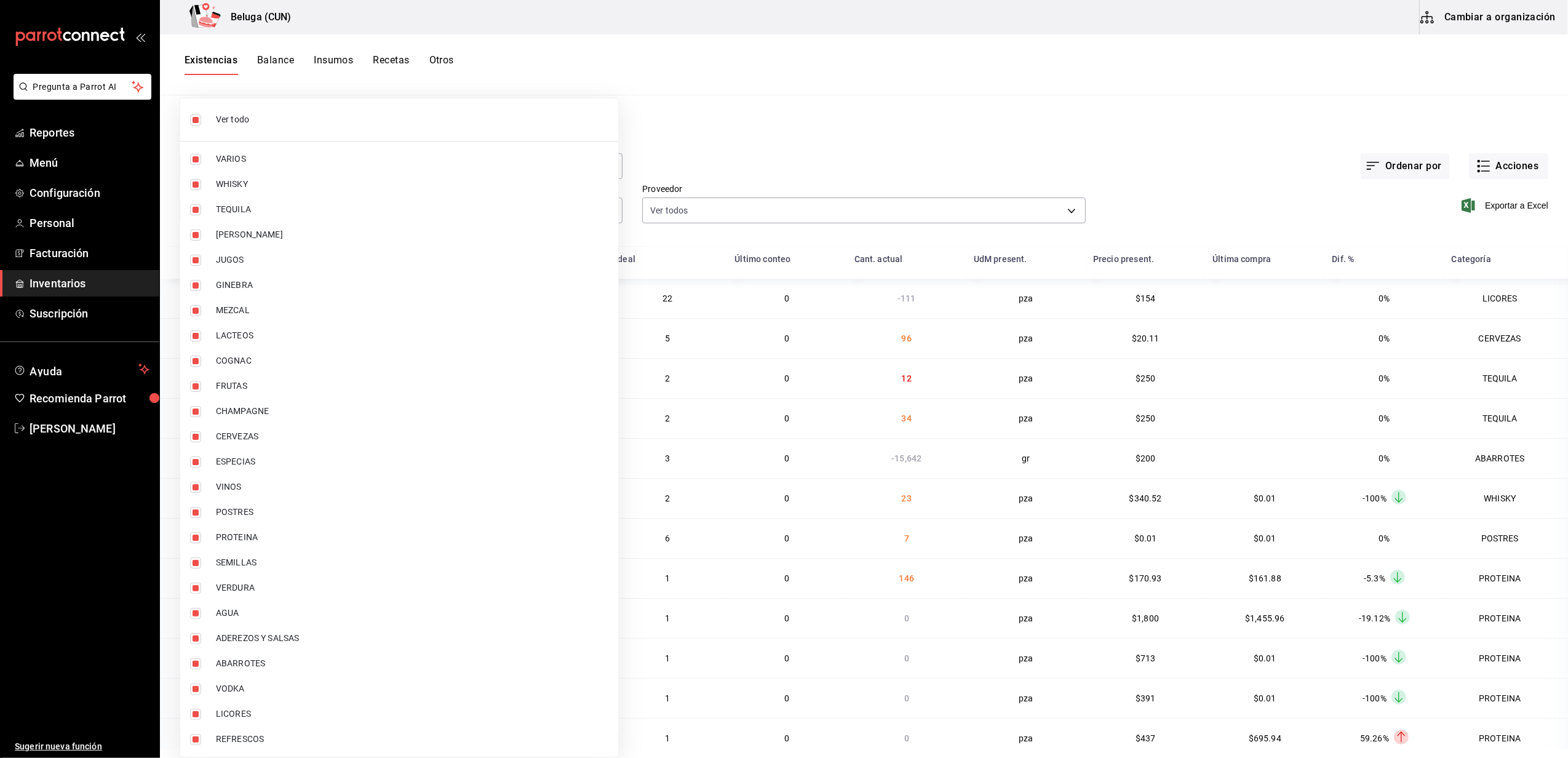
checkbox input "false"
click at [198, 542] on input "checkbox" at bounding box center [196, 538] width 11 height 11
checkbox input "true"
type input "49acfc3a-e67d-4012-8994-cdceb58e19f0"
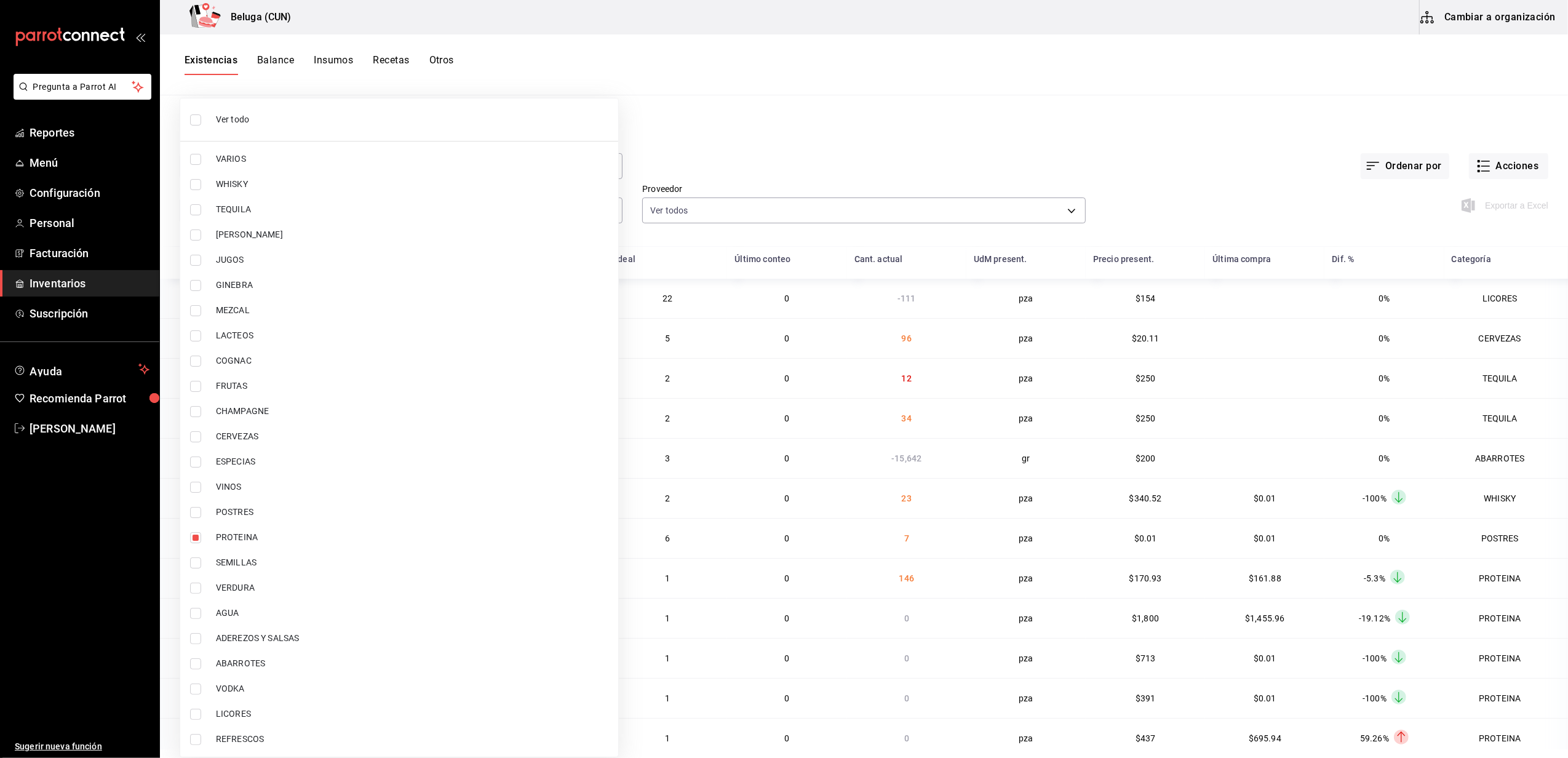
click at [195, 512] on input "checkbox" at bounding box center [196, 512] width 11 height 11
checkbox input "true"
type input "49acfc3a-e67d-4012-8994-cdceb58e19f0,43c9e2b0-4afa-46e8-9575-d8271eaf3d25"
click at [692, 150] on div at bounding box center [784, 379] width 1568 height 758
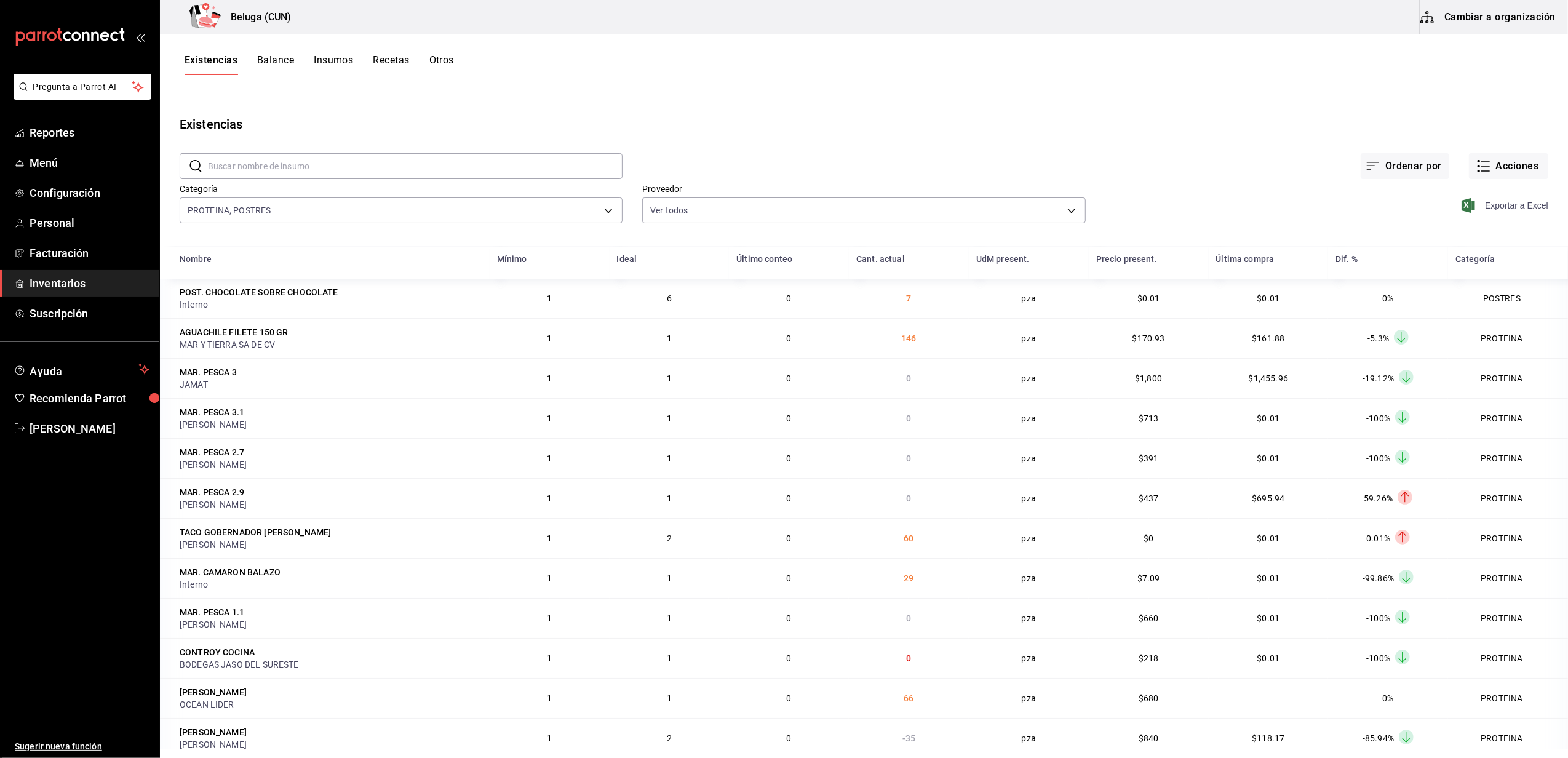
click at [1498, 207] on span "Exportar a Excel" at bounding box center [1506, 205] width 84 height 15
click at [75, 431] on span "[PERSON_NAME]" at bounding box center [89, 428] width 120 height 16
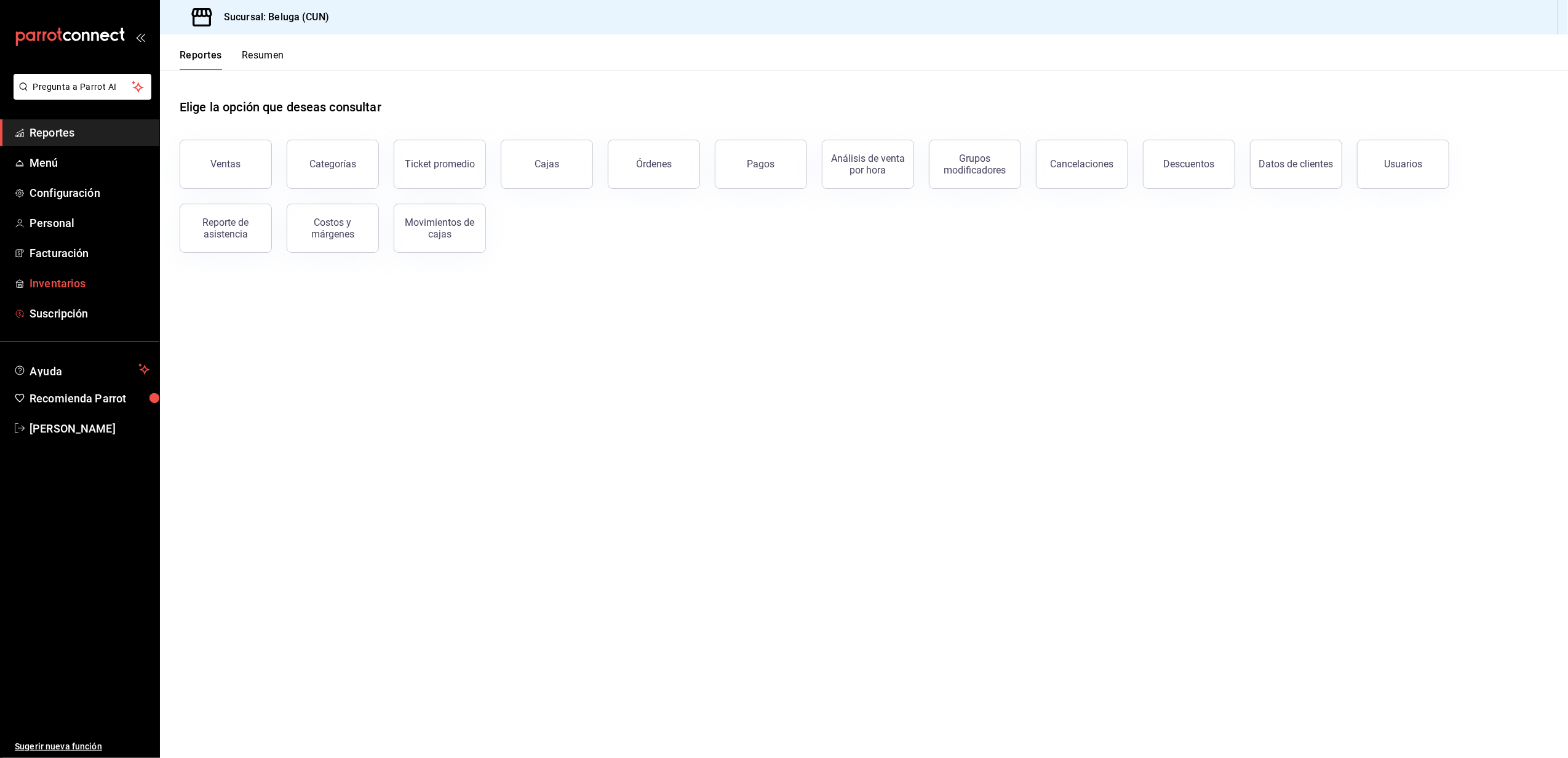
click at [65, 279] on span "Inventarios" at bounding box center [89, 282] width 120 height 16
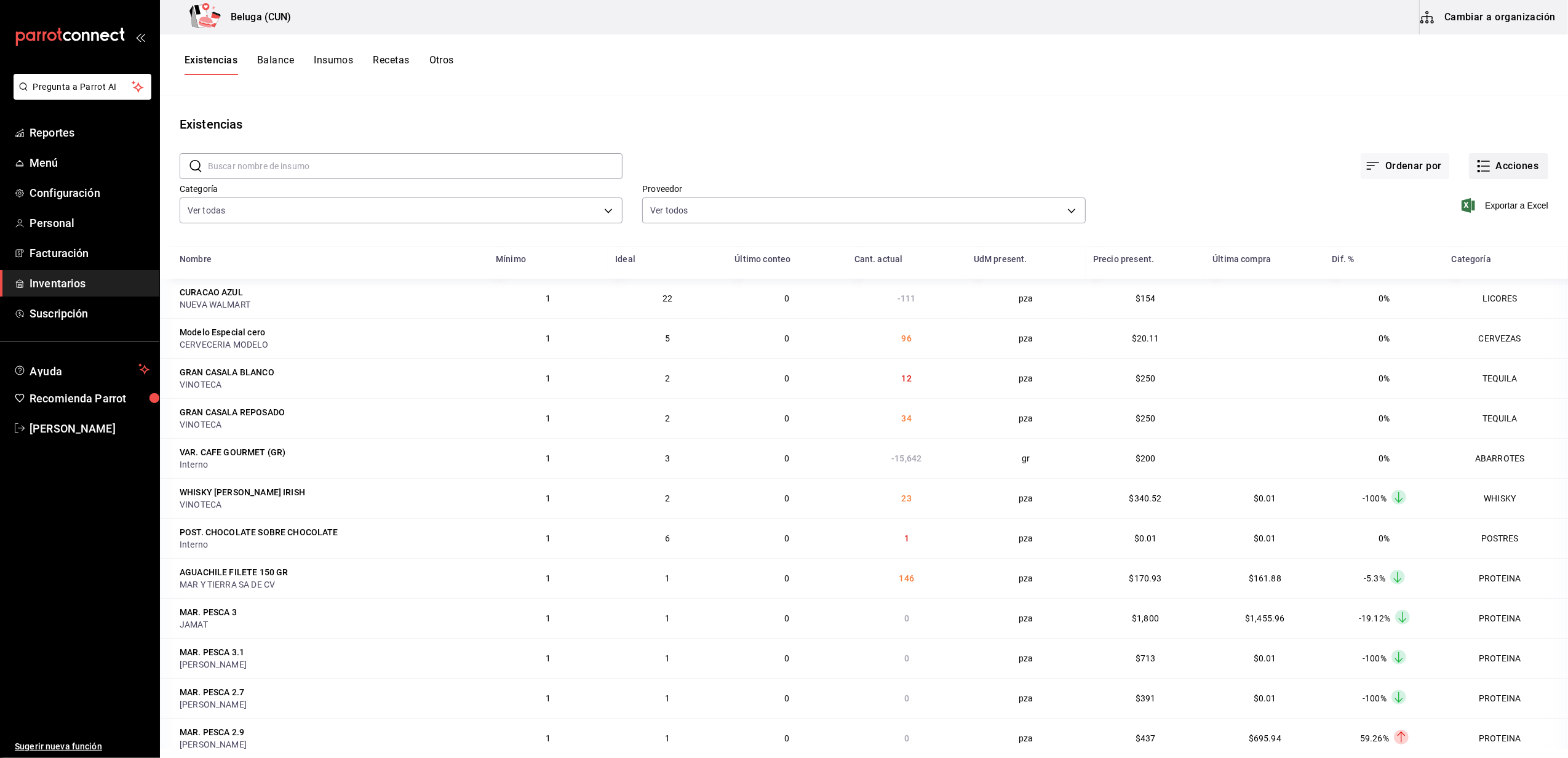
click at [1485, 168] on button "Acciones" at bounding box center [1509, 166] width 80 height 26
click at [1473, 298] on span "Merma" at bounding box center [1497, 298] width 104 height 13
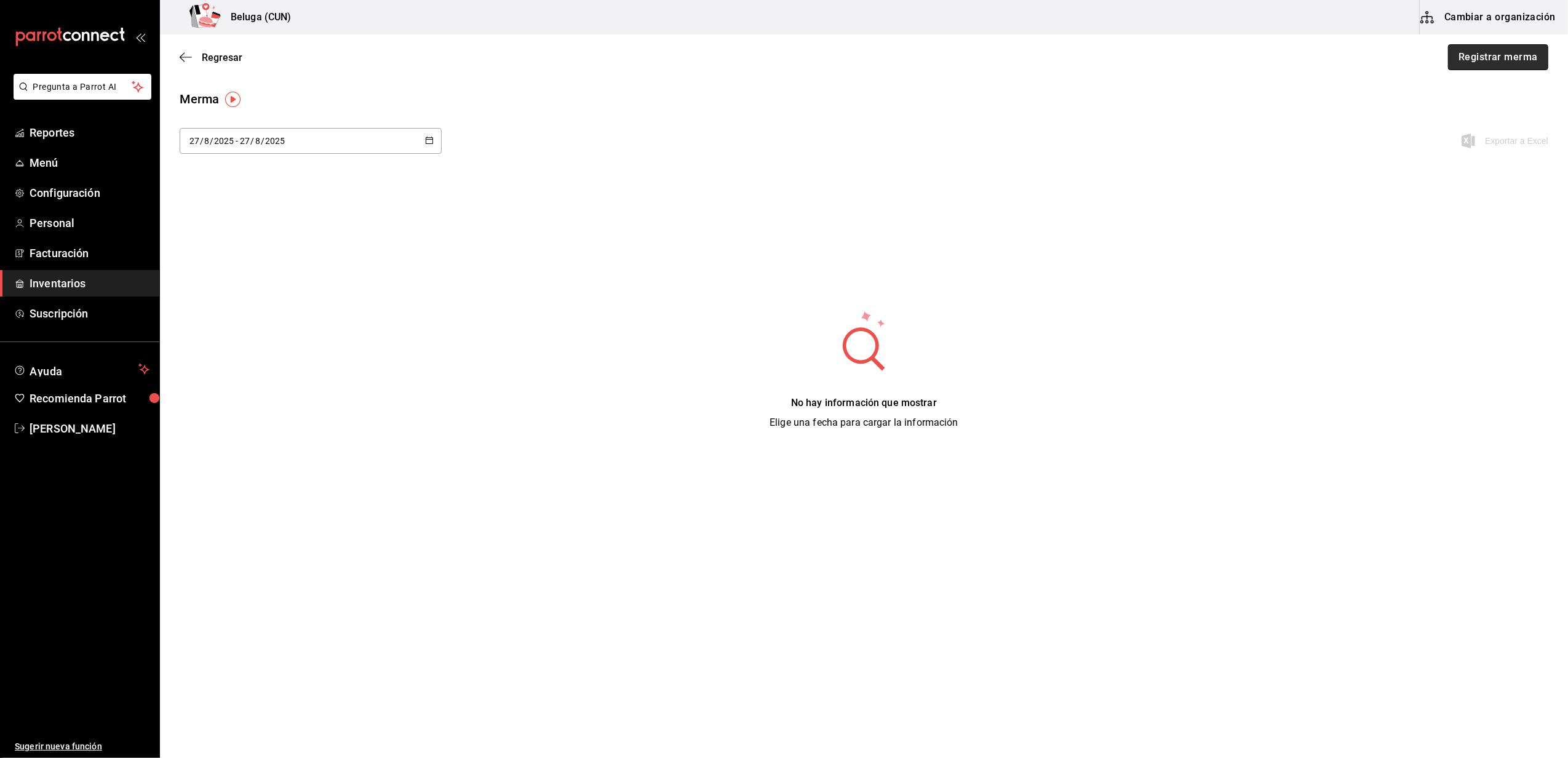
click at [1462, 65] on button "Registrar merma" at bounding box center [1498, 57] width 100 height 26
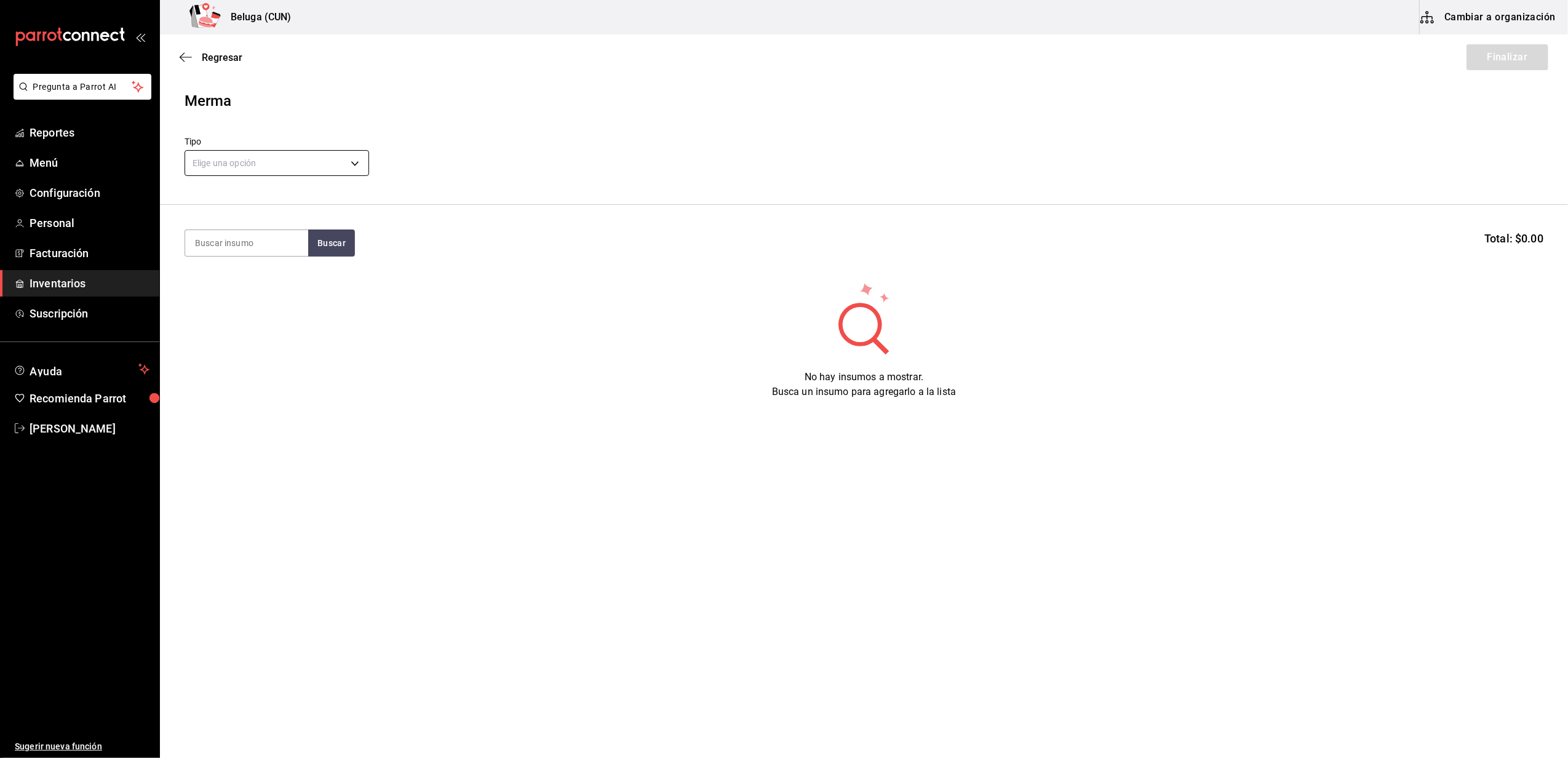
click at [280, 159] on body "Pregunta a Parrot AI Reportes Menú Configuración Personal Facturación Inventari…" at bounding box center [784, 344] width 1568 height 688
click at [219, 238] on li "Error" at bounding box center [277, 242] width 183 height 21
type input "ERROR"
click at [239, 241] on input at bounding box center [246, 243] width 123 height 26
type input "TATE"
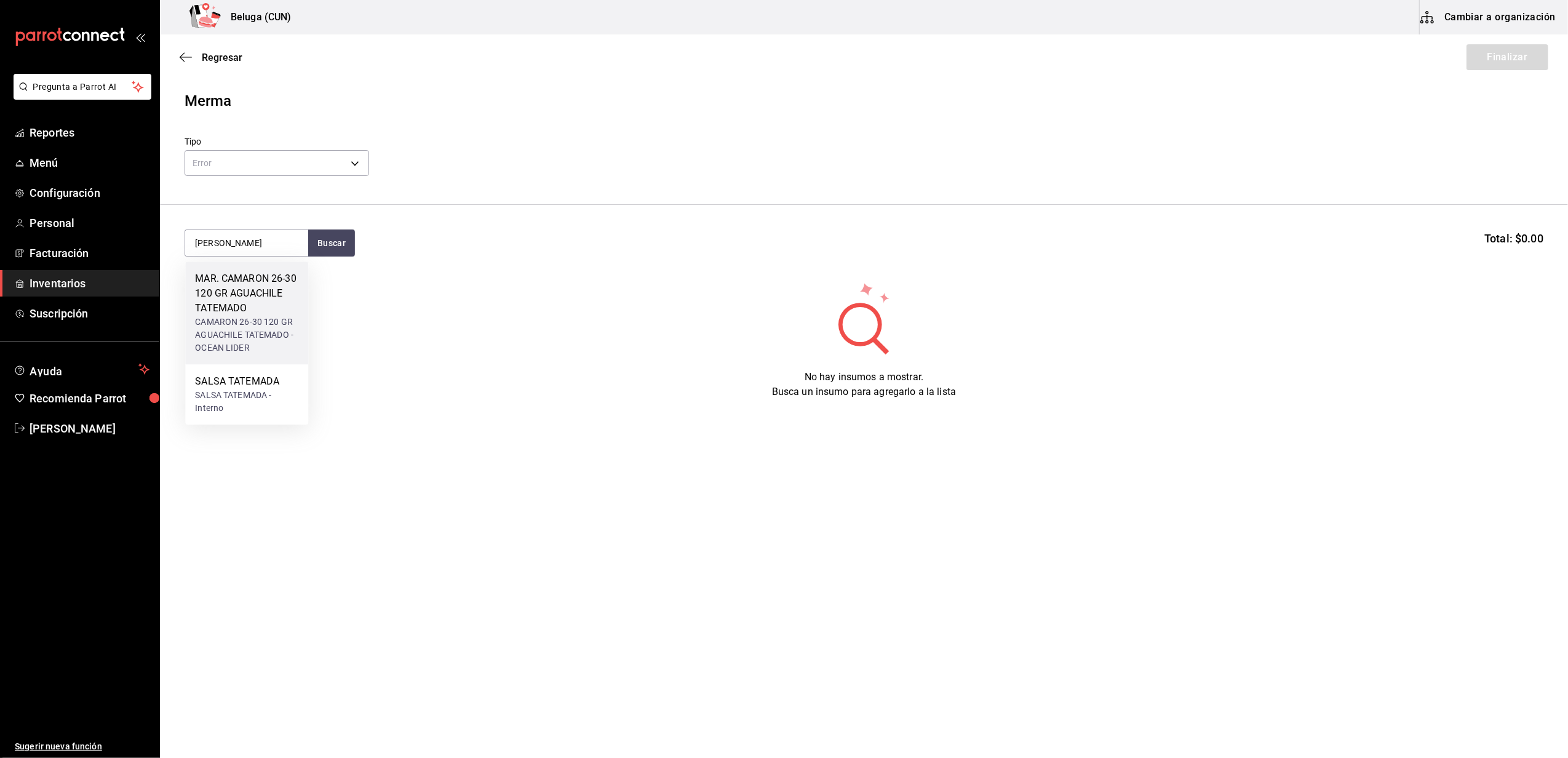
click at [250, 303] on div "MAR. CAMARON 26-30 120 GR AGUACHILE TATEMADO" at bounding box center [247, 293] width 104 height 44
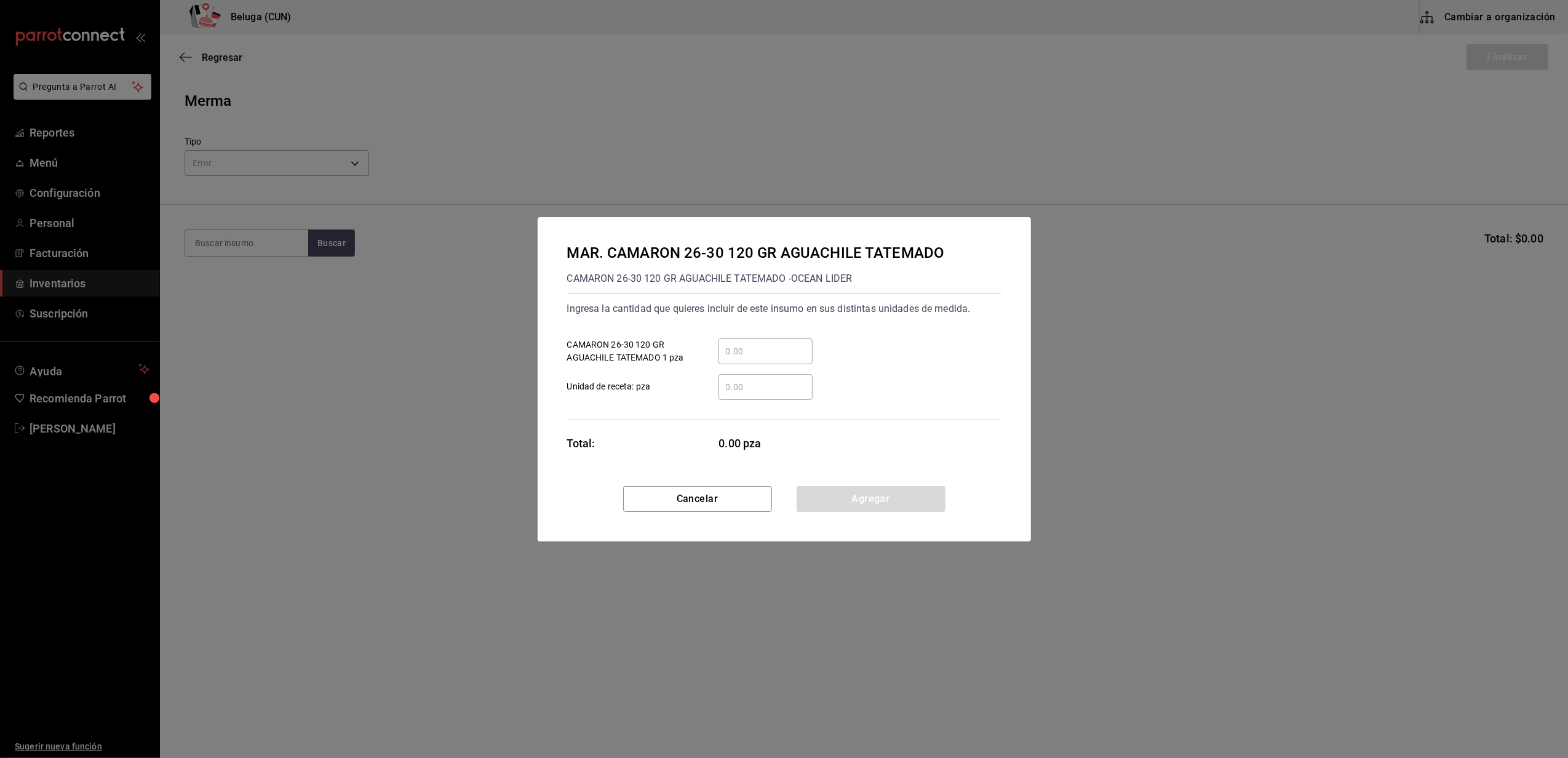
click at [754, 353] on input "​ CAMARON 26-30 120 GR AGUACHILE TATEMADO 1 pza" at bounding box center [765, 351] width 94 height 15
type input "10"
click at [704, 401] on div "Ingresa la cantidad que quieres incluir de este insumo en sus distintas unidade…" at bounding box center [784, 356] width 434 height 127
click at [919, 495] on button "Agregar" at bounding box center [871, 499] width 149 height 26
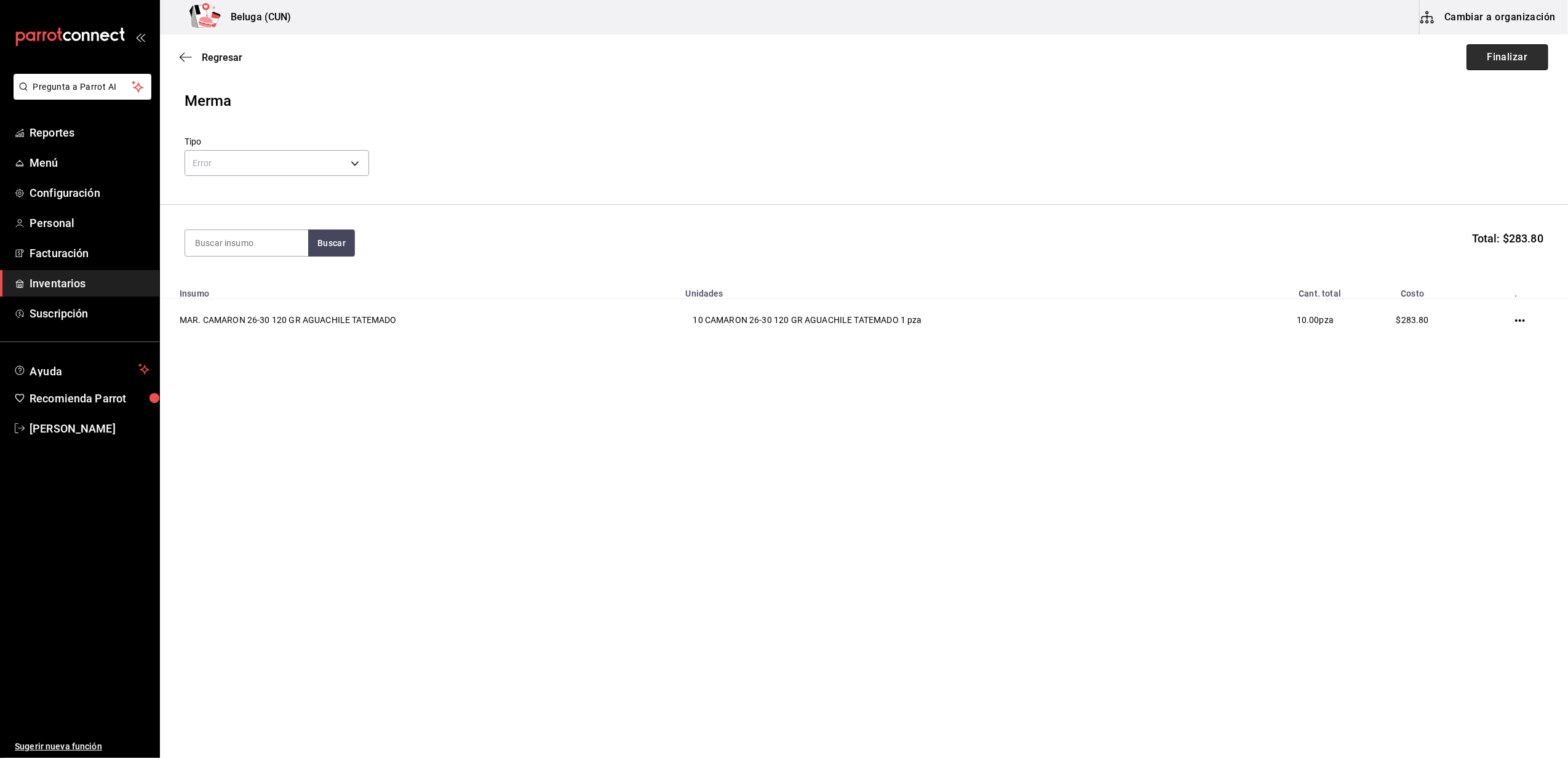
click at [1520, 55] on button "Finalizar" at bounding box center [1507, 57] width 82 height 26
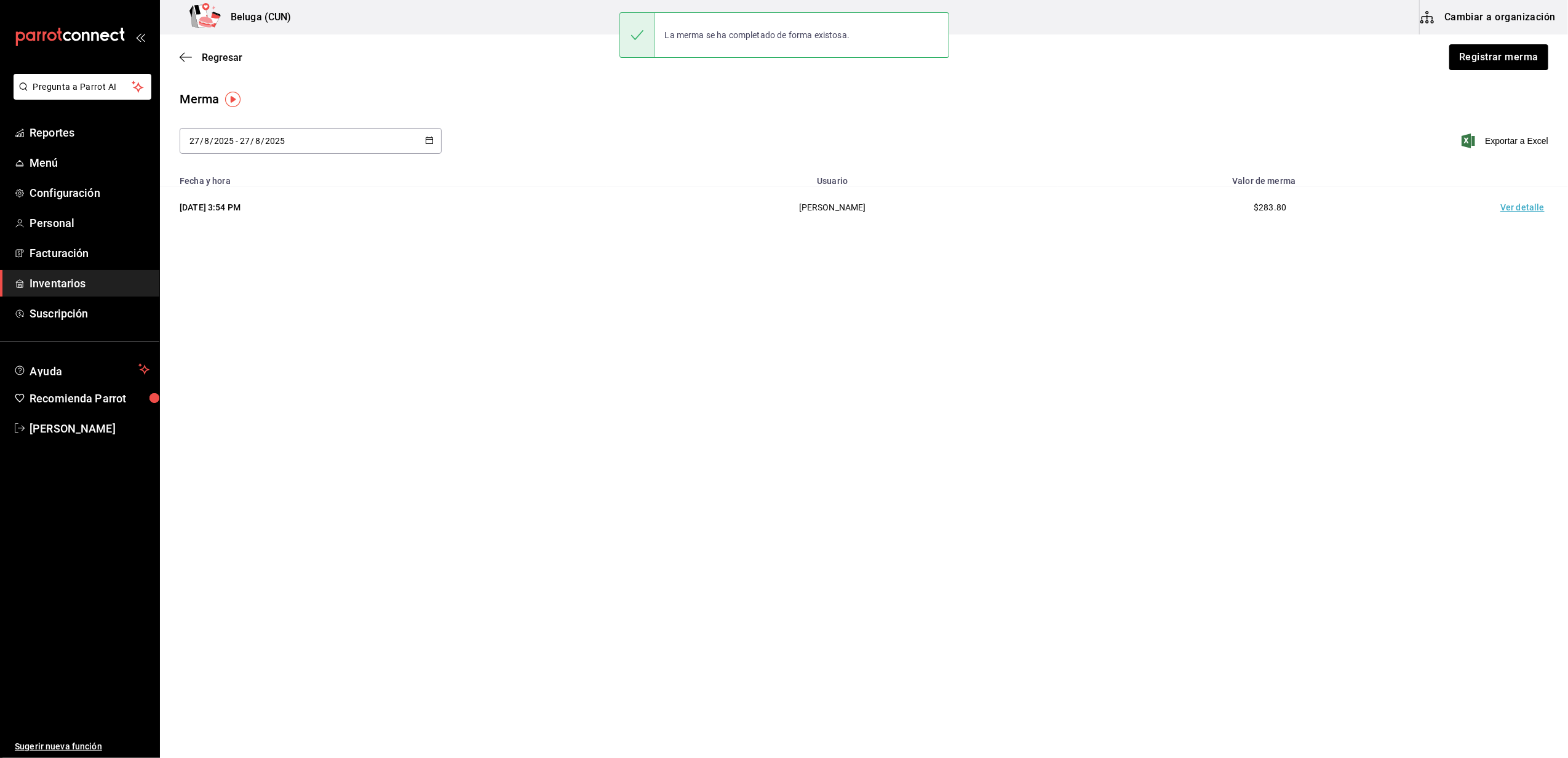
click at [1522, 207] on td "Ver detalle" at bounding box center [1525, 208] width 86 height 43
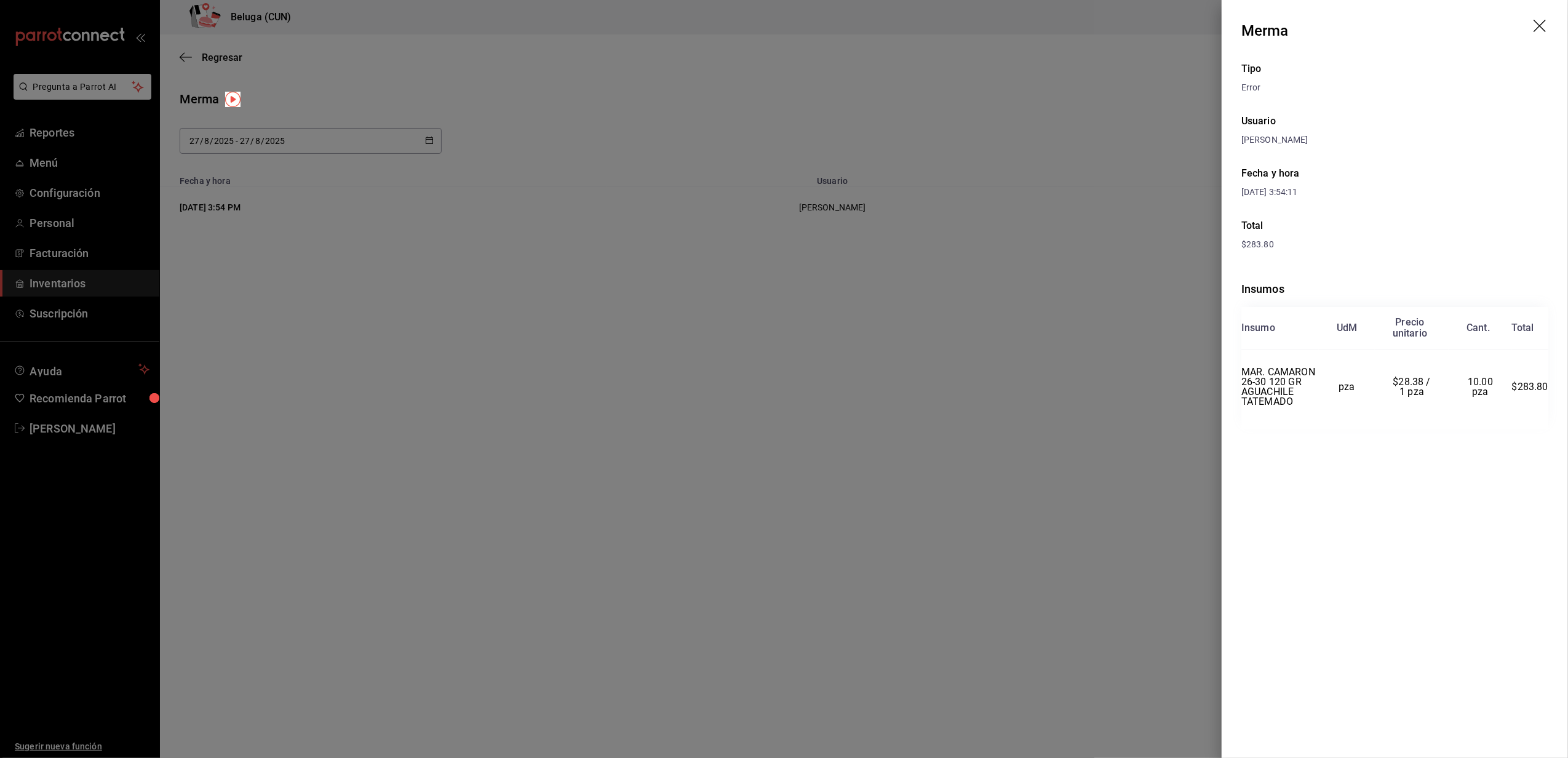
click at [1545, 33] on icon "drag" at bounding box center [1541, 27] width 15 height 15
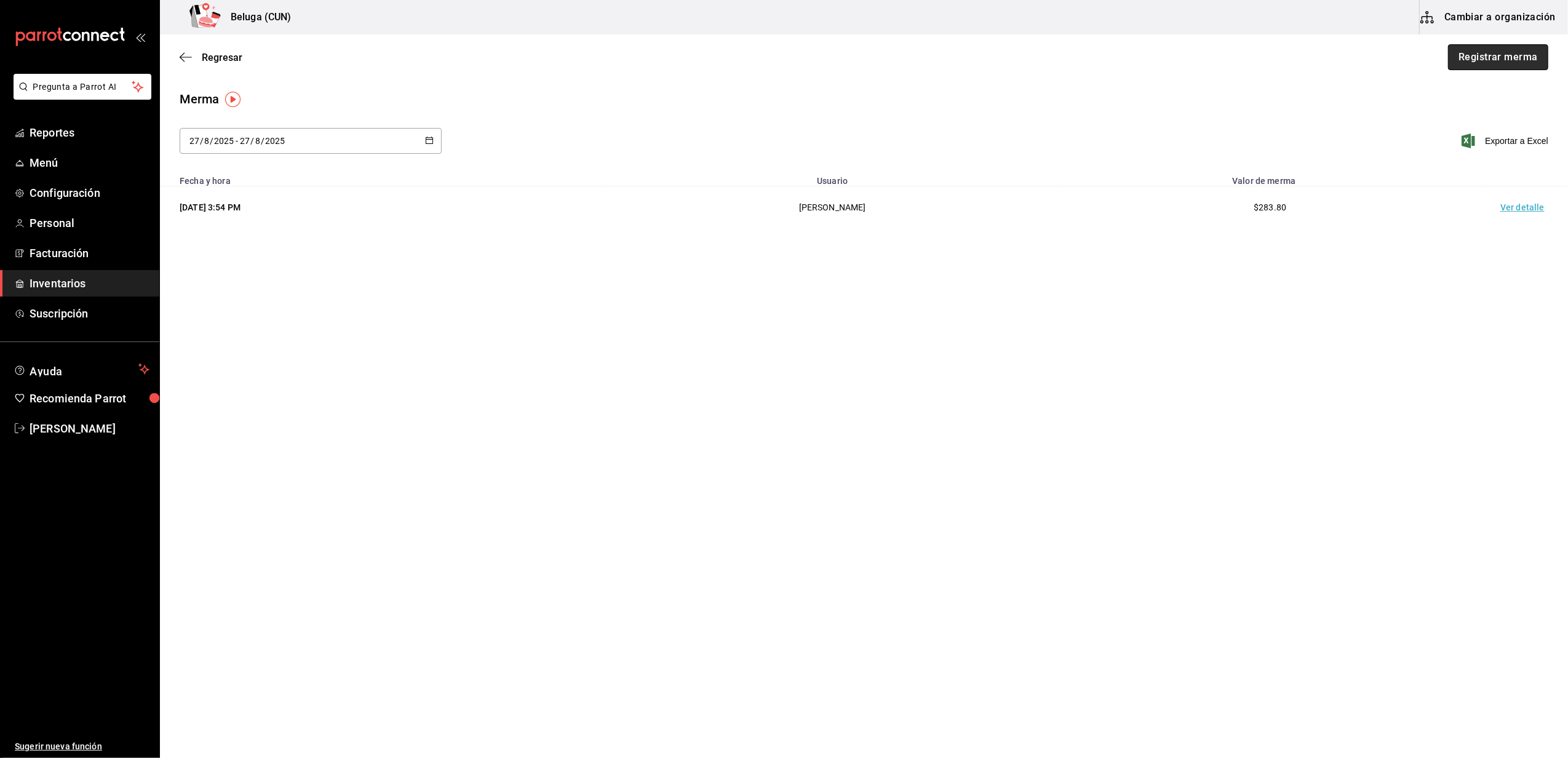
click at [1521, 62] on button "Registrar merma" at bounding box center [1498, 57] width 100 height 26
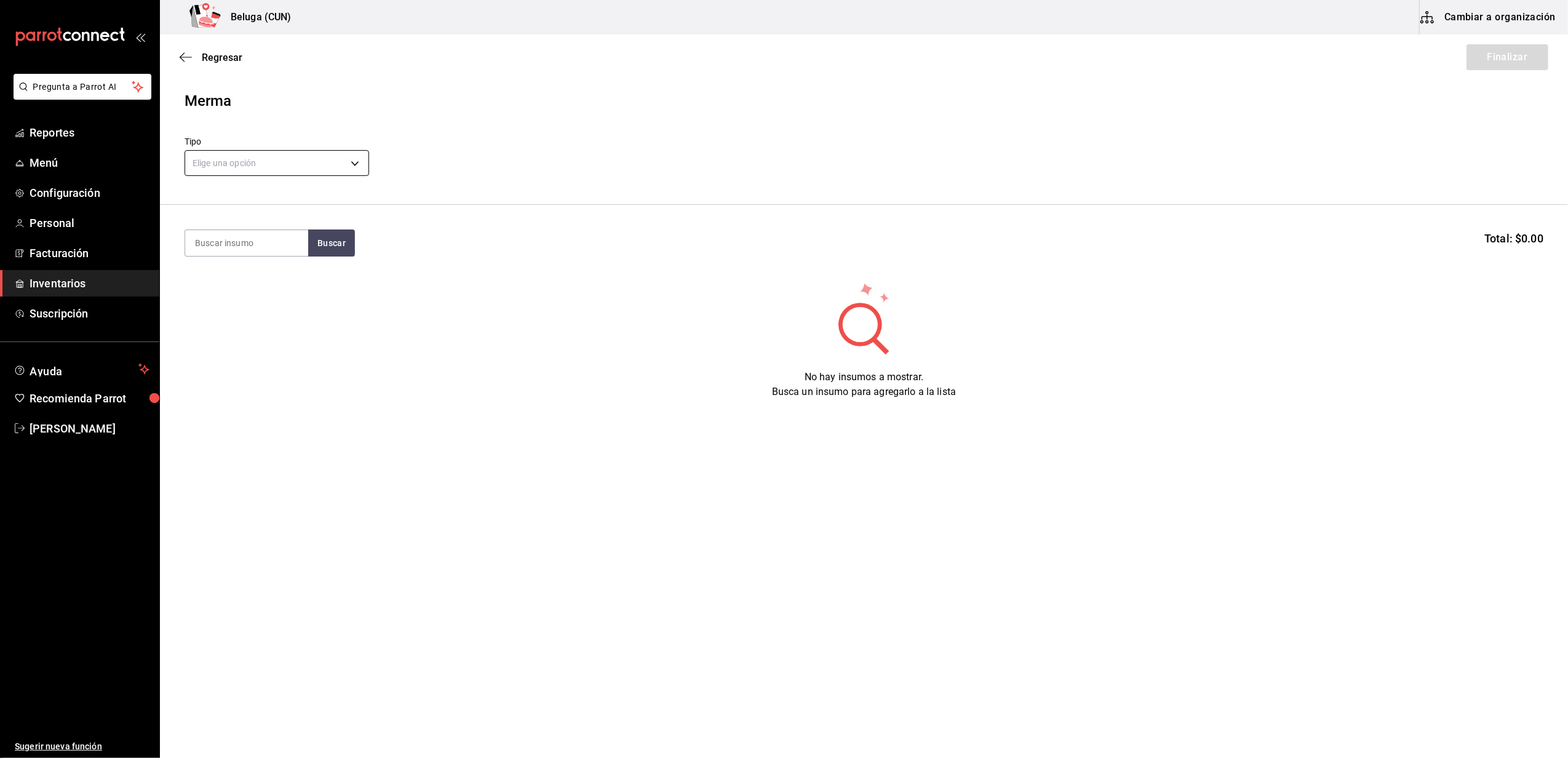
click at [346, 153] on body "Pregunta a Parrot AI Reportes Menú Configuración Personal Facturación Inventari…" at bounding box center [784, 344] width 1568 height 688
click at [212, 238] on li "Error" at bounding box center [277, 242] width 183 height 21
type input "ERROR"
click at [239, 233] on input at bounding box center [246, 243] width 123 height 26
type input "ROBALO"
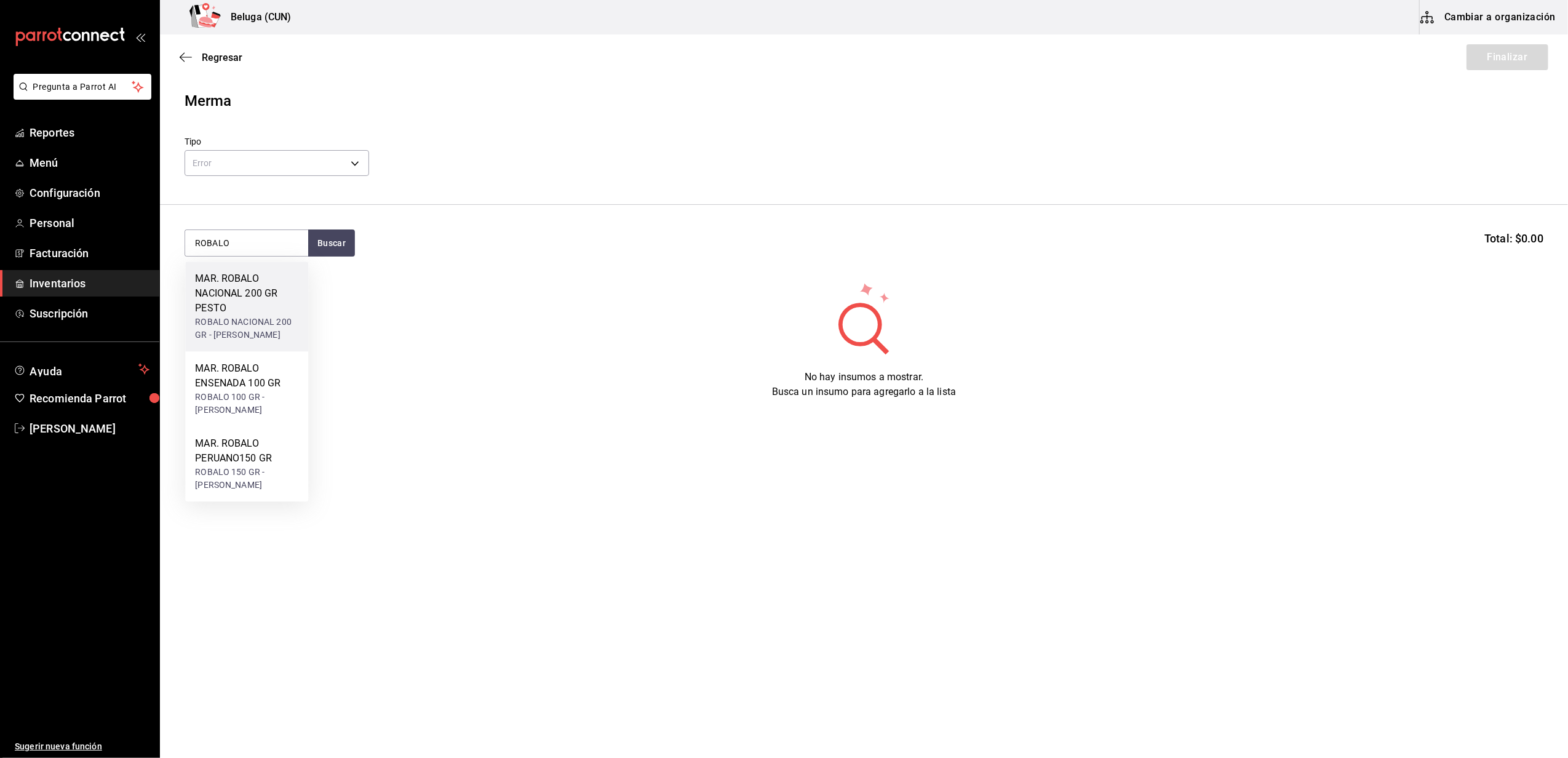
click at [243, 309] on div "MAR. ROBALO NACIONAL 200 GR PESTO" at bounding box center [247, 293] width 104 height 44
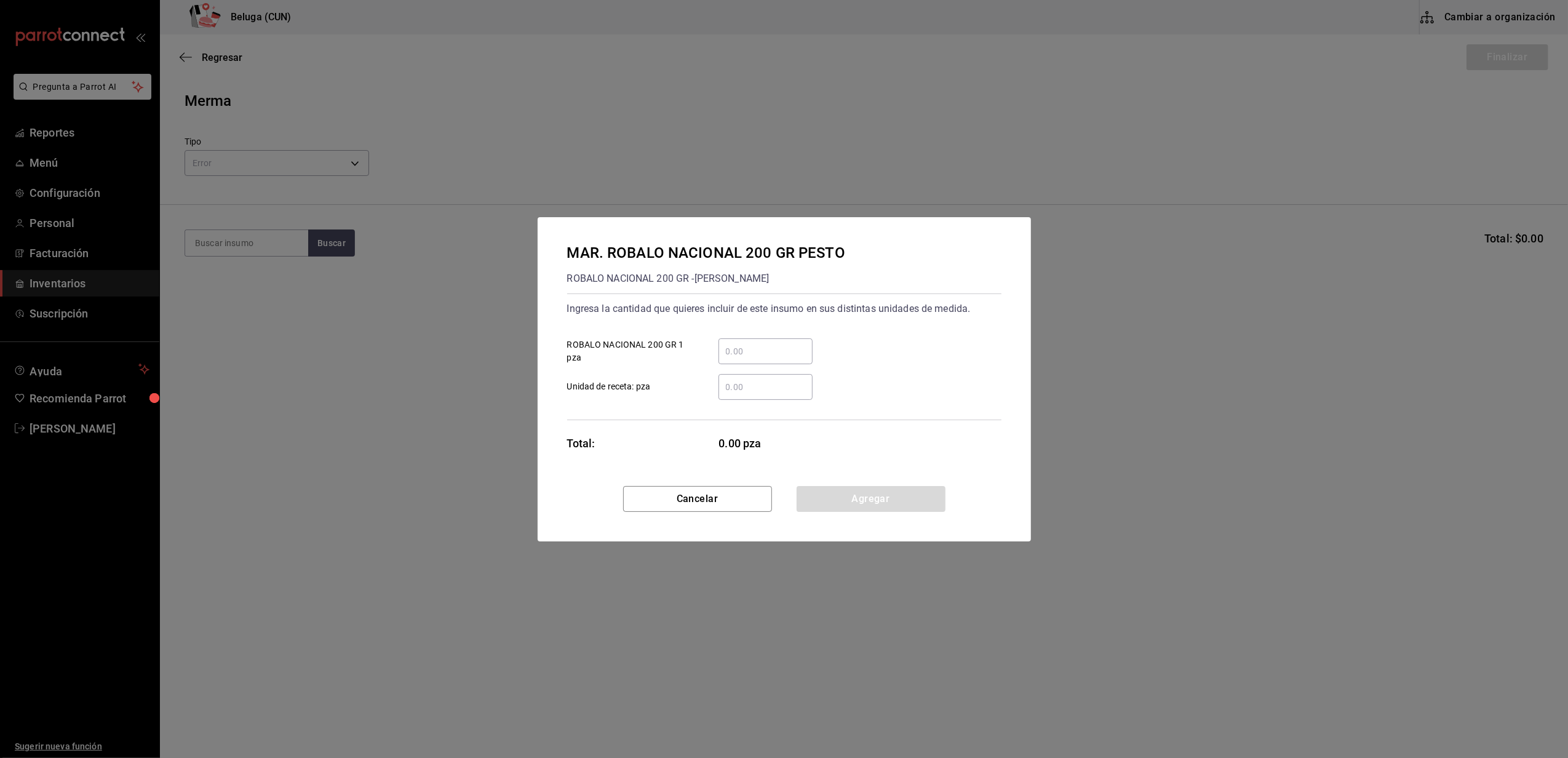
click at [756, 345] on input "​ ROBALO NACIONAL 200 GR 1 pza" at bounding box center [765, 351] width 94 height 15
type input "31"
click at [695, 372] on div "​ Unidad de receta: pza" at bounding box center [779, 382] width 444 height 35
click at [827, 500] on button "Agregar" at bounding box center [871, 499] width 149 height 26
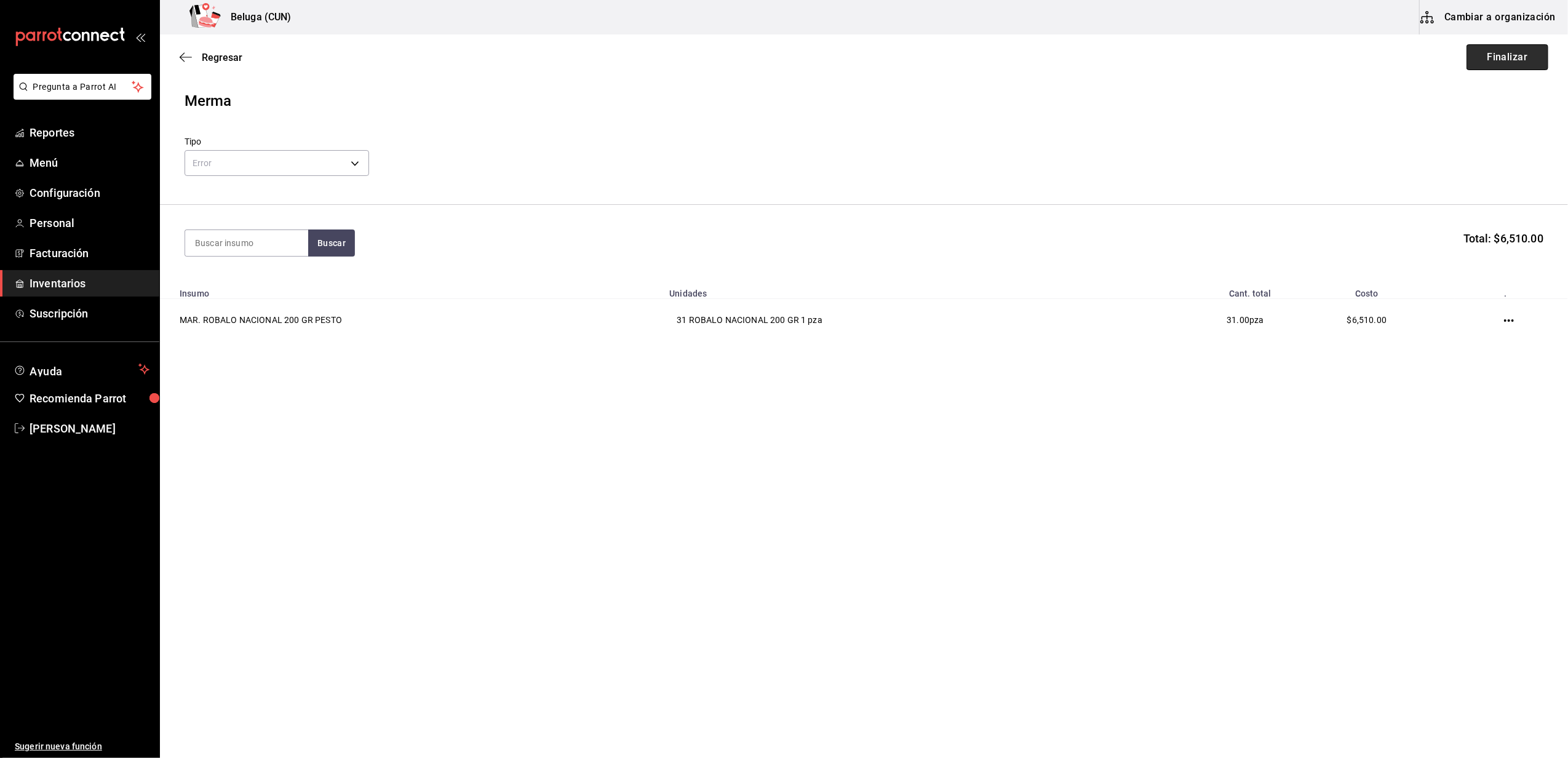
click at [1492, 57] on button "Finalizar" at bounding box center [1507, 57] width 82 height 26
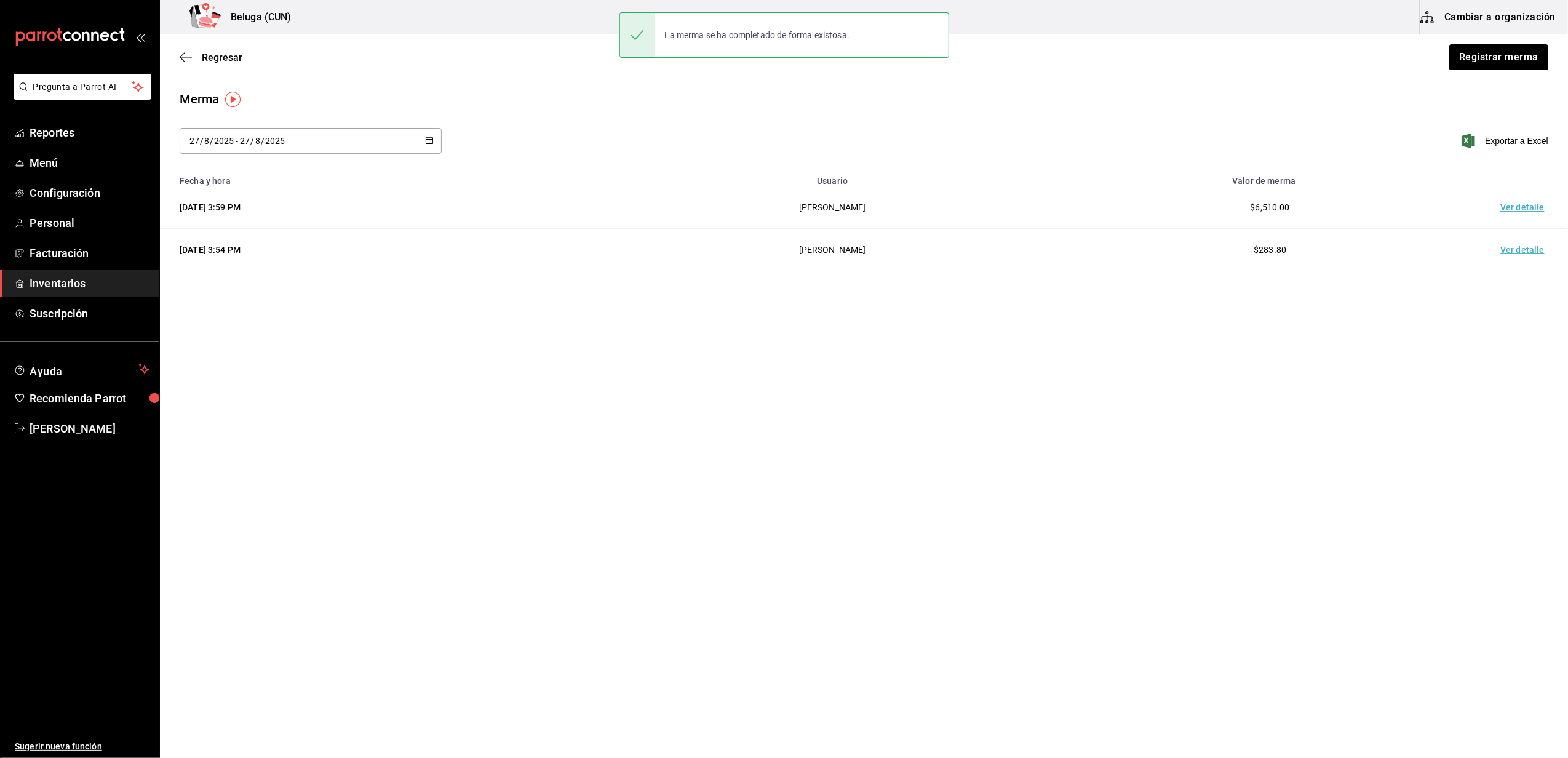
click at [1526, 207] on td "Ver detalle" at bounding box center [1525, 208] width 86 height 43
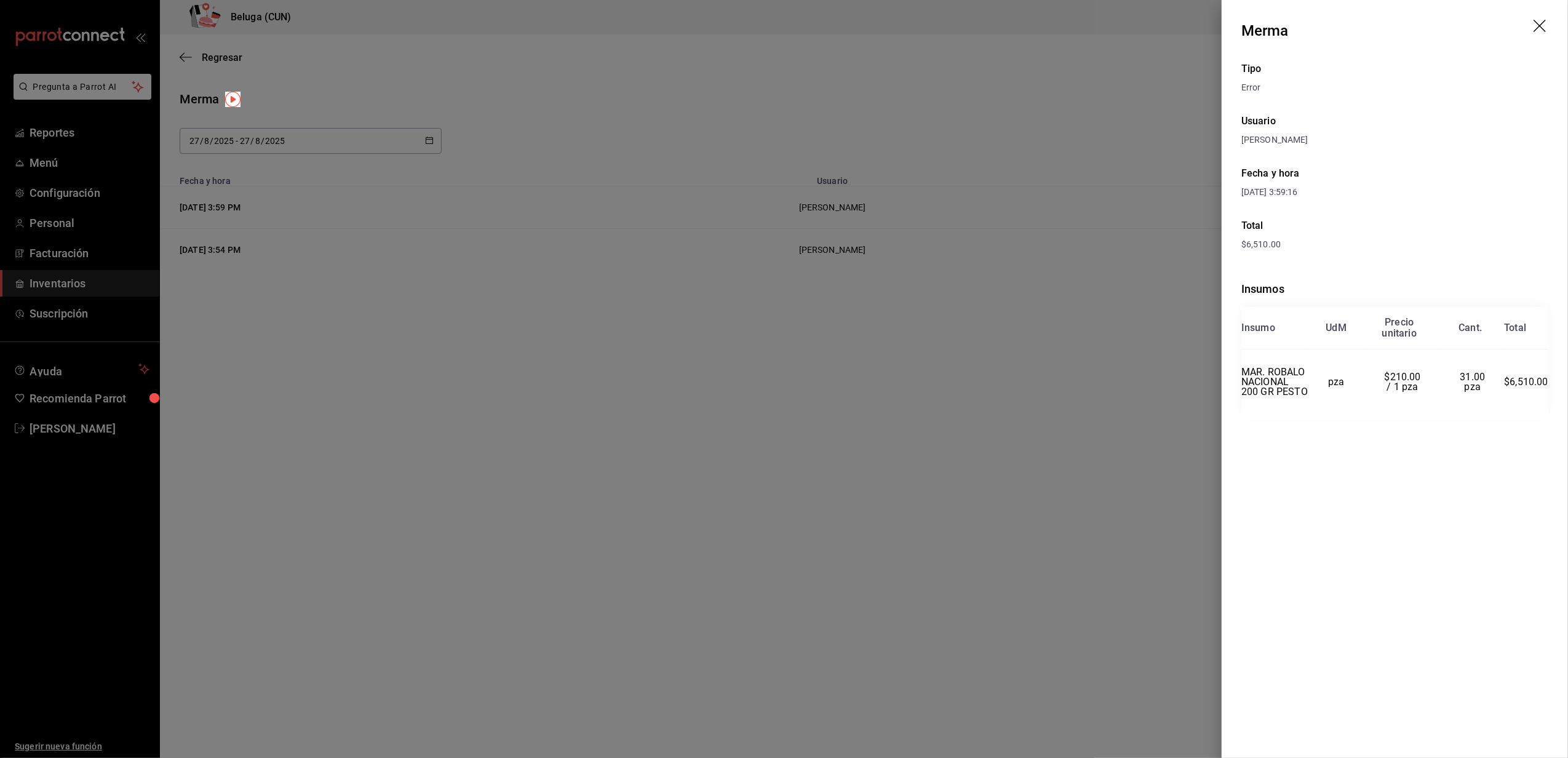
click at [1544, 27] on icon "drag" at bounding box center [1541, 27] width 15 height 15
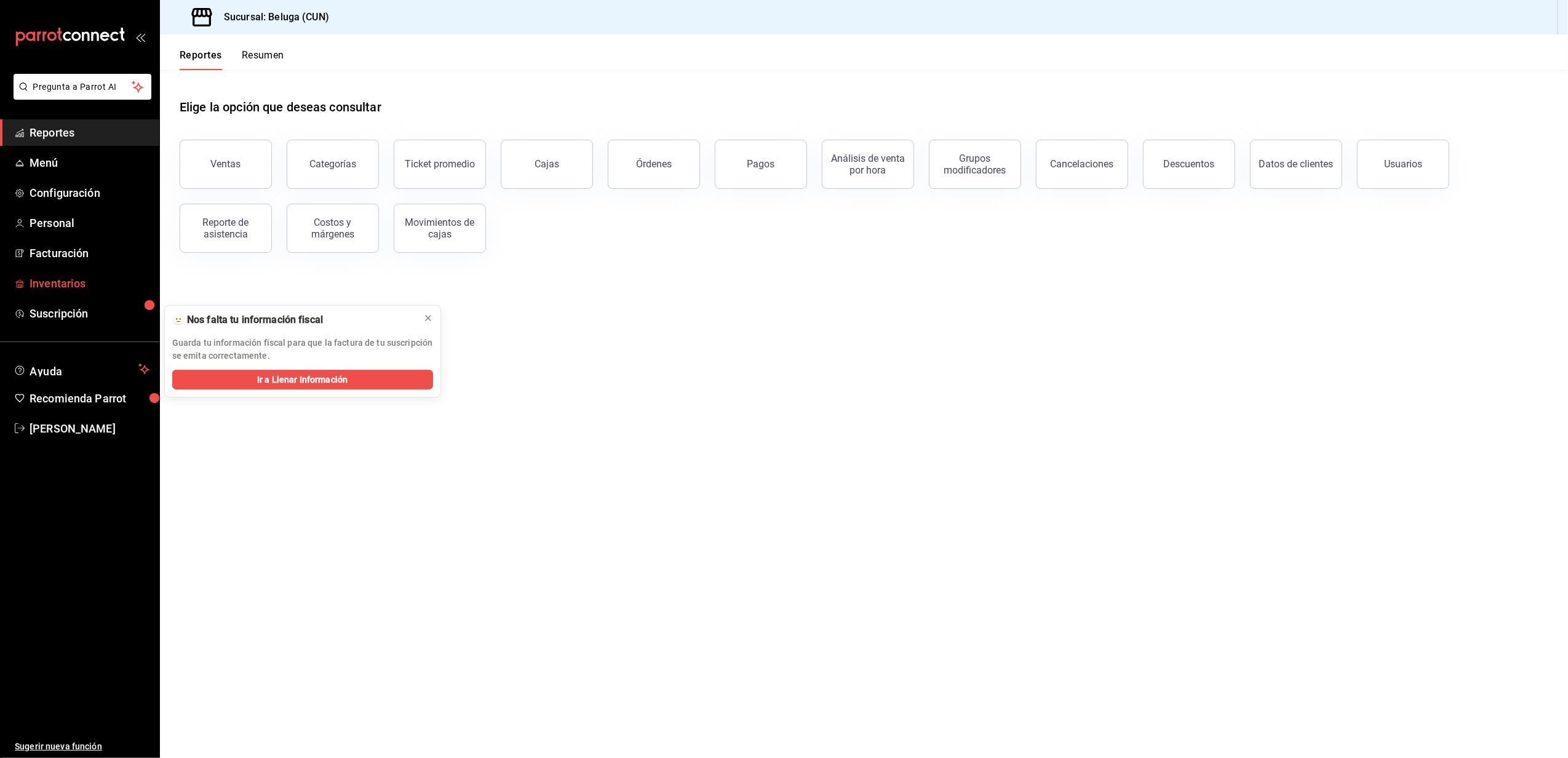
click at [60, 282] on span "Inventarios" at bounding box center [89, 282] width 120 height 16
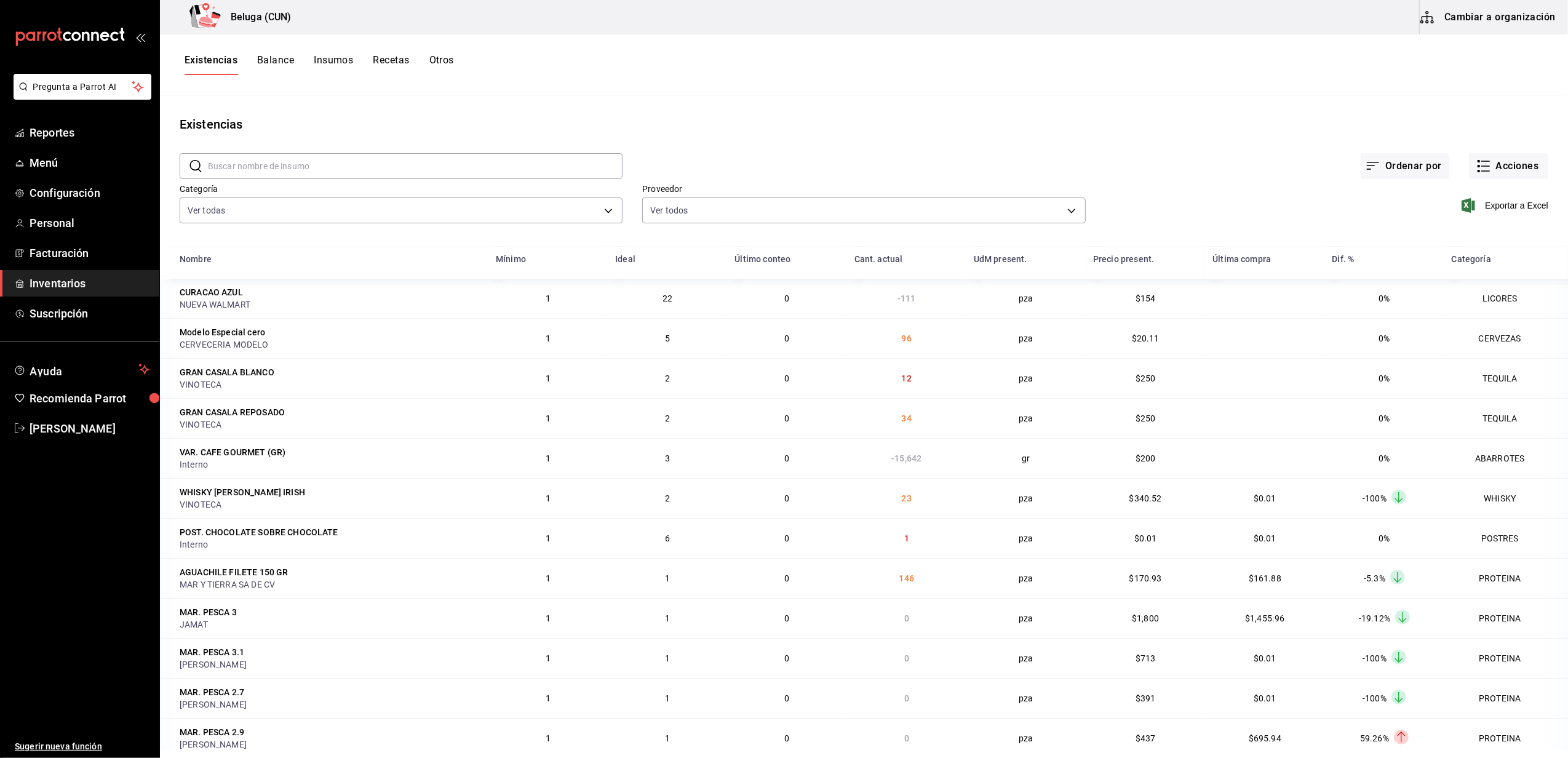
click at [280, 165] on input "text" at bounding box center [415, 166] width 415 height 25
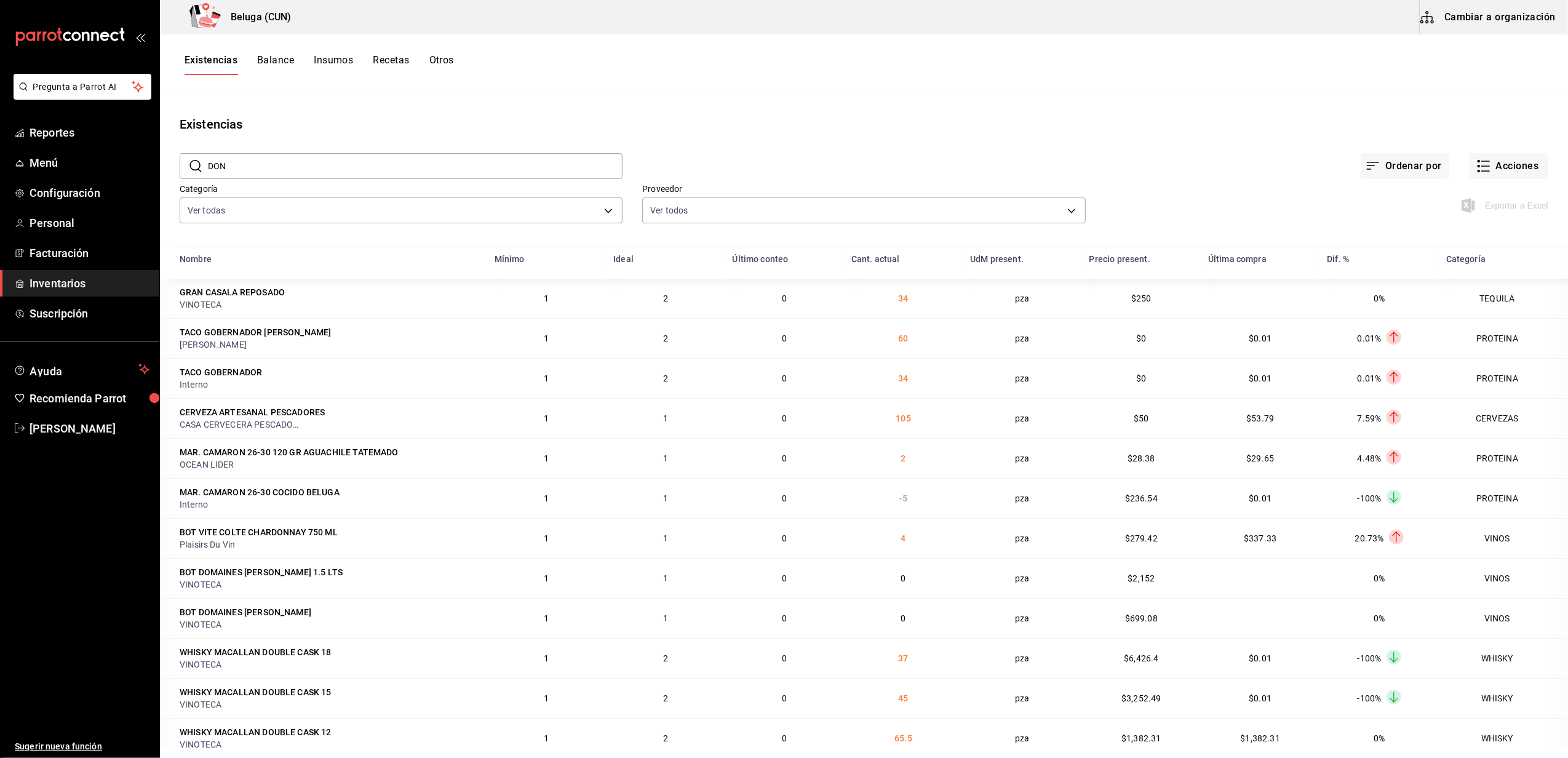
type input "DONAS"
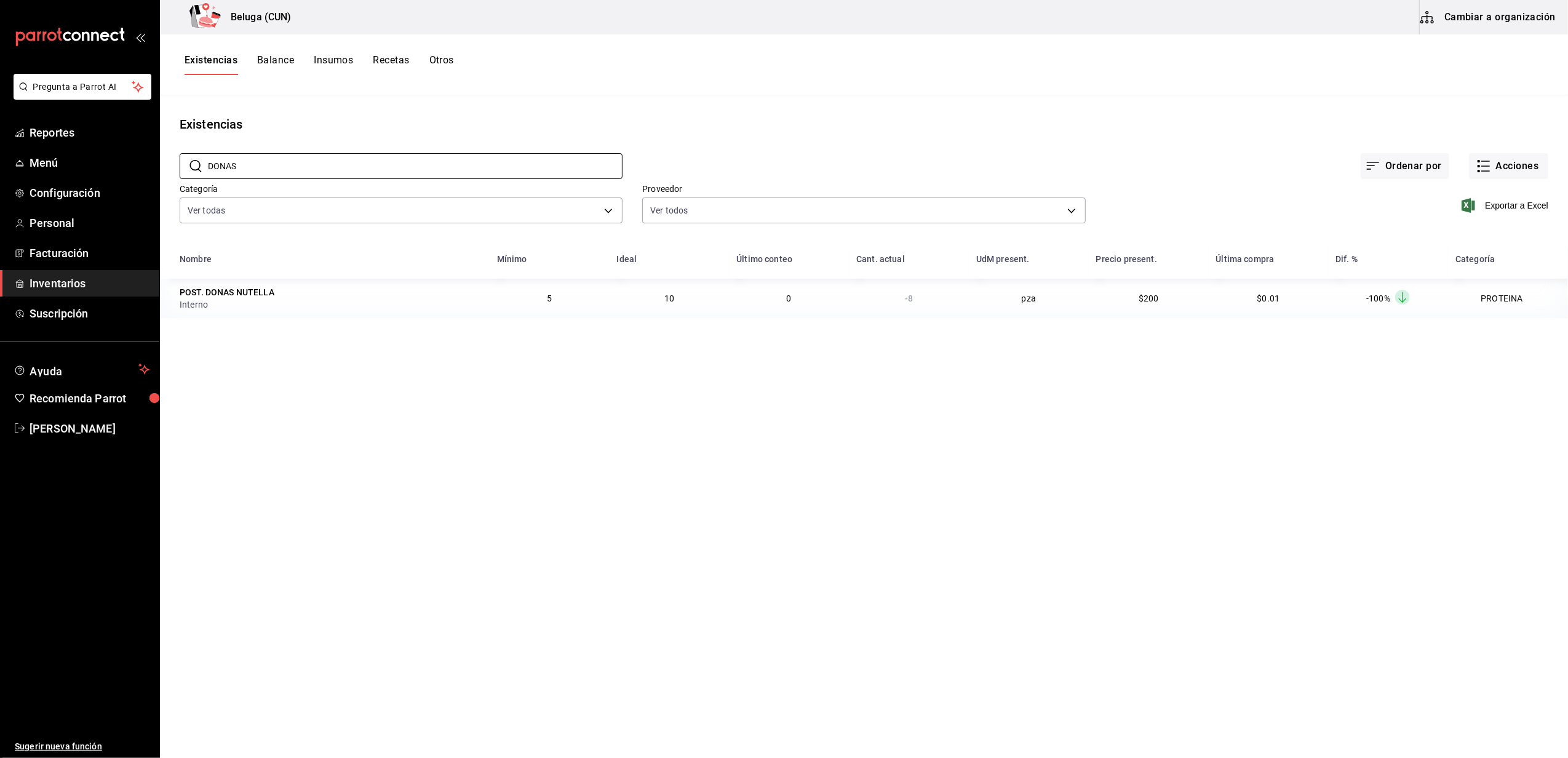
click at [1273, 298] on span "$0.01" at bounding box center [1269, 298] width 23 height 10
click at [1143, 287] on td "$200" at bounding box center [1148, 298] width 120 height 39
click at [1147, 307] on td "$200" at bounding box center [1148, 298] width 120 height 39
click at [968, 407] on main "Existencias ​ DONAS ​ Ordenar por Acciones Categoría Ver todas f07f4d25-74ae-45…" at bounding box center [864, 422] width 1408 height 654
click at [1531, 16] on button "Cambiar a organización" at bounding box center [1488, 17] width 138 height 35
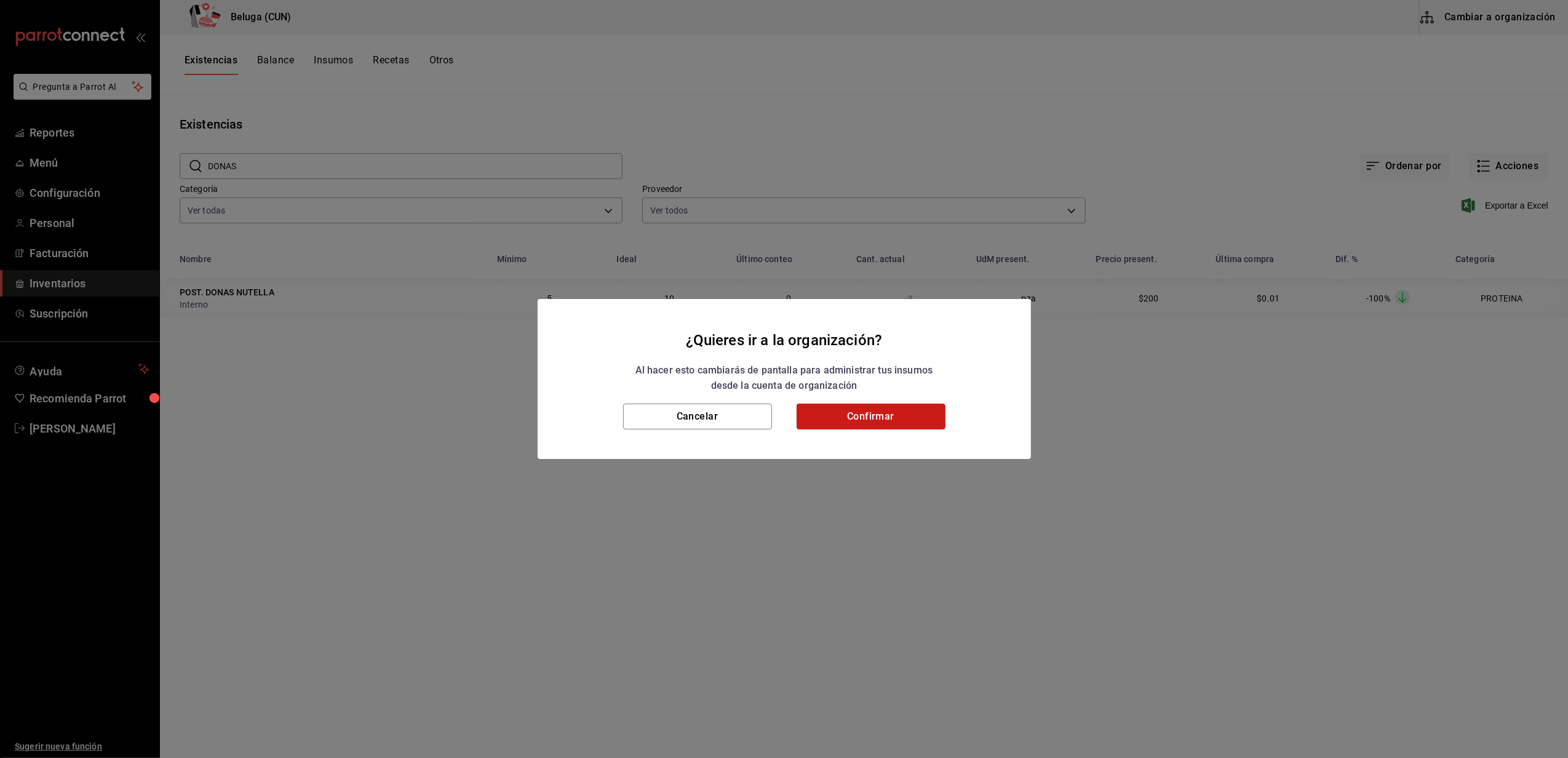
click at [911, 413] on button "Confirmar" at bounding box center [871, 417] width 149 height 26
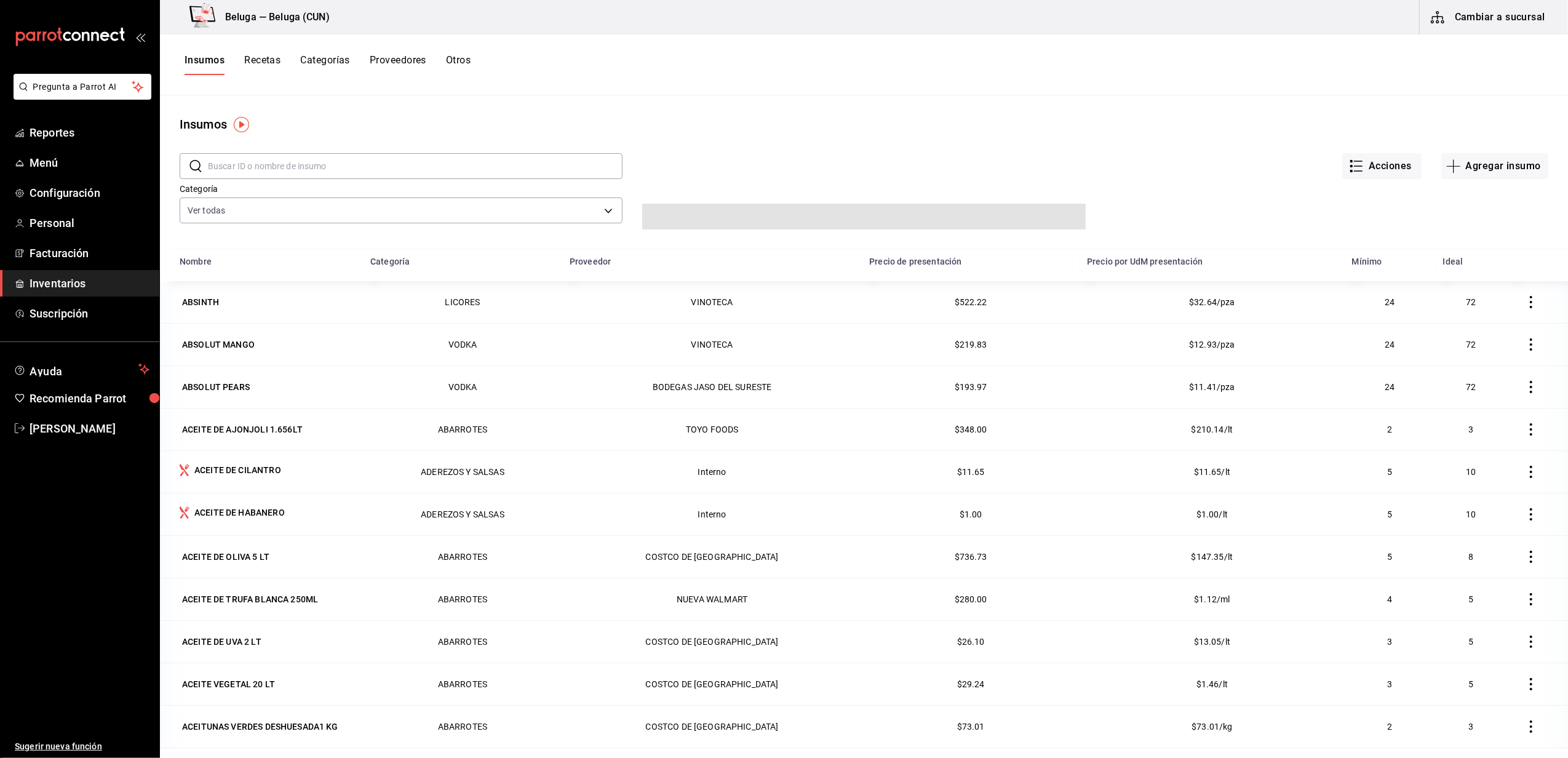
click at [279, 168] on input "text" at bounding box center [415, 166] width 415 height 25
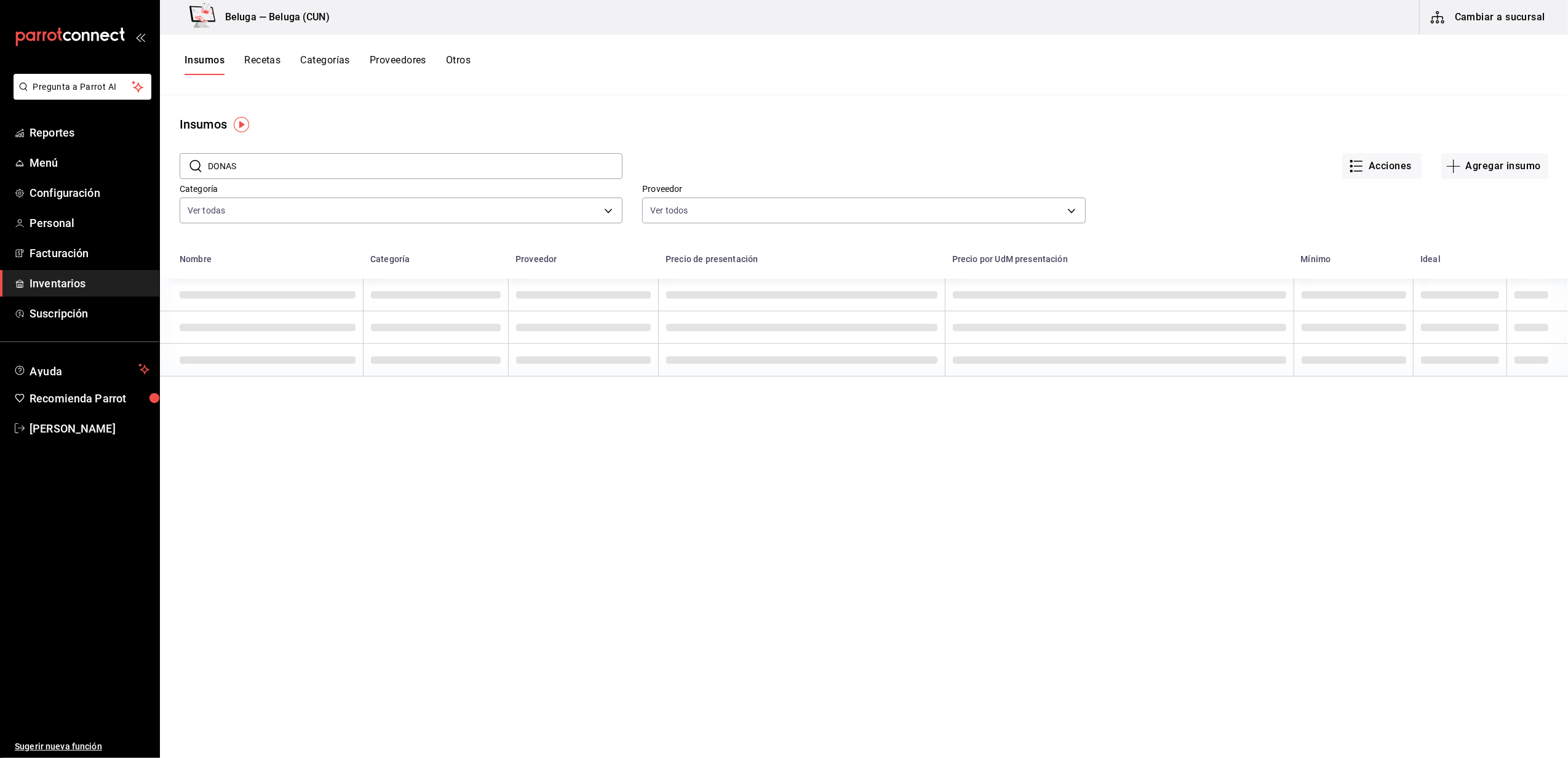
click at [326, 164] on input "DONAS" at bounding box center [415, 166] width 415 height 25
type input "DONAS"
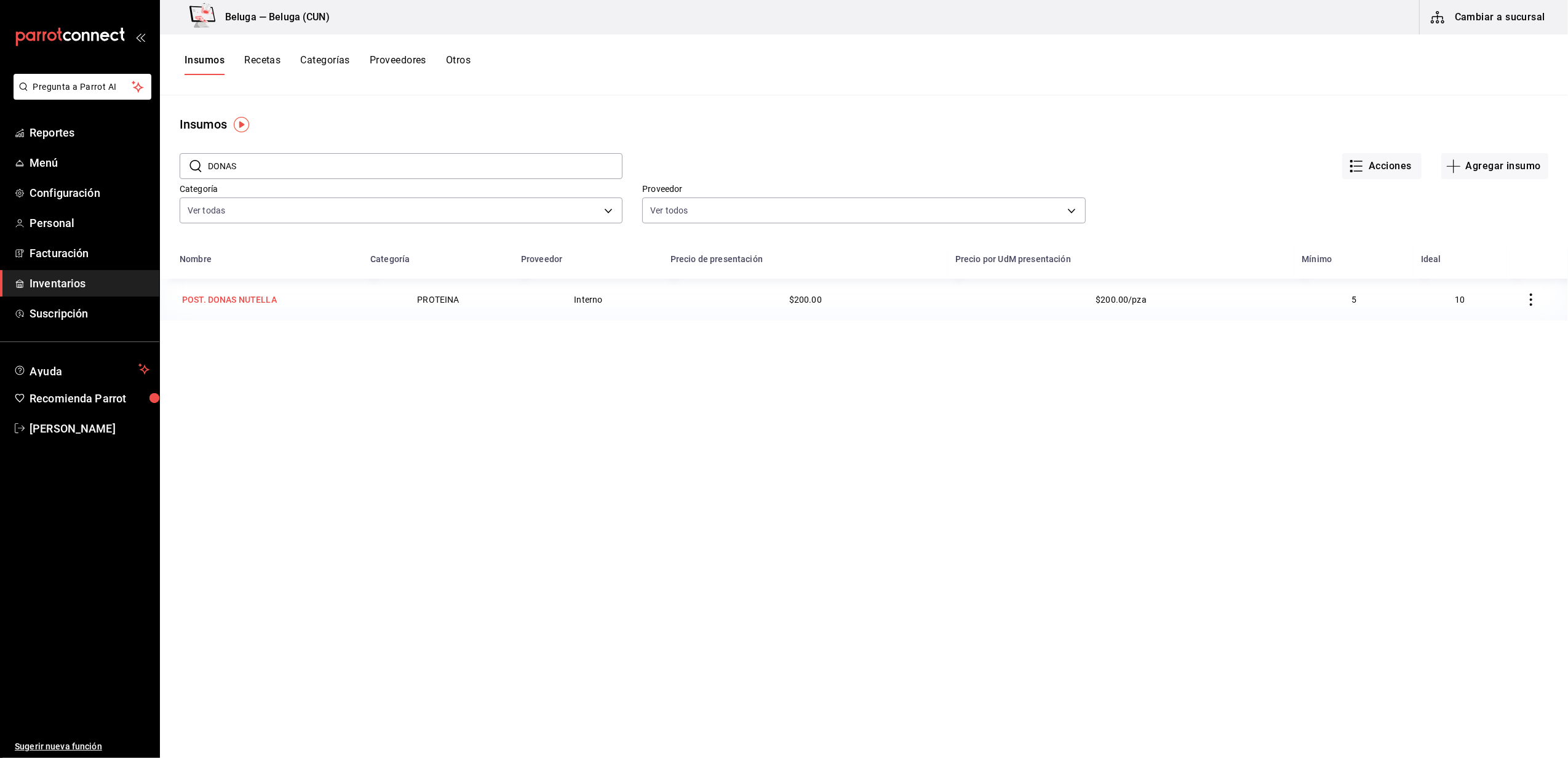
click at [244, 299] on div "POST. DONAS NUTELLA" at bounding box center [229, 299] width 94 height 12
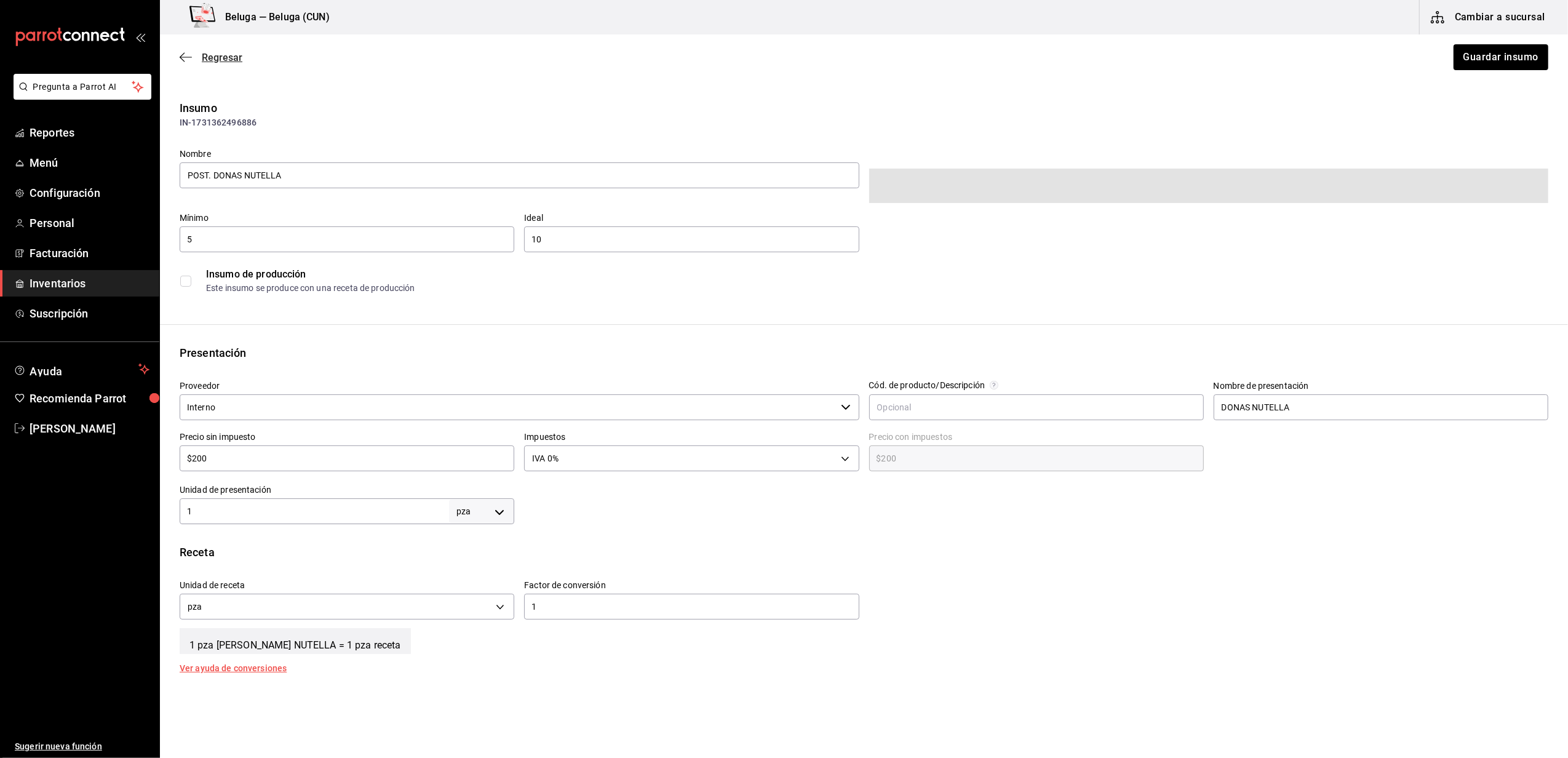
click at [225, 52] on span "Regresar" at bounding box center [221, 57] width 40 height 11
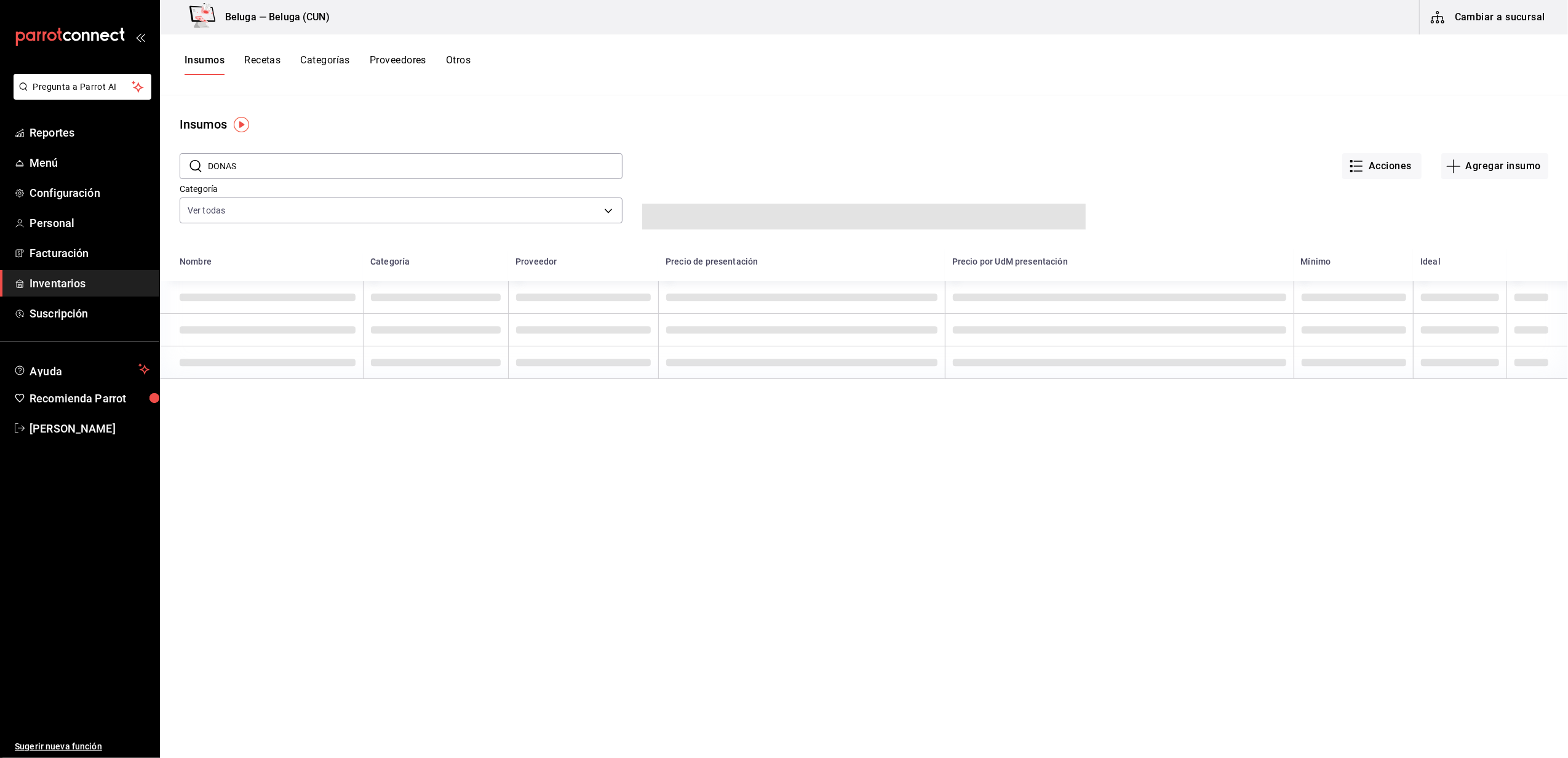
click at [1491, 18] on button "Cambiar a sucursal" at bounding box center [1488, 17] width 138 height 35
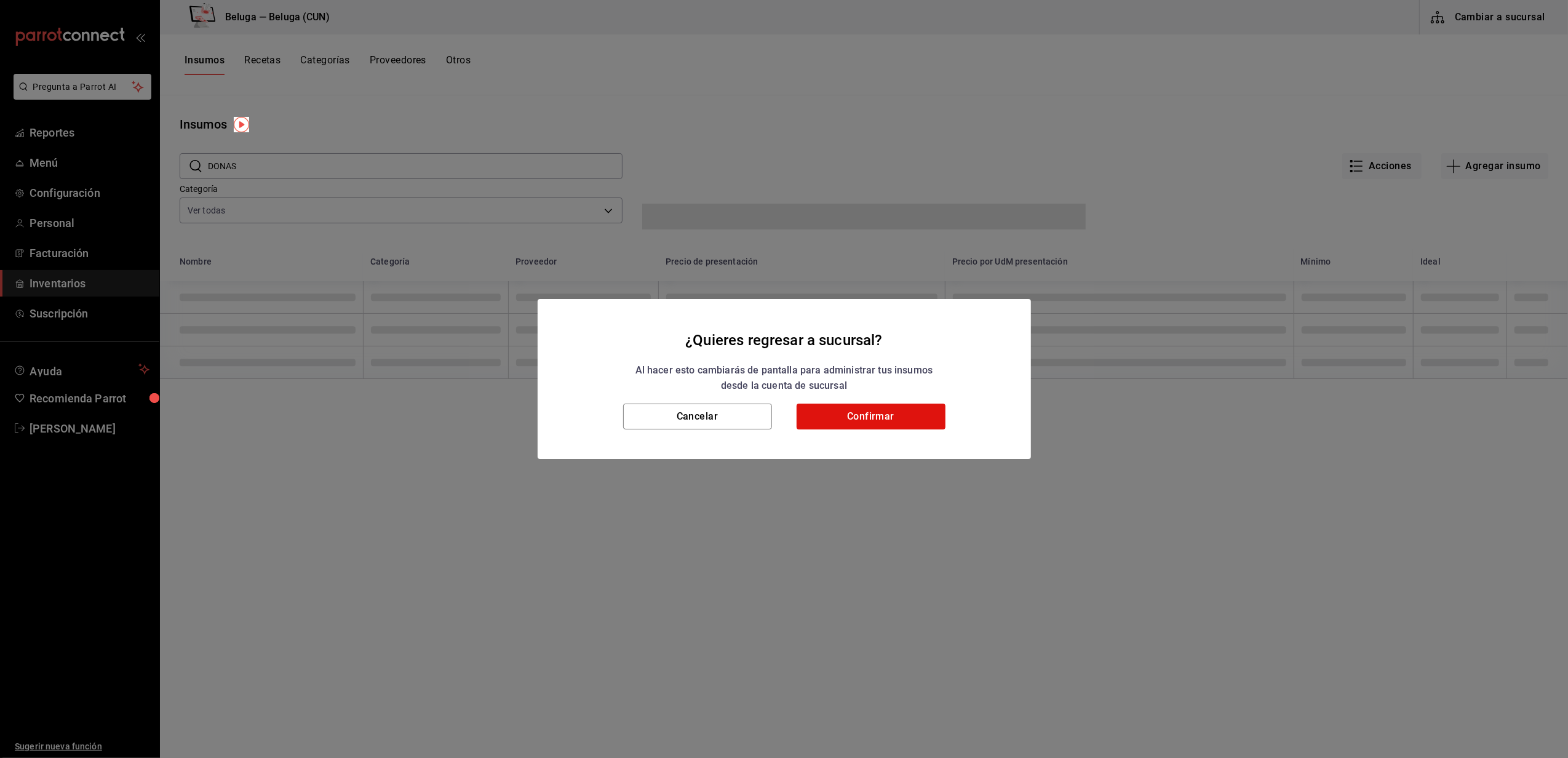
click at [785, 154] on div "¿Quieres regresar a sucursal? Al hacer esto cambiarás de pantalla para administ…" at bounding box center [784, 379] width 1568 height 758
click at [697, 418] on button "Cancelar" at bounding box center [698, 417] width 149 height 26
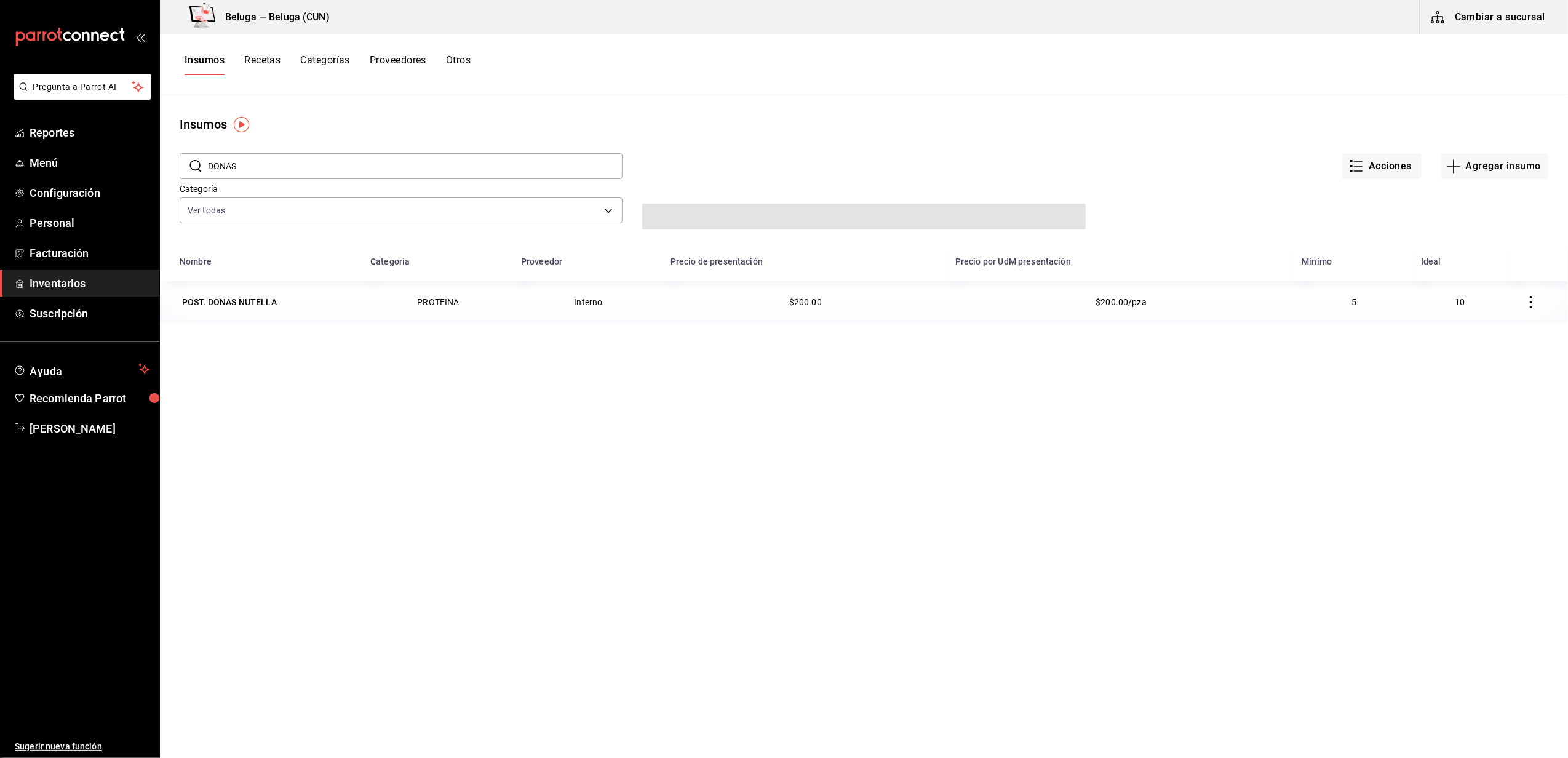
click at [466, 59] on button "Otros" at bounding box center [458, 64] width 25 height 21
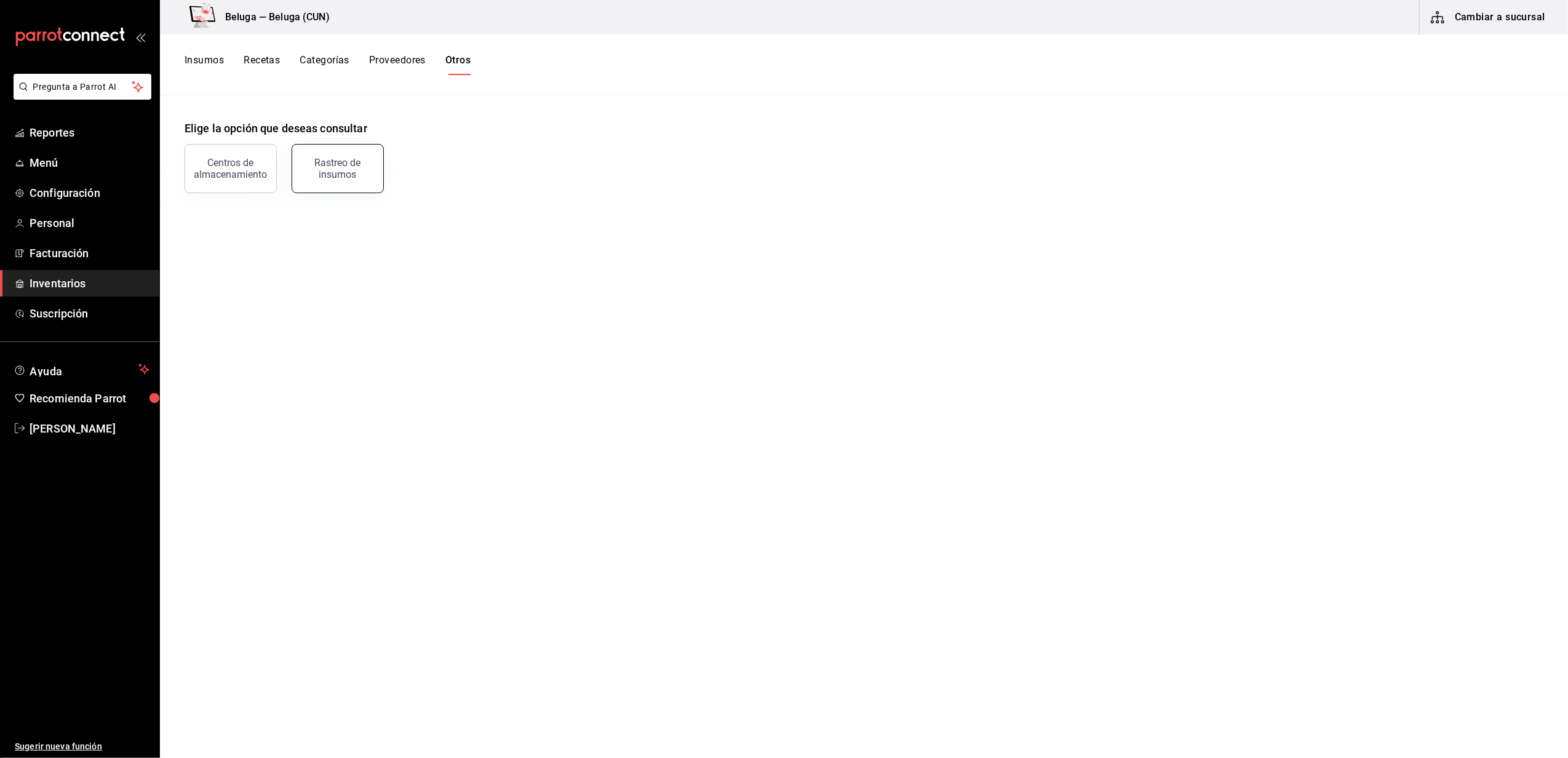
click at [349, 172] on div "Rastreo de insumos" at bounding box center [337, 168] width 76 height 23
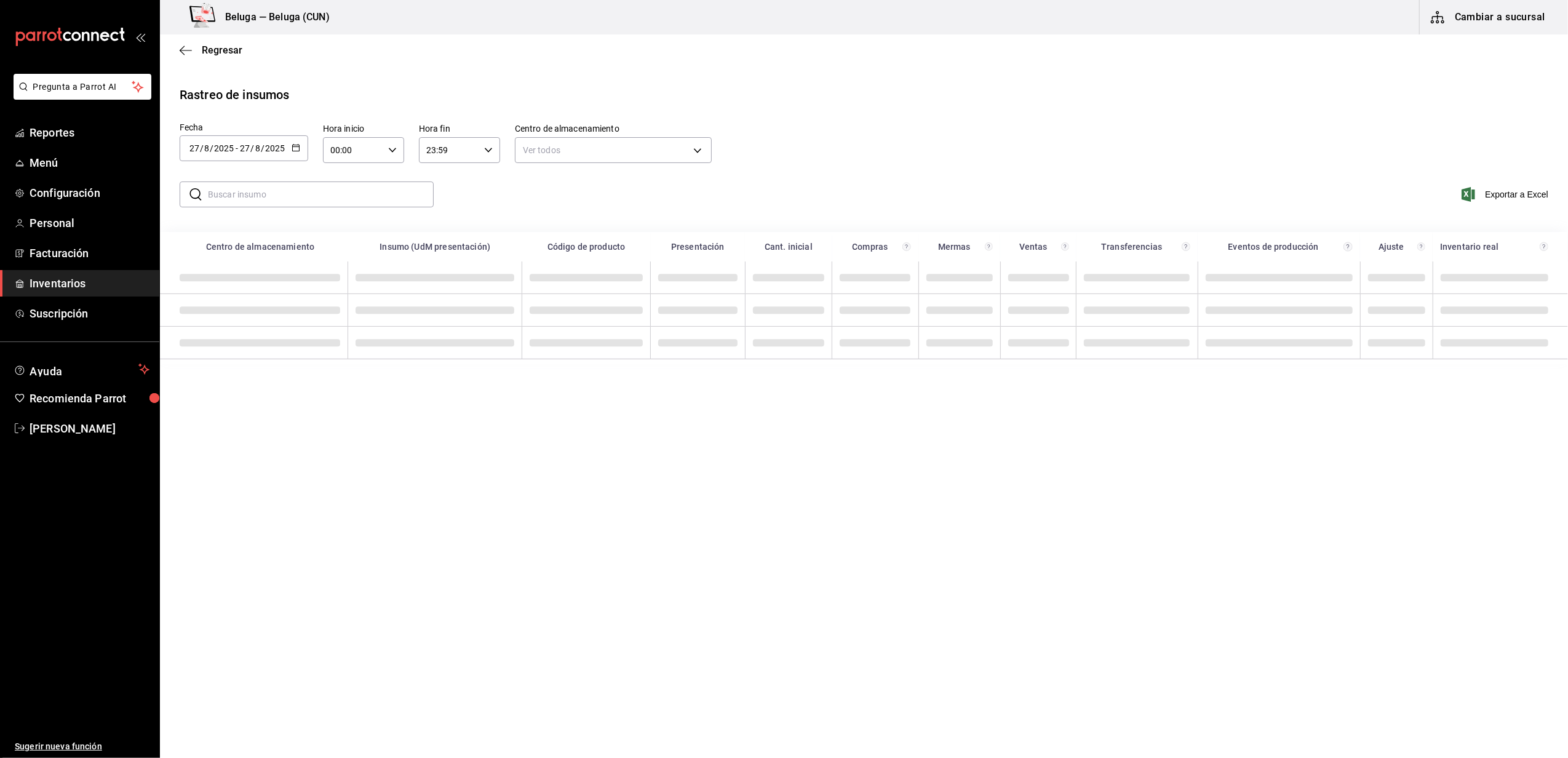
click at [332, 198] on input "text" at bounding box center [321, 194] width 226 height 25
click at [293, 146] on \(Stroke\) "button" at bounding box center [296, 146] width 7 height 1
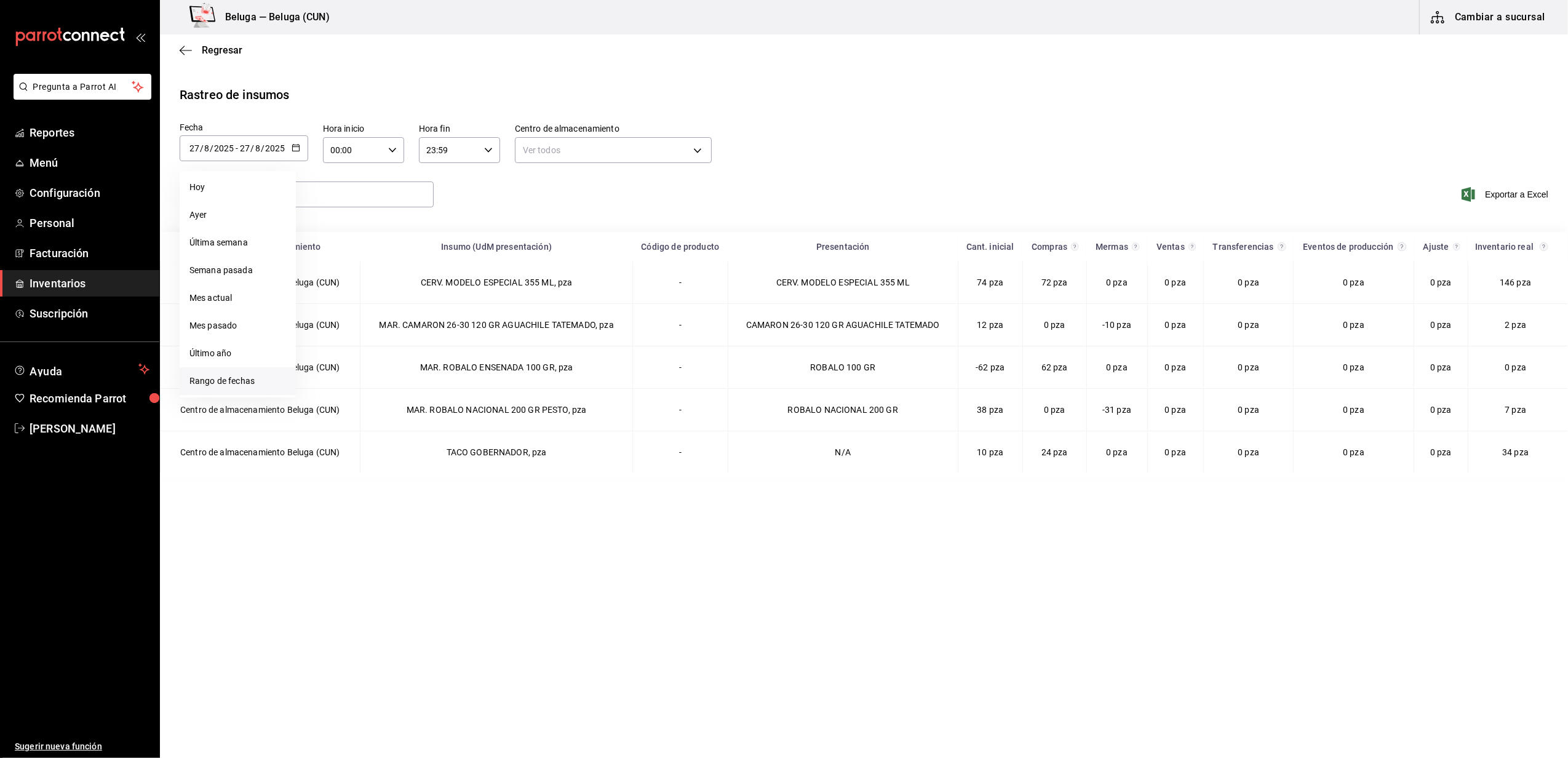
click at [244, 377] on li "Rango de fechas" at bounding box center [238, 380] width 116 height 28
click at [358, 339] on button "27" at bounding box center [365, 338] width 21 height 22
click at [340, 339] on abbr "26" at bounding box center [343, 339] width 8 height 9
type input "[DATE]"
type input "26"
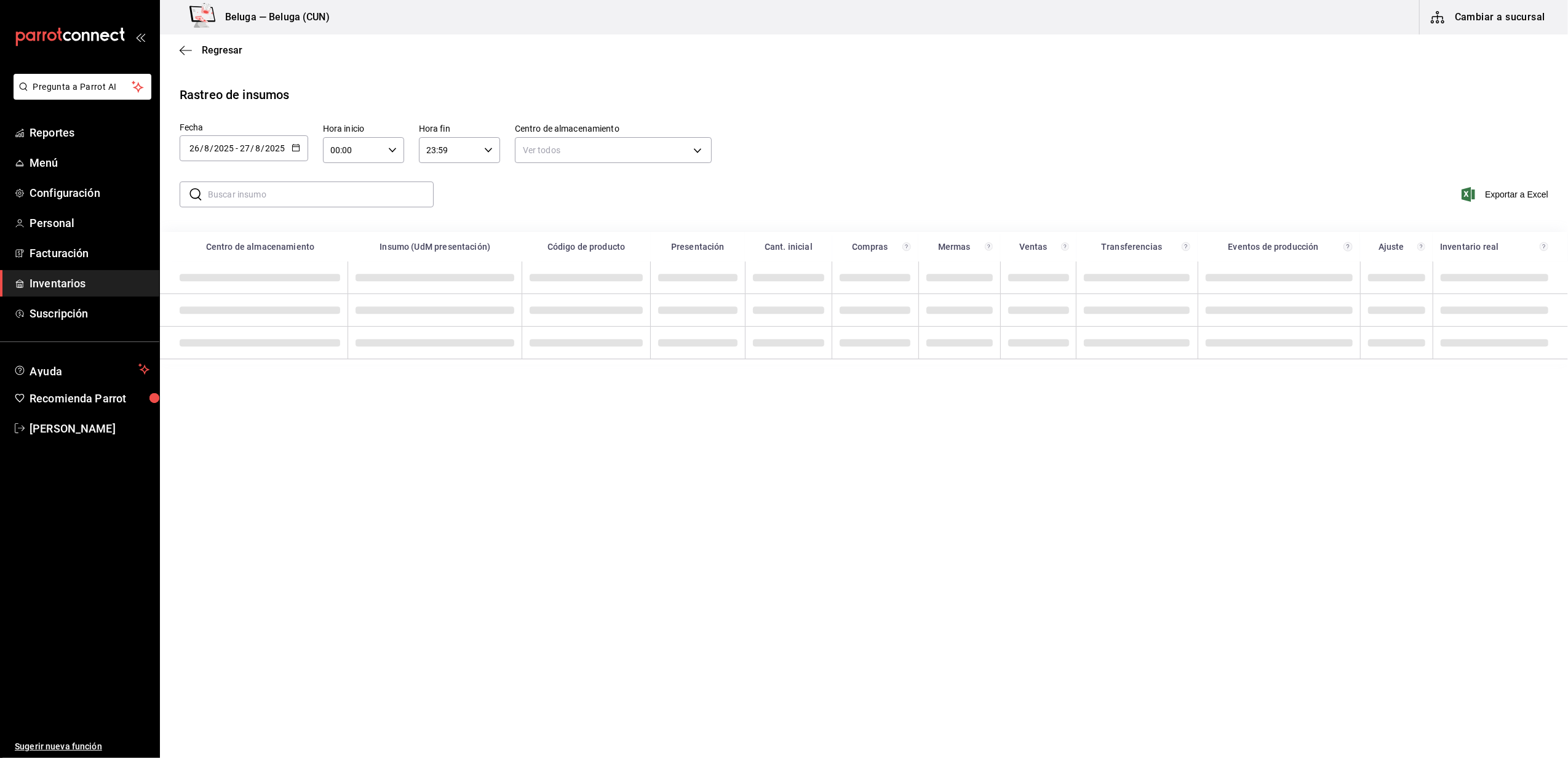
click at [390, 153] on icon "button" at bounding box center [393, 150] width 9 height 9
click at [344, 192] on span "10" at bounding box center [342, 195] width 21 height 10
type input "10:00"
click at [349, 196] on span "10" at bounding box center [342, 195] width 21 height 10
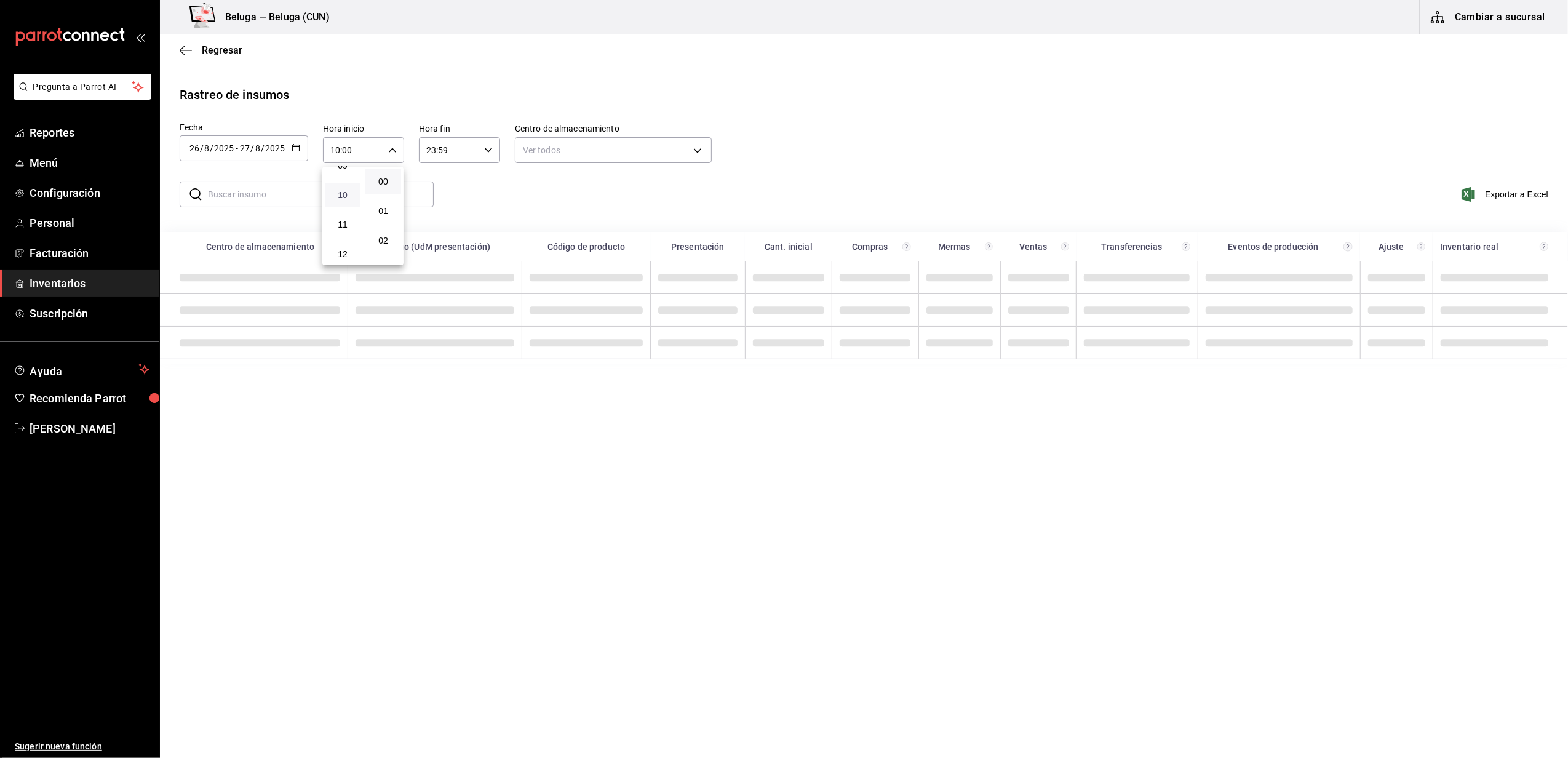
click at [344, 196] on span "10" at bounding box center [342, 195] width 21 height 10
click at [339, 197] on span "10" at bounding box center [342, 195] width 21 height 10
click at [470, 187] on div at bounding box center [784, 379] width 1568 height 758
click at [365, 197] on input "text" at bounding box center [321, 194] width 226 height 25
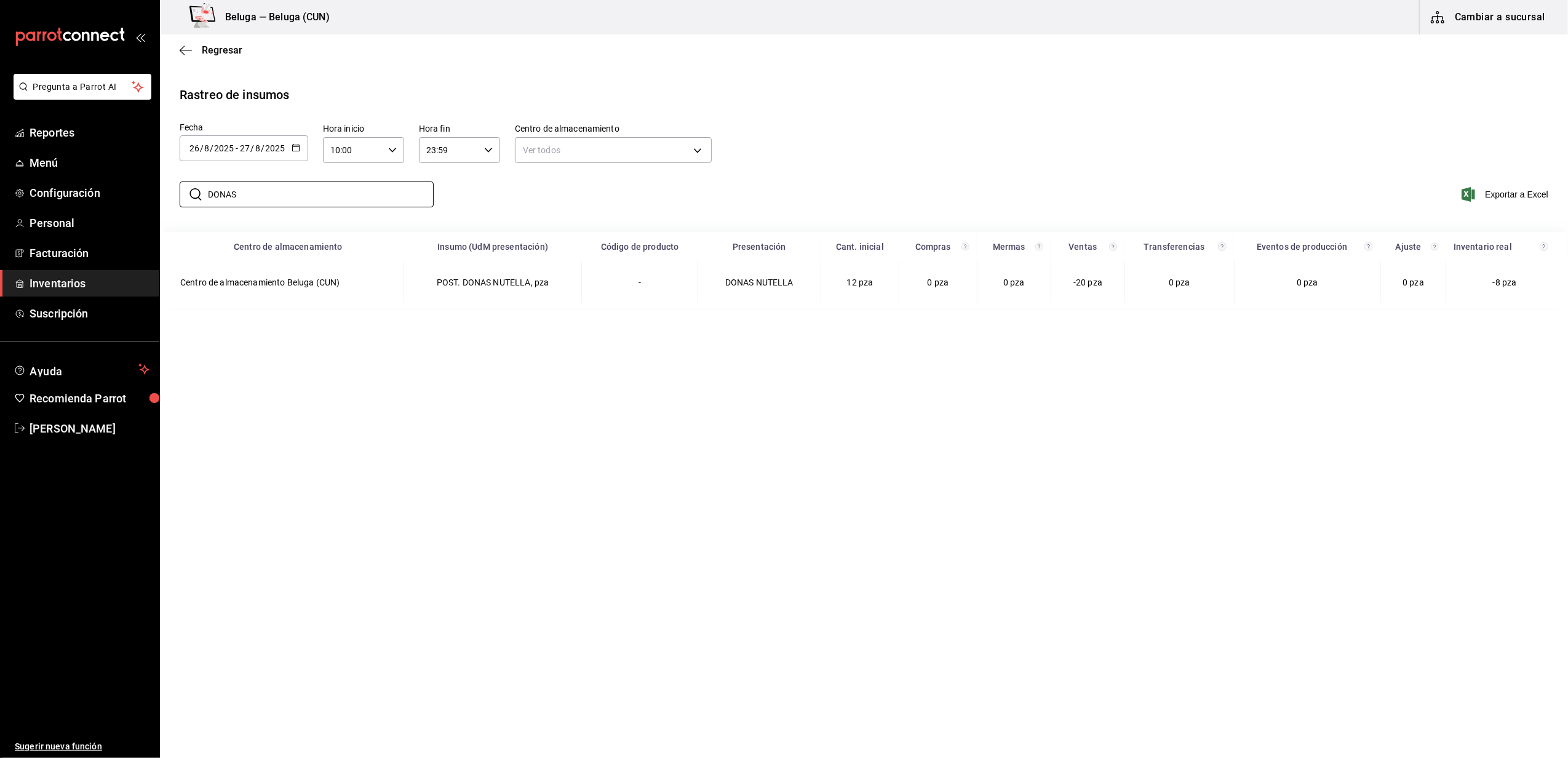
type input "DONAS"
click at [77, 281] on span "Inventarios" at bounding box center [89, 282] width 120 height 16
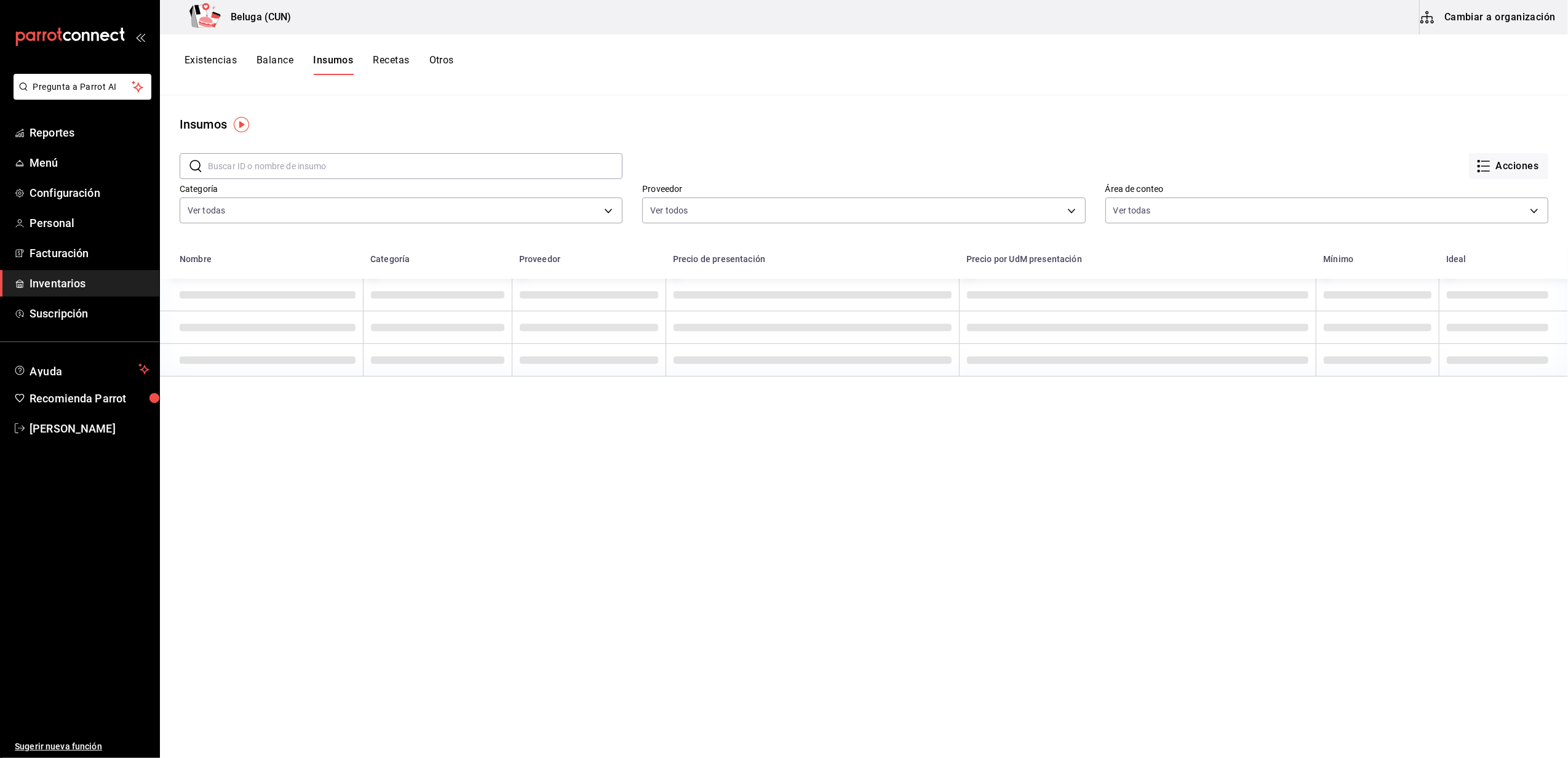
click at [1527, 18] on button "Cambiar a organización" at bounding box center [1488, 17] width 138 height 35
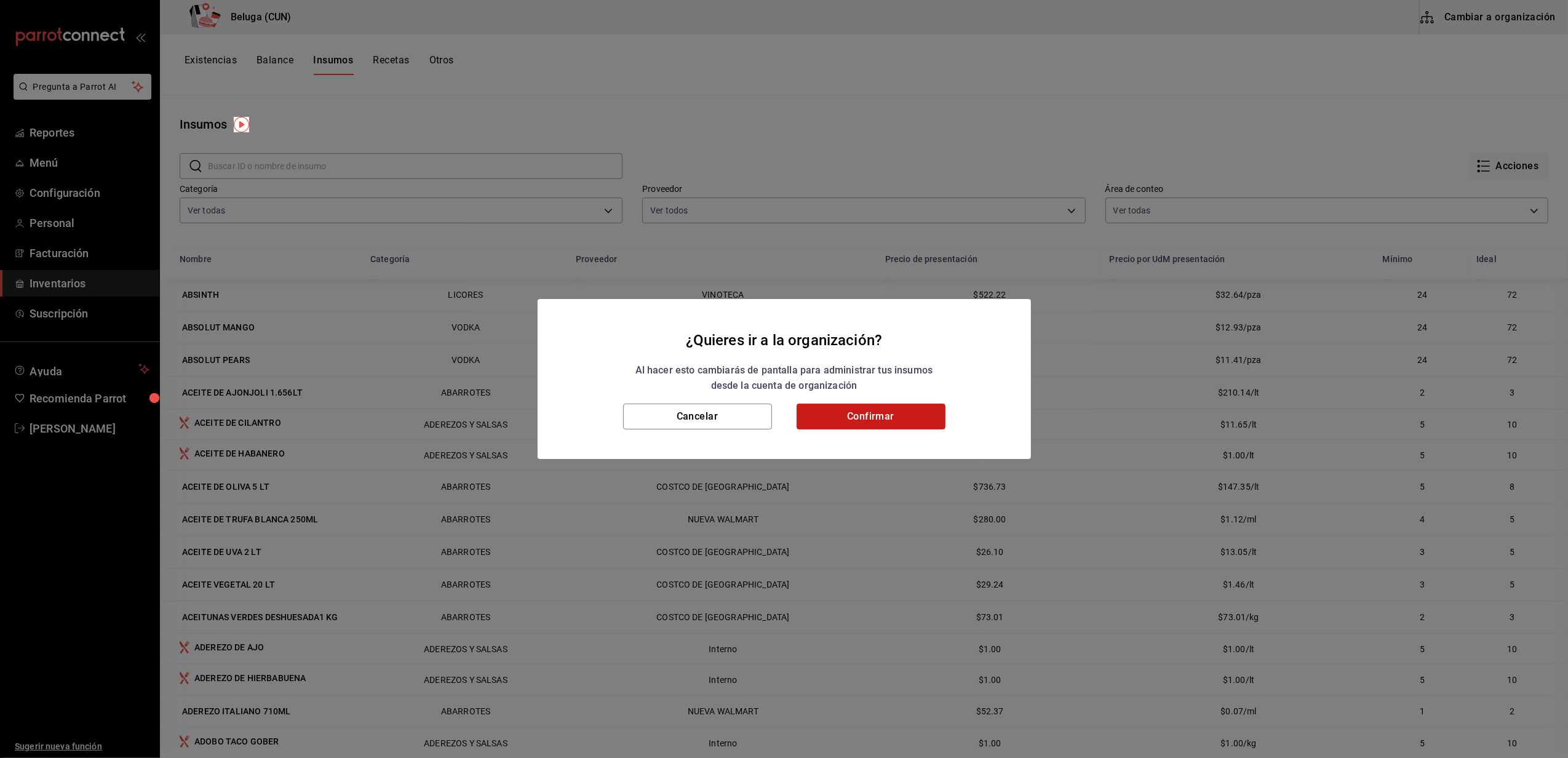
click at [844, 417] on button "Confirmar" at bounding box center [871, 417] width 149 height 26
